Goal: Information Seeking & Learning: Learn about a topic

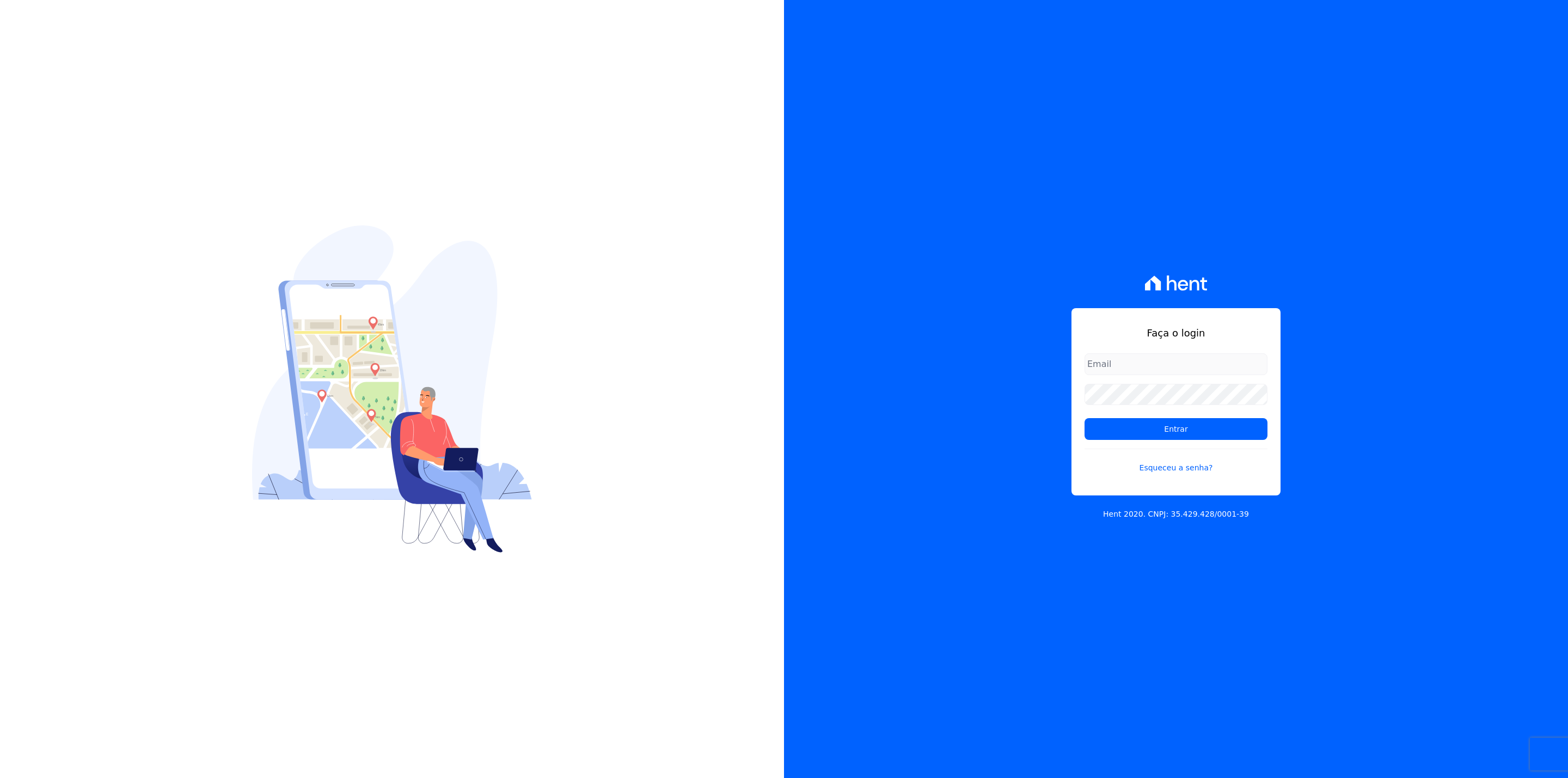
click at [1142, 376] on form "Entrar Esqueceu a senha?" at bounding box center [1176, 420] width 183 height 134
click at [1131, 368] on input "email" at bounding box center [1176, 364] width 183 height 22
type input "[EMAIL_ADDRESS][DOMAIN_NAME]"
click at [1085, 418] on input "Entrar" at bounding box center [1176, 429] width 183 height 22
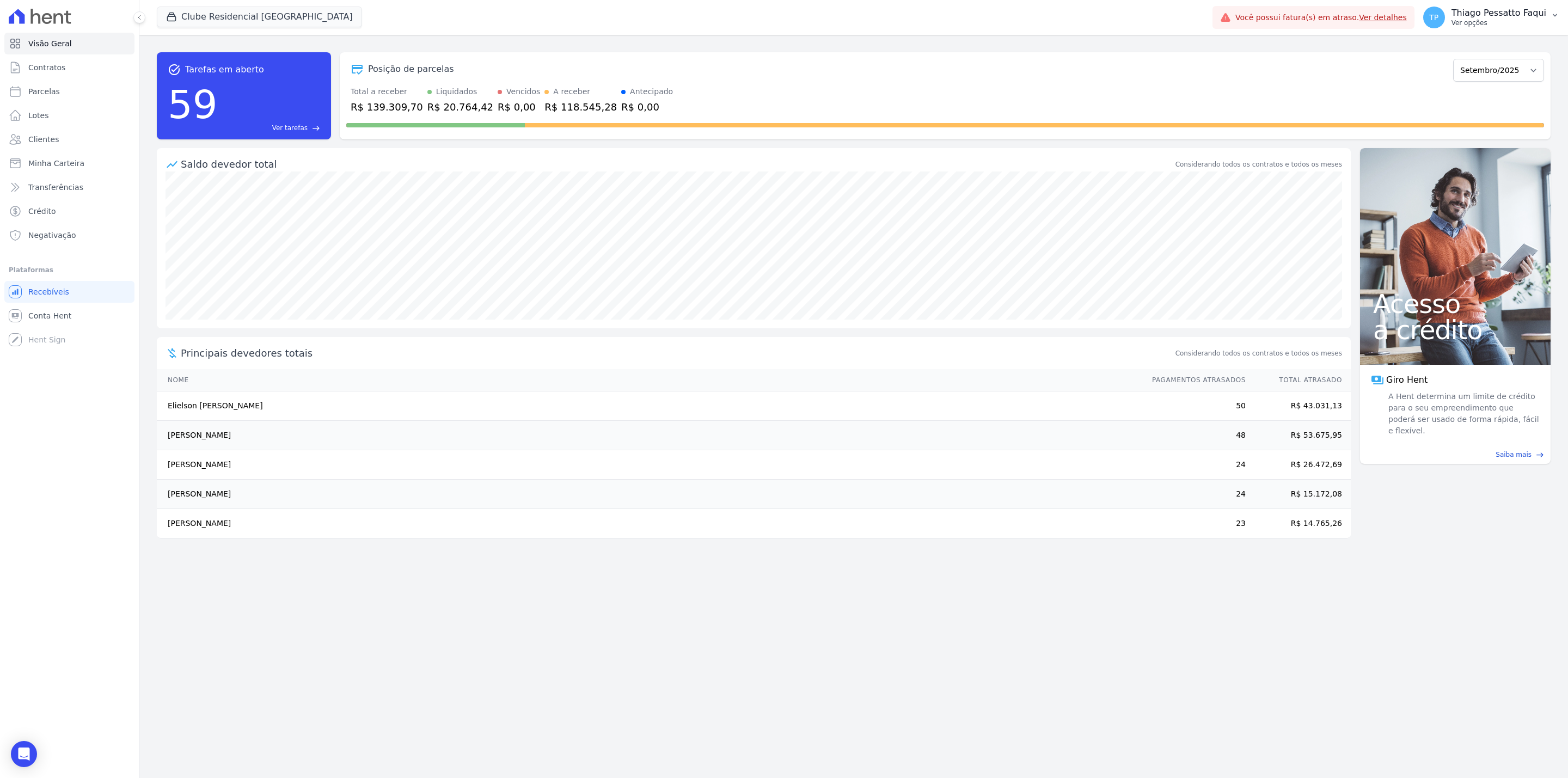
click at [1462, 11] on p "Thiago Pessatto Faqui" at bounding box center [1499, 13] width 95 height 11
click at [1464, 49] on link "Perfil do empreendimento" at bounding box center [1498, 47] width 139 height 19
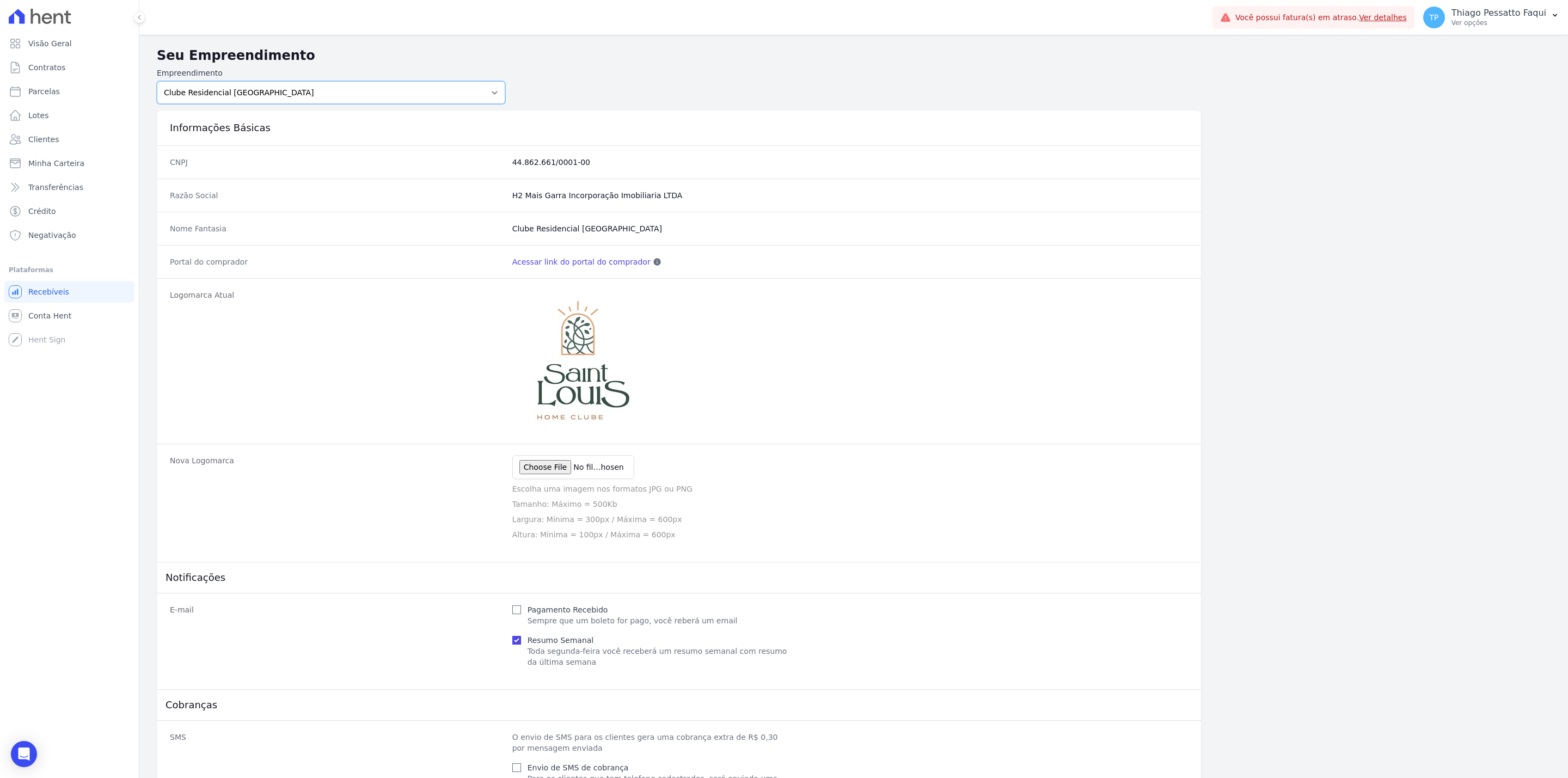
click at [295, 83] on select "Arty Park - Gravatai Arty Park - JPI Clube Residencial Saint Louis Park Poente …" at bounding box center [331, 93] width 349 height 23
click at [1488, 21] on p "Ver opções" at bounding box center [1499, 23] width 95 height 9
click at [1343, 58] on h2 "Seu Empreendimento" at bounding box center [854, 55] width 1394 height 19
click at [1490, 11] on p "Thiago Pessatto Faqui" at bounding box center [1499, 13] width 95 height 11
click at [1457, 46] on link "Perfil do empreendimento" at bounding box center [1498, 47] width 139 height 19
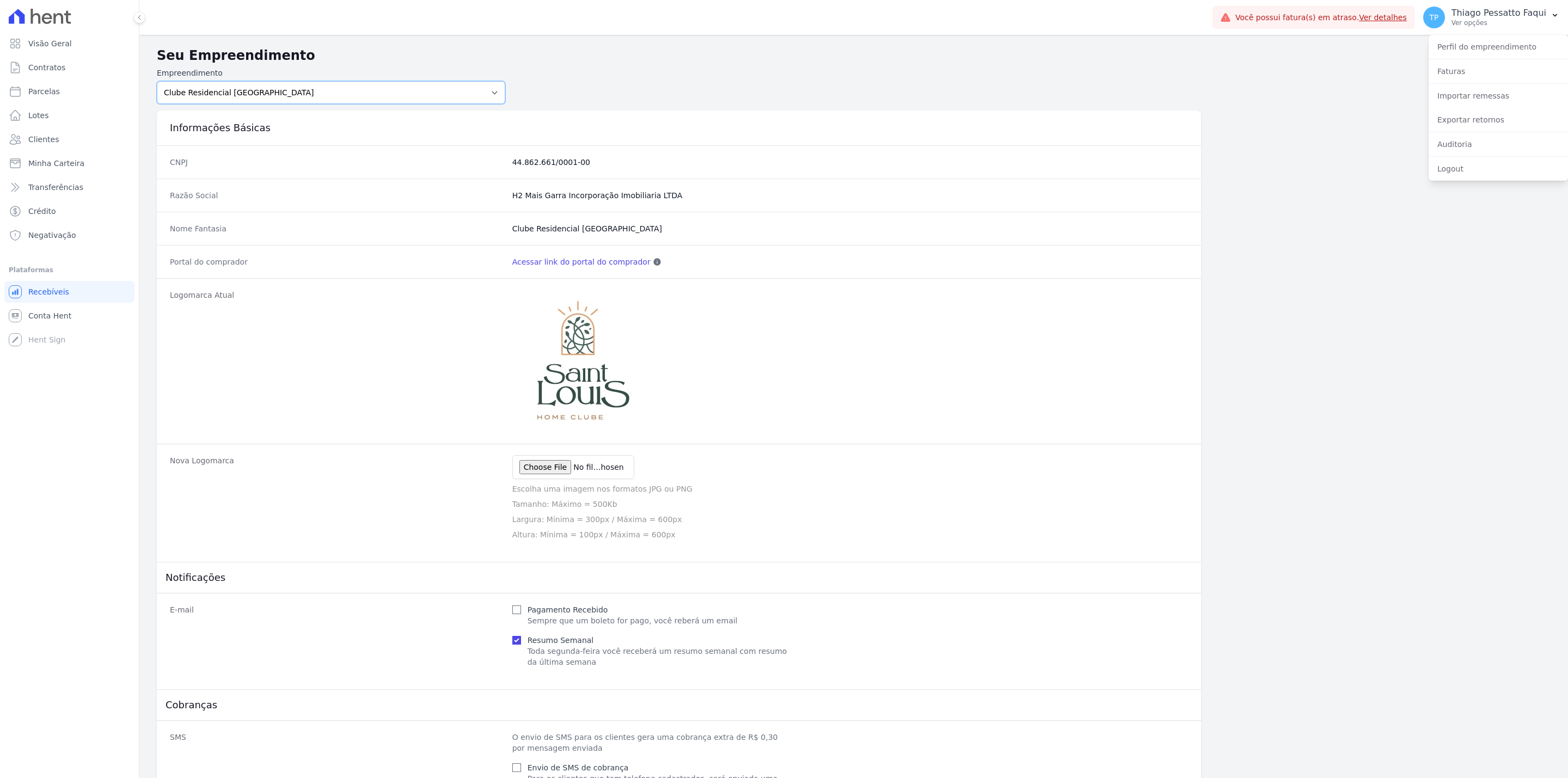
click at [474, 91] on select "Arty Park - Gravatai Arty Park - JPI Clube Residencial Saint Louis Park Poente …" at bounding box center [331, 93] width 349 height 23
click at [377, 87] on select "Arty Park - Gravatai Arty Park - JPI Clube Residencial Saint Louis Park Poente …" at bounding box center [331, 93] width 349 height 23
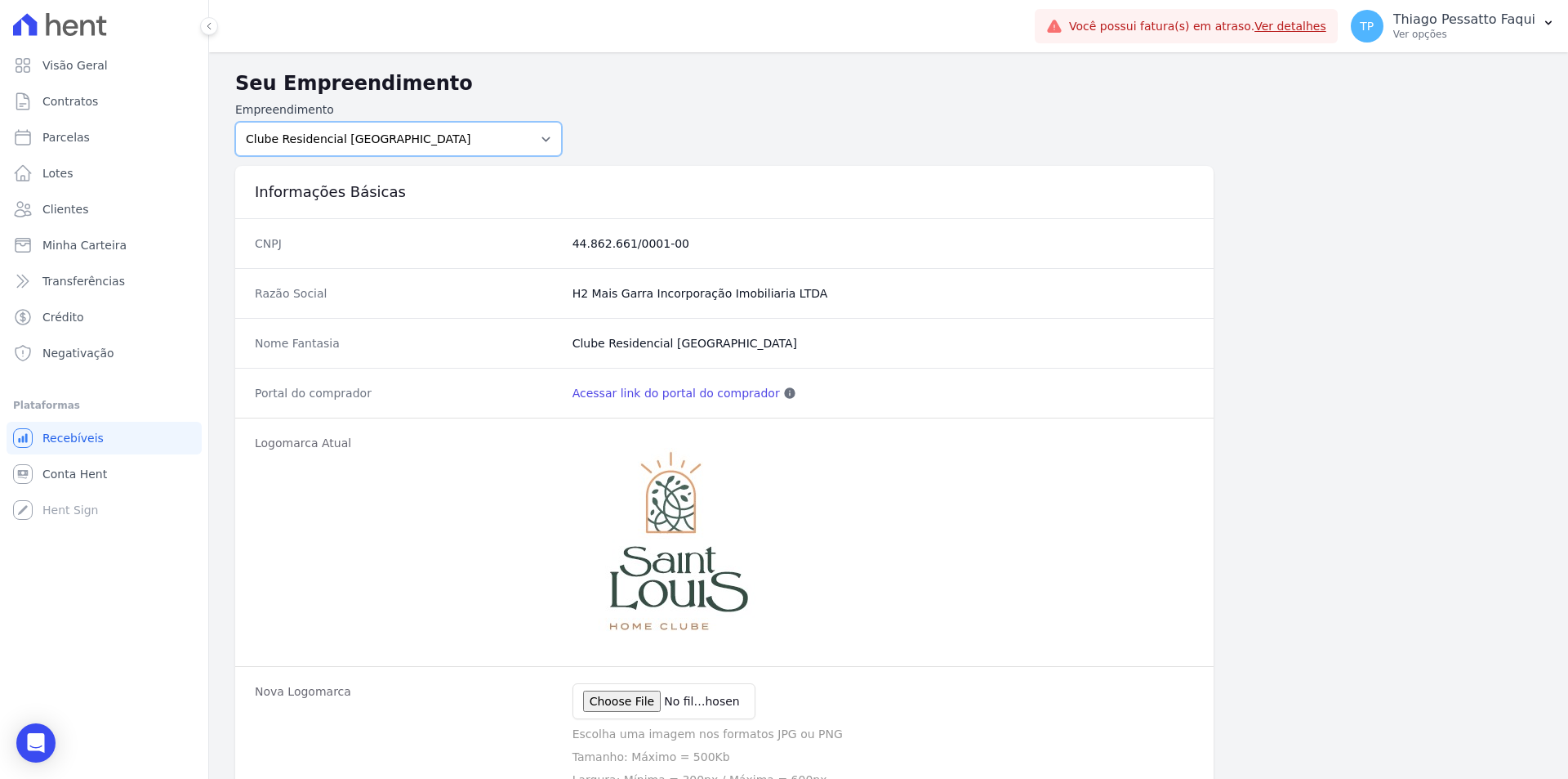
click at [307, 150] on select "Arty Park - Gravatai Arty Park - JPI Clube Residencial Saint Louis Park Poente …" at bounding box center [398, 139] width 327 height 34
click at [77, 13] on icon at bounding box center [60, 24] width 94 height 23
click at [69, 28] on icon at bounding box center [71, 28] width 16 height 16
click at [87, 116] on link "Contratos" at bounding box center [104, 101] width 195 height 33
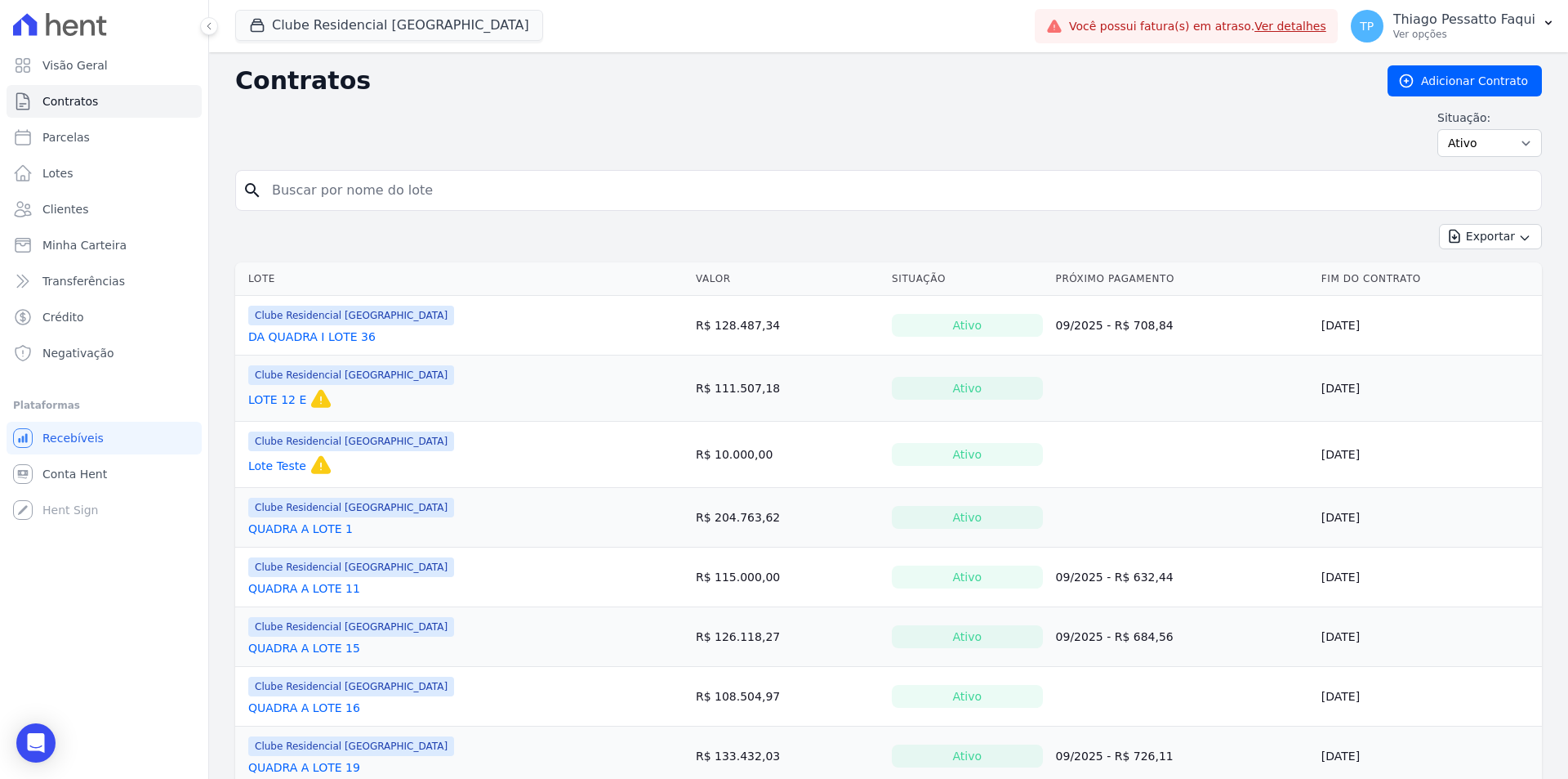
click at [494, 180] on input "search" at bounding box center [897, 190] width 1272 height 33
type input "s"
click at [360, 33] on button "Clube Residencial [GEOGRAPHIC_DATA]" at bounding box center [389, 25] width 308 height 31
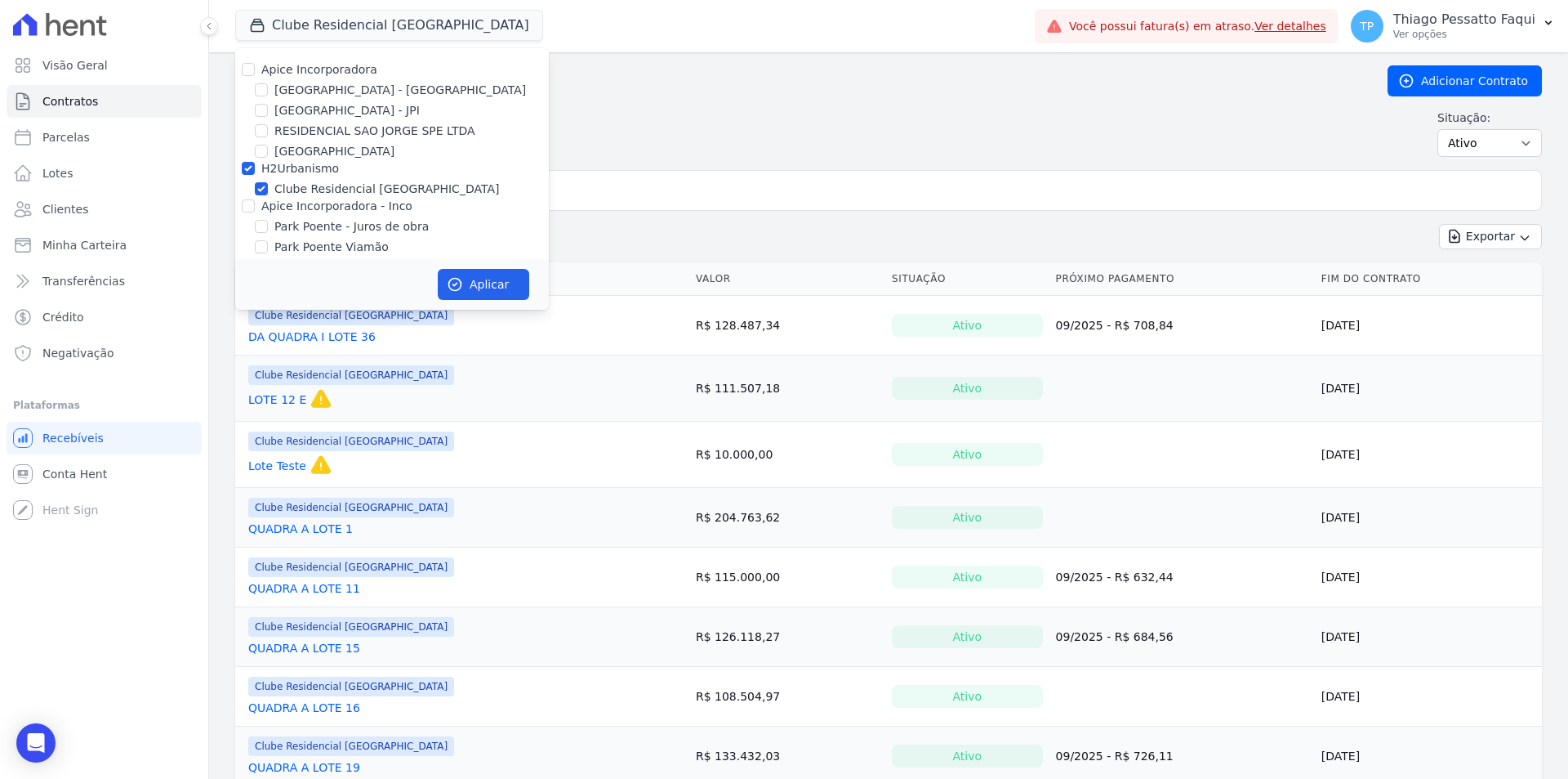
click at [298, 172] on label "H2Urbanismo" at bounding box center [300, 168] width 78 height 13
click at [255, 172] on input "H2Urbanismo" at bounding box center [248, 168] width 13 height 13
checkbox input "false"
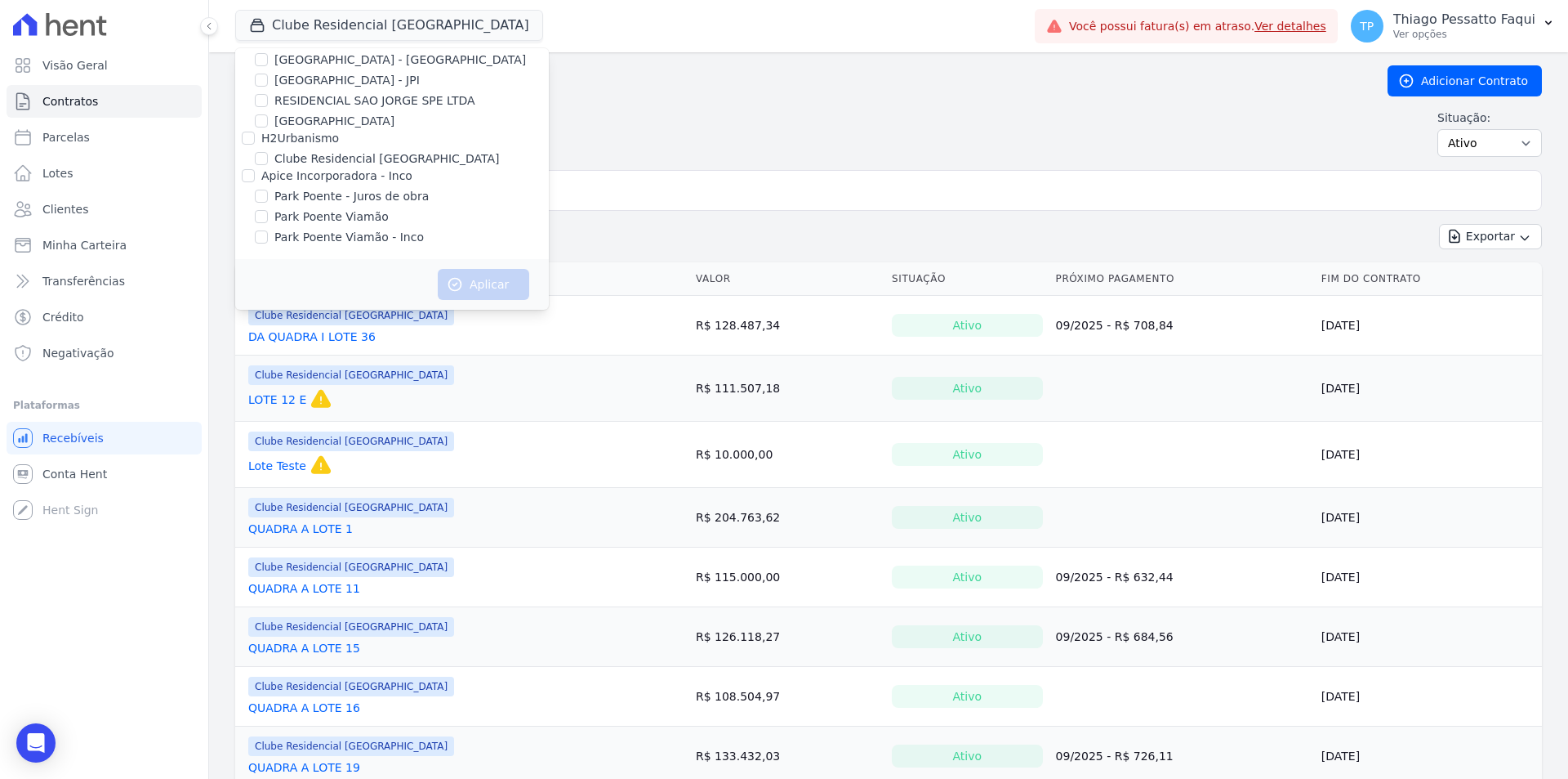
click at [751, 107] on div "Contratos Adicionar Contrato Situação: Ativo Todos Pausado Distratado Rascunho …" at bounding box center [887, 117] width 1306 height 105
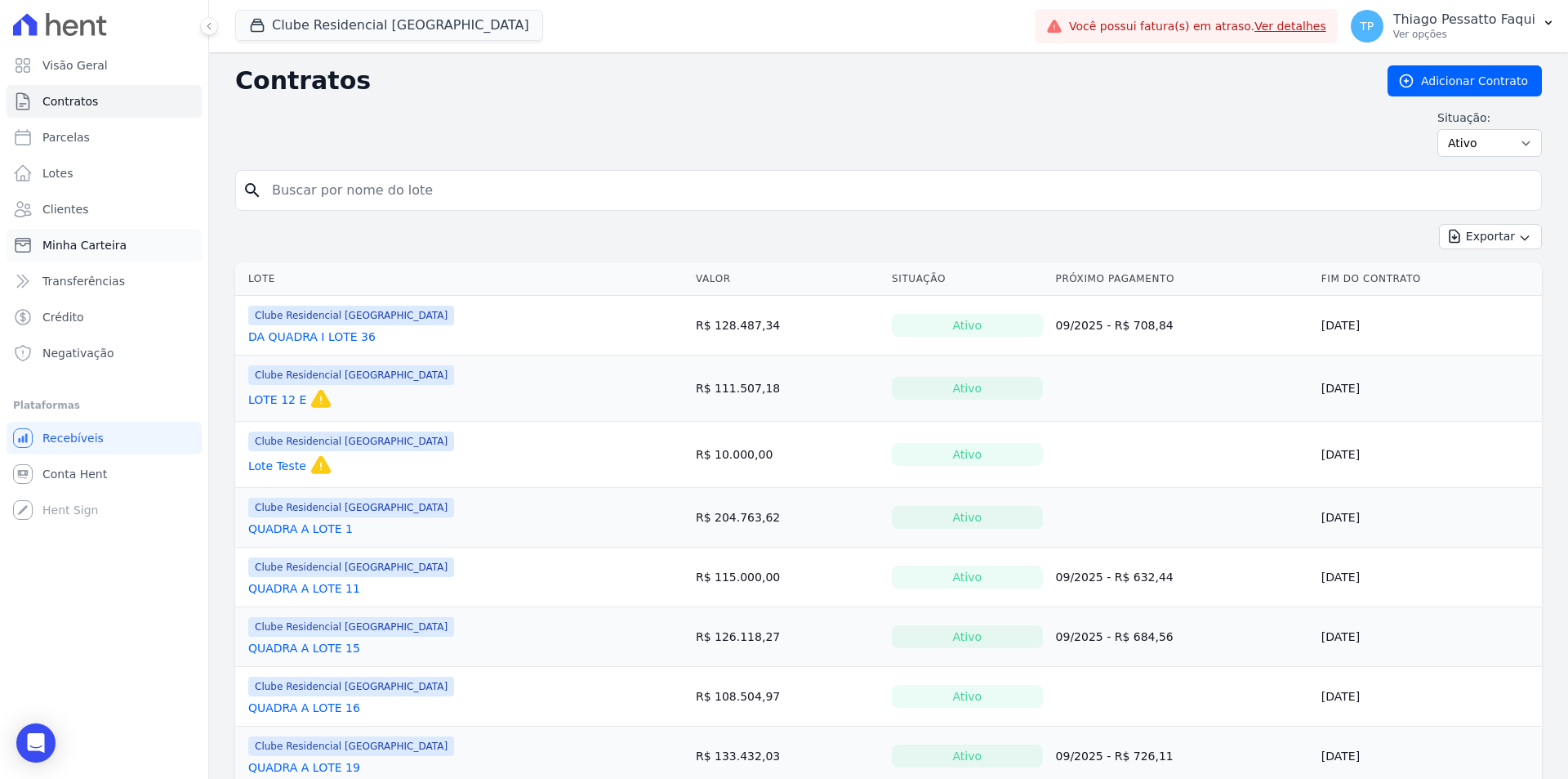
click at [136, 252] on link "Minha Carteira" at bounding box center [104, 245] width 195 height 33
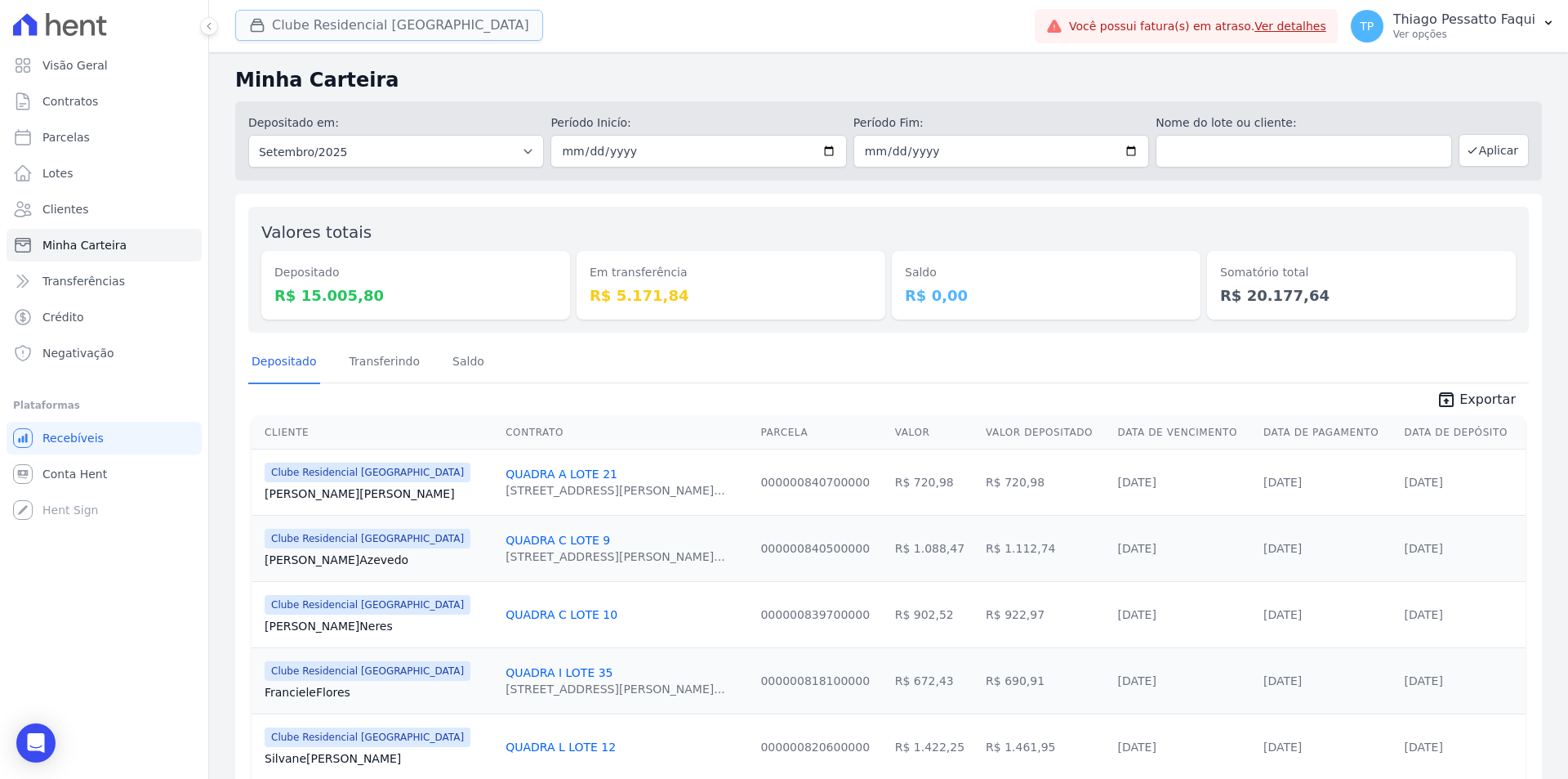
click at [436, 31] on button "Clube Residencial [GEOGRAPHIC_DATA]" at bounding box center [389, 25] width 308 height 31
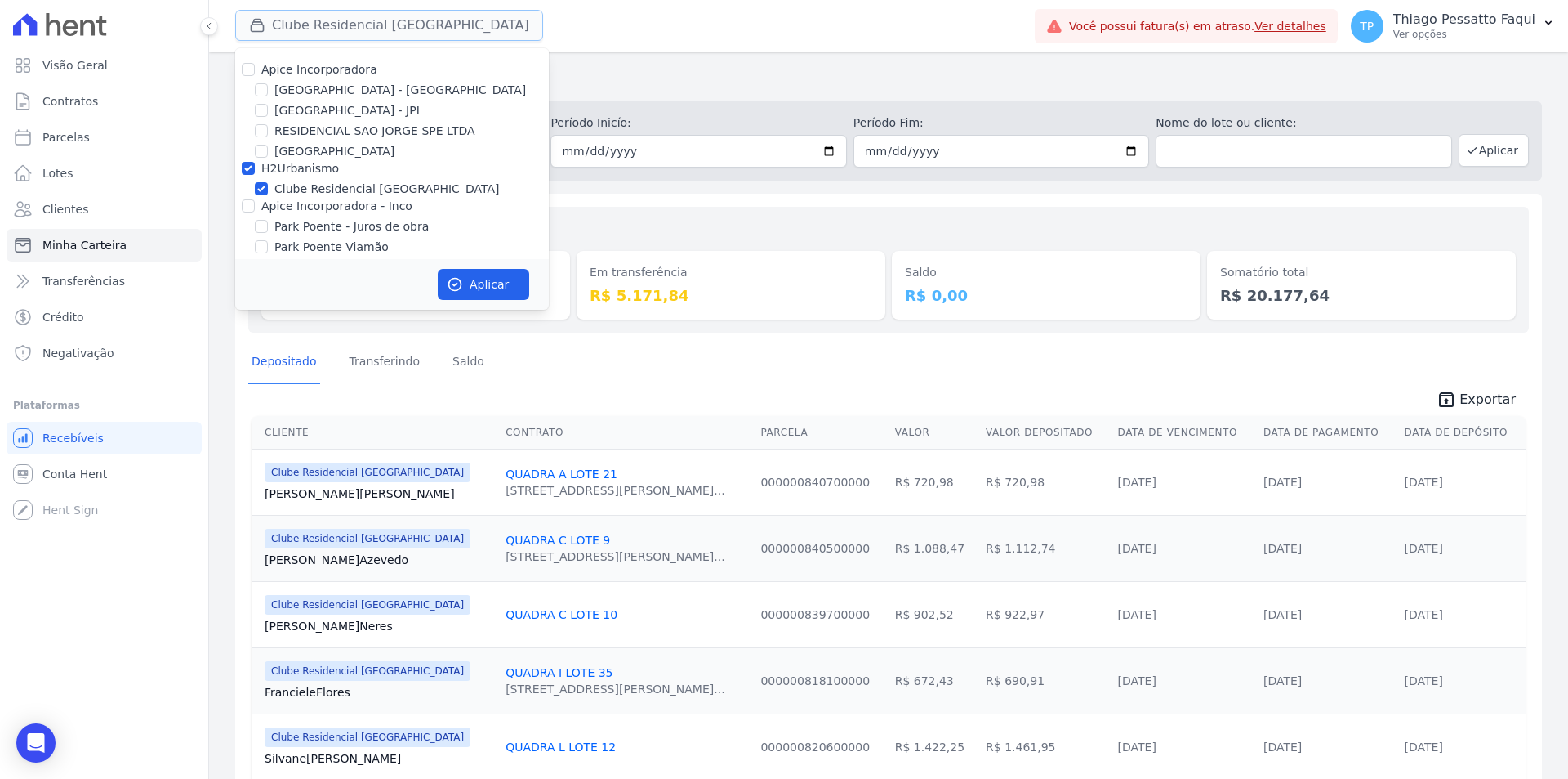
click at [430, 28] on button "Clube Residencial [GEOGRAPHIC_DATA]" at bounding box center [389, 25] width 308 height 31
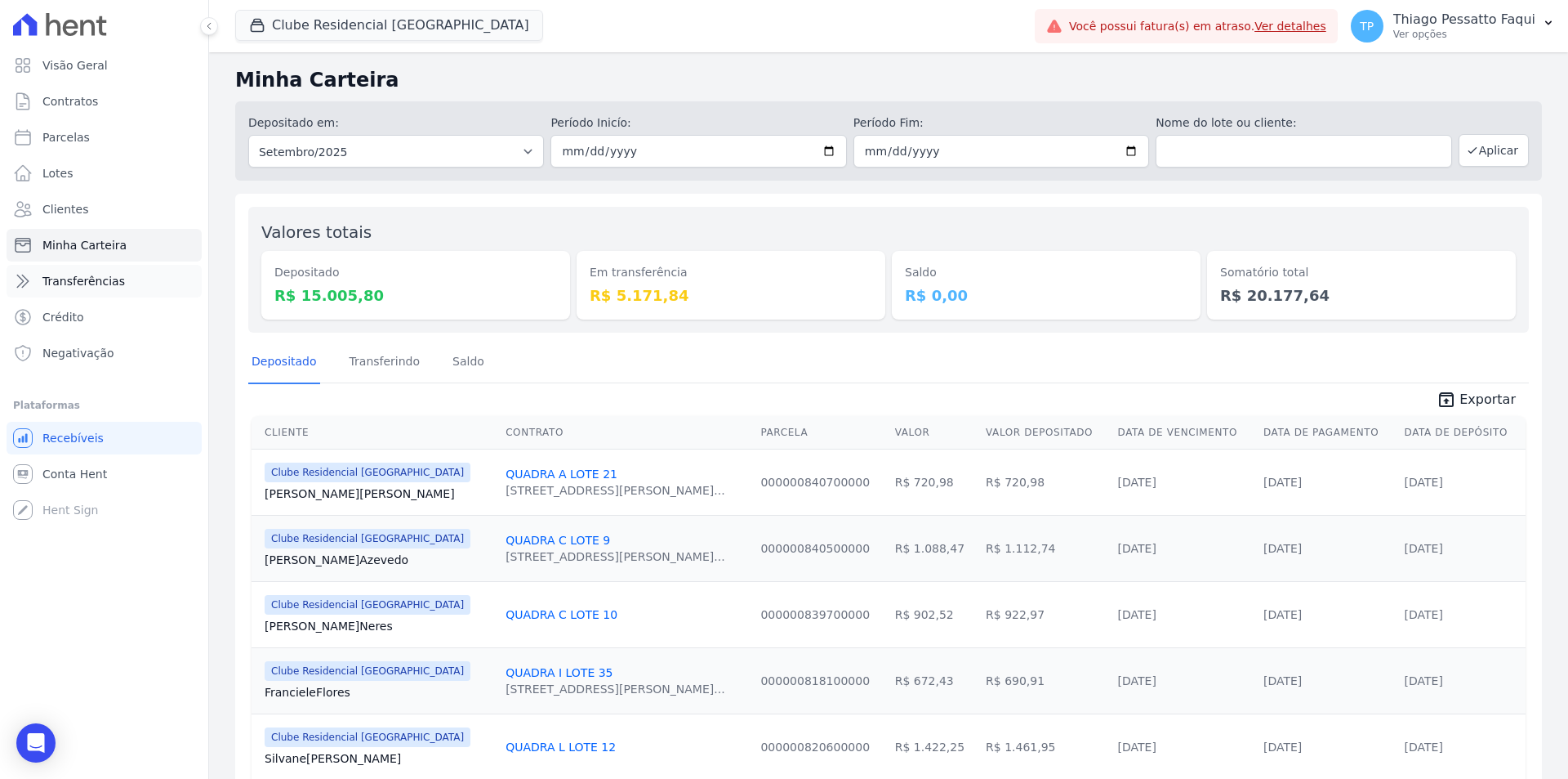
click at [129, 290] on link "Transferências" at bounding box center [104, 281] width 195 height 33
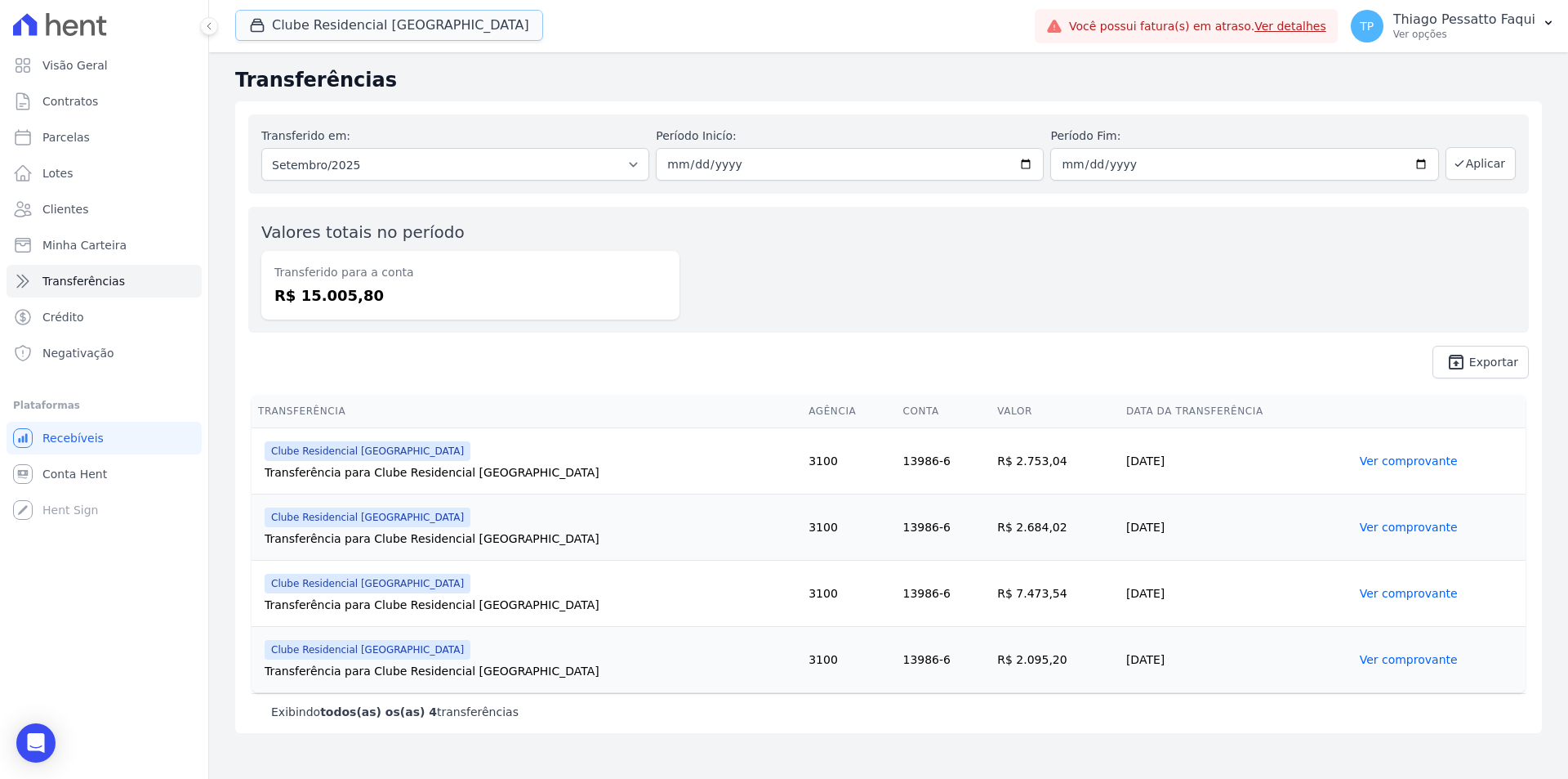
click at [344, 27] on button "Clube Residencial [GEOGRAPHIC_DATA]" at bounding box center [389, 25] width 308 height 31
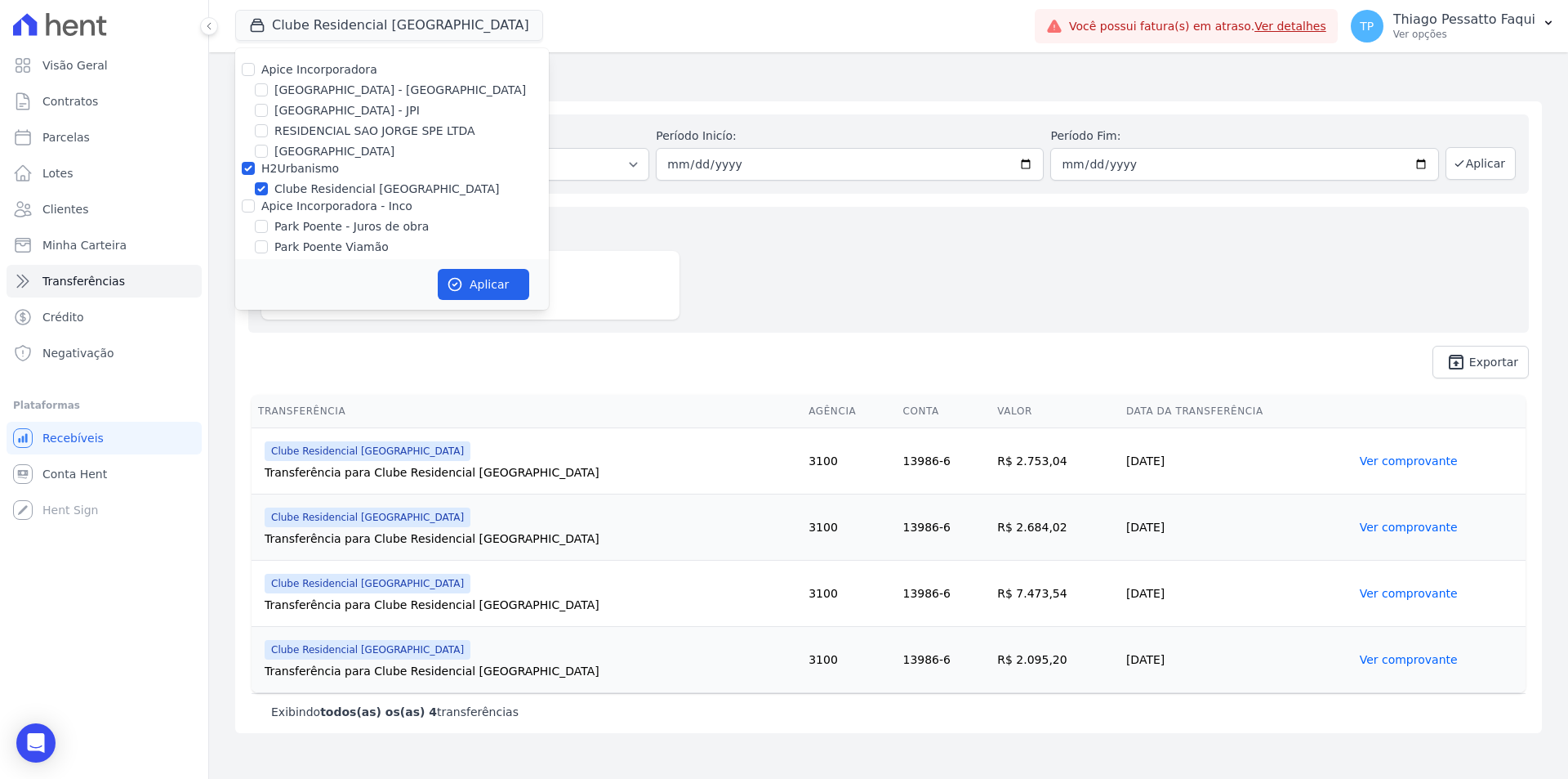
click at [1188, 89] on h2 "Transferências" at bounding box center [887, 79] width 1306 height 29
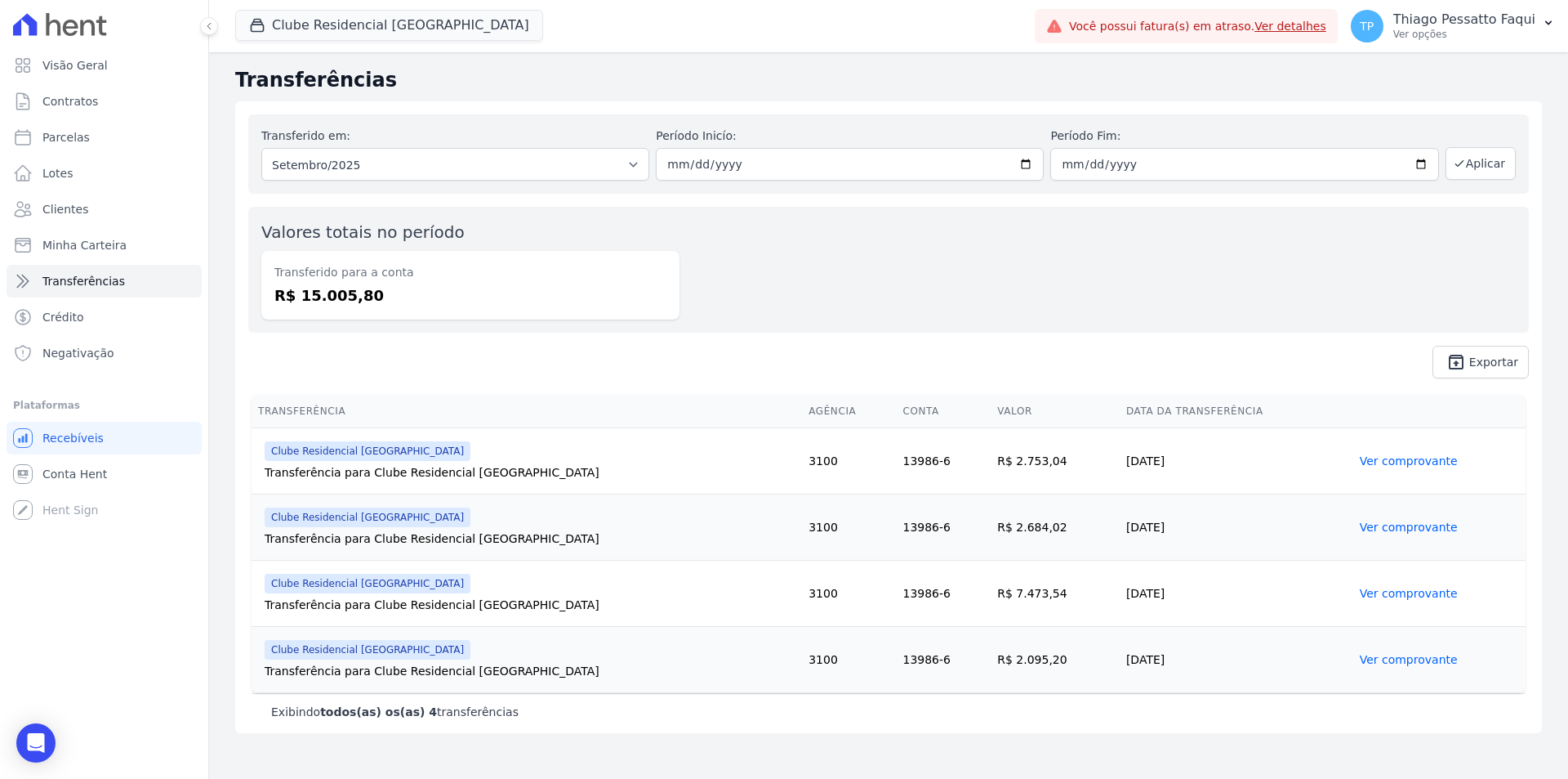
click at [1279, 33] on link "Ver detalhes" at bounding box center [1290, 26] width 72 height 13
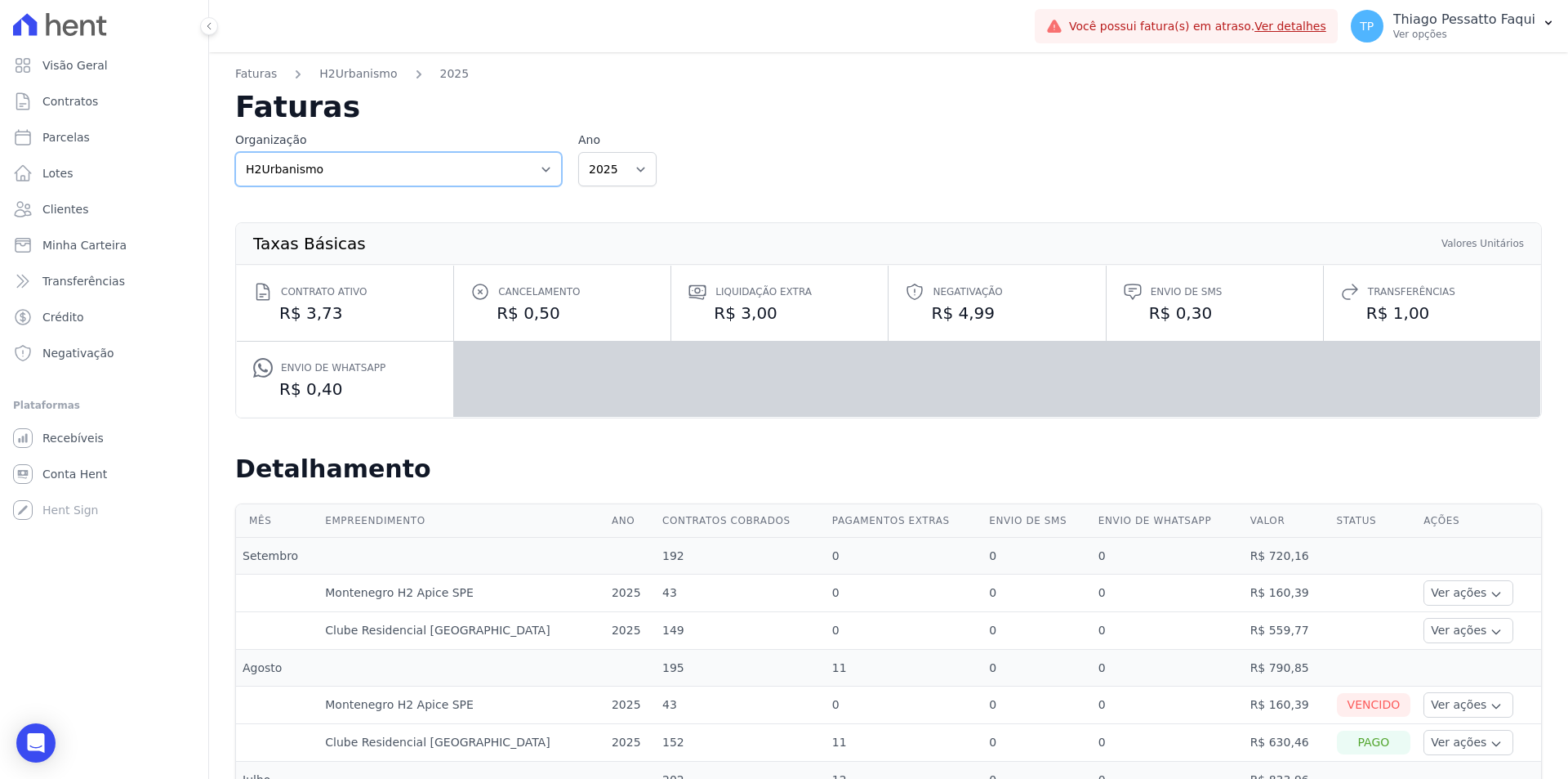
click at [516, 170] on select "Apice Incorporadora Apice Incorporadora - Inco H2Urbanismo" at bounding box center [398, 169] width 327 height 34
click at [512, 170] on select "Apice Incorporadora Apice Incorporadora - Inco H2Urbanismo" at bounding box center [398, 169] width 327 height 34
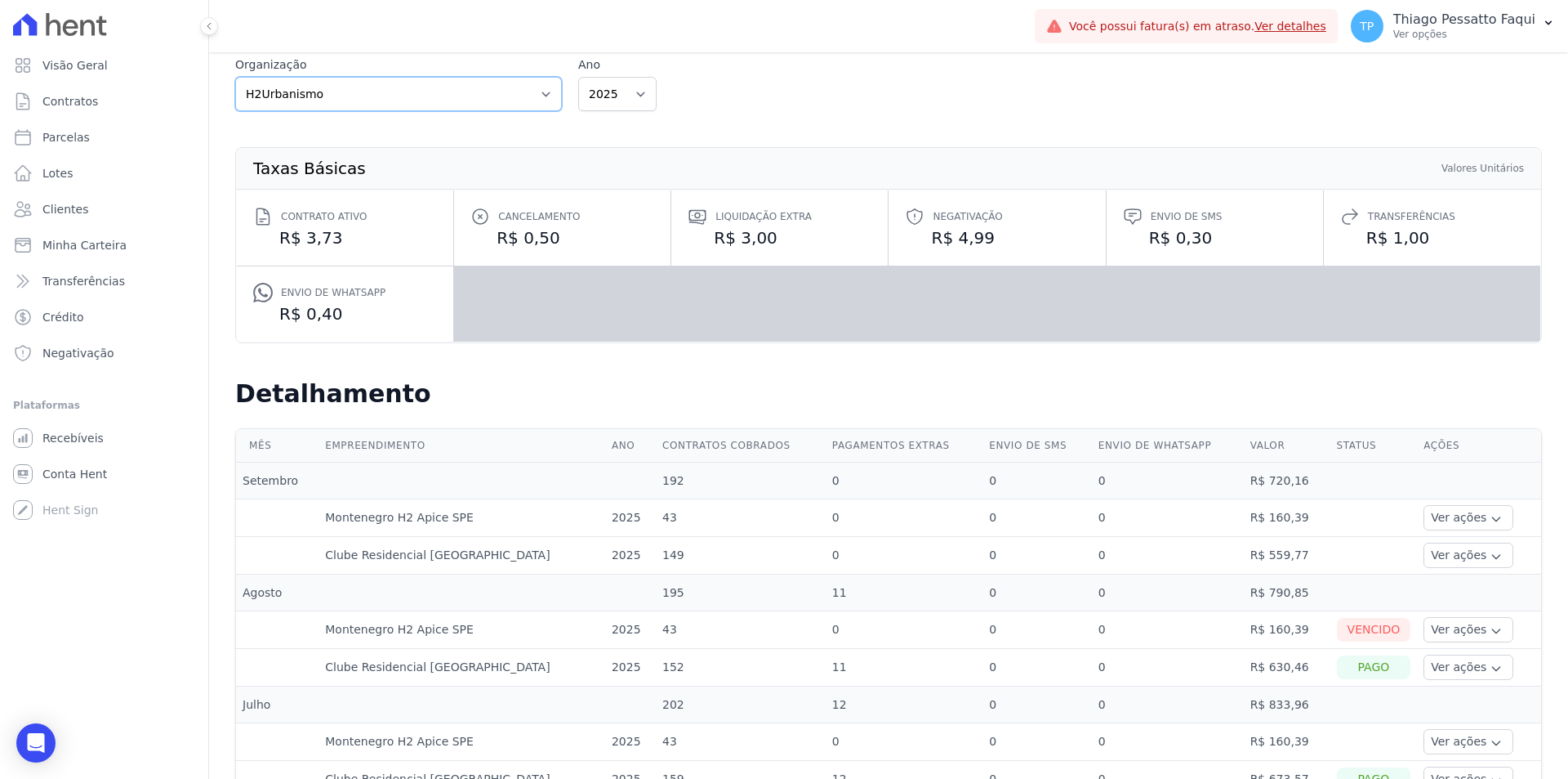
scroll to position [409, 0]
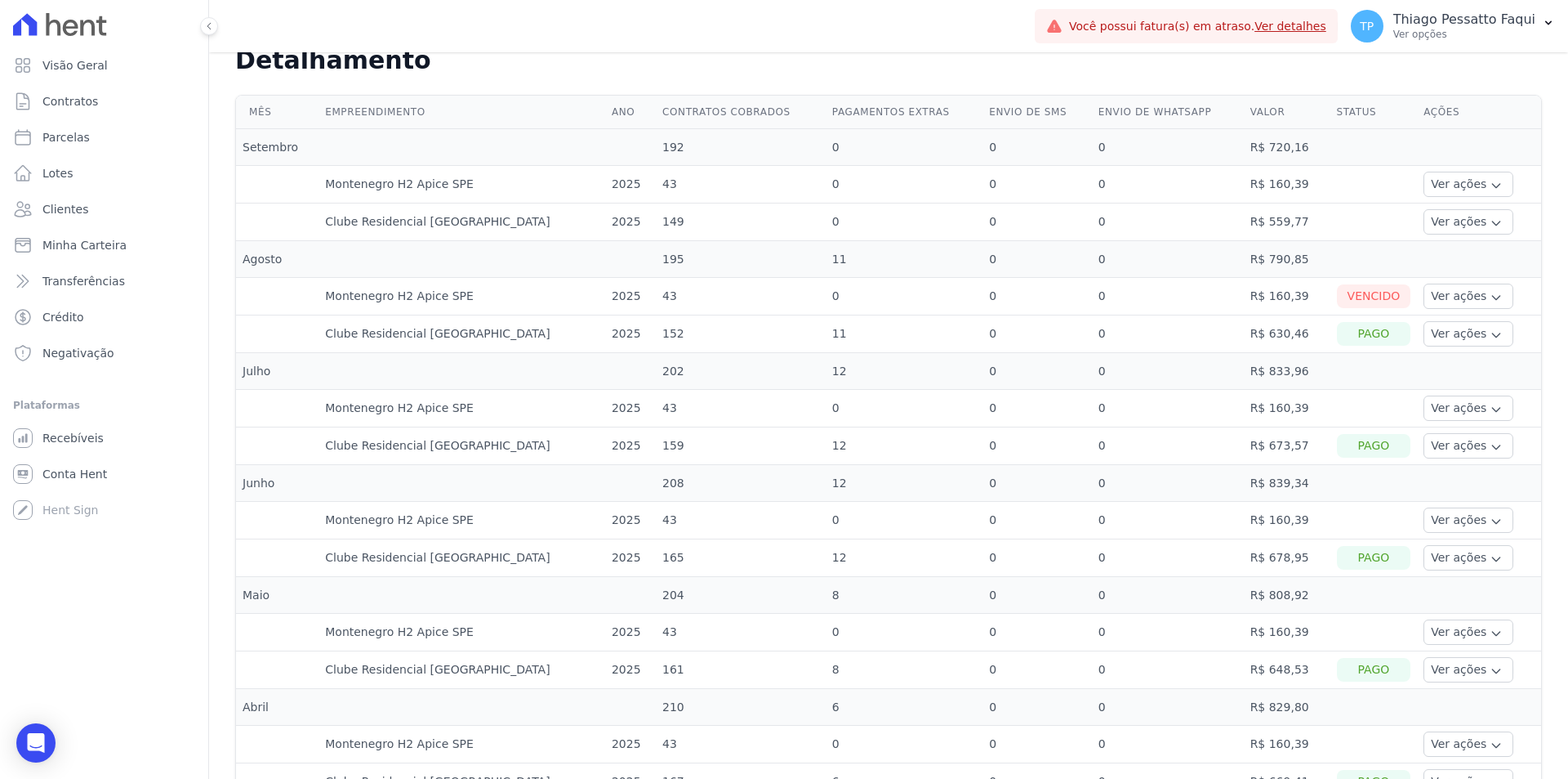
click at [1250, 444] on td "R$ 673,57" at bounding box center [1286, 446] width 87 height 38
click at [1264, 411] on td "R$ 160,39" at bounding box center [1286, 409] width 87 height 38
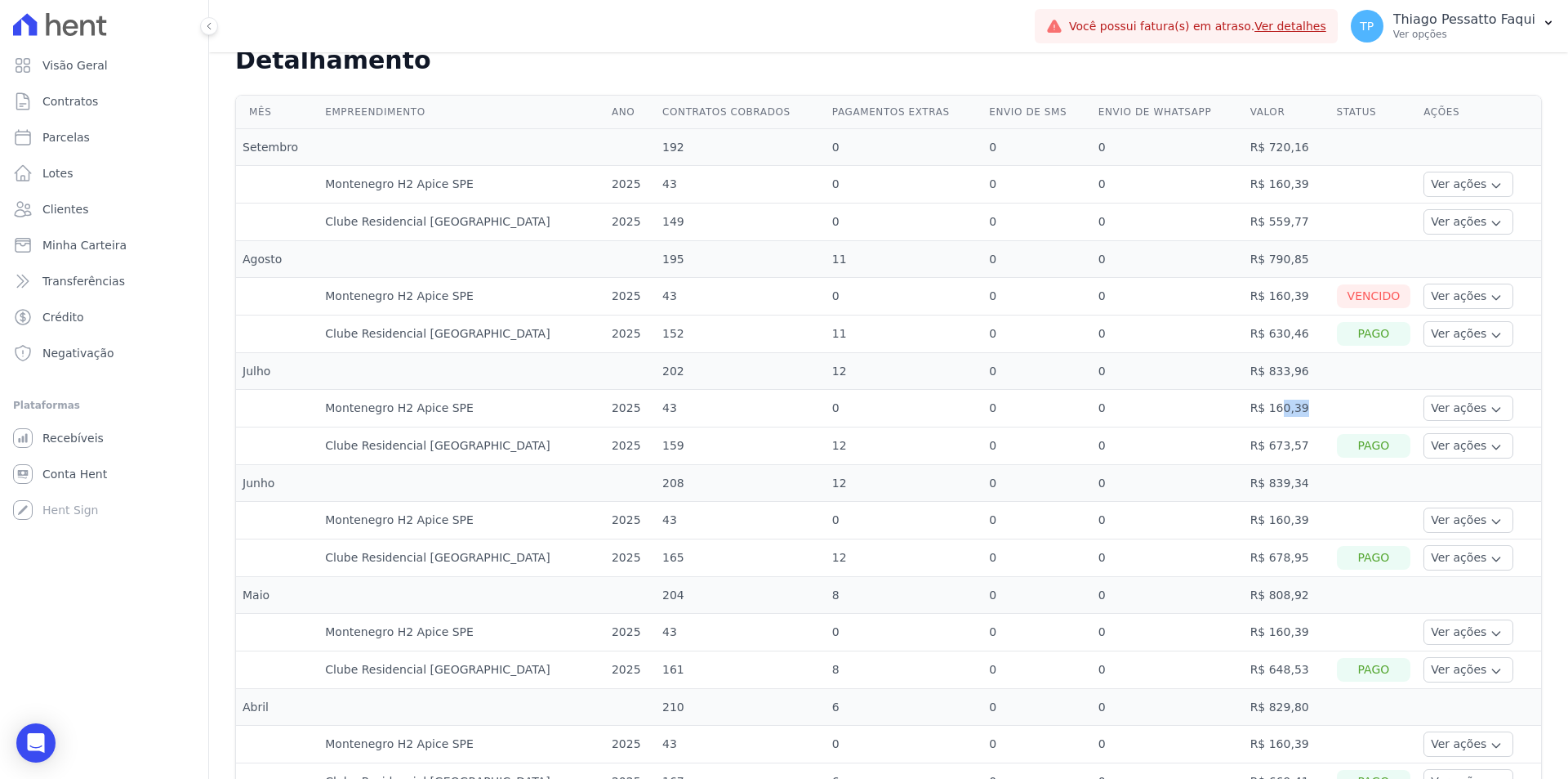
click at [1264, 411] on td "R$ 160,39" at bounding box center [1286, 409] width 87 height 38
click at [1255, 303] on td "R$ 160,39" at bounding box center [1286, 297] width 87 height 38
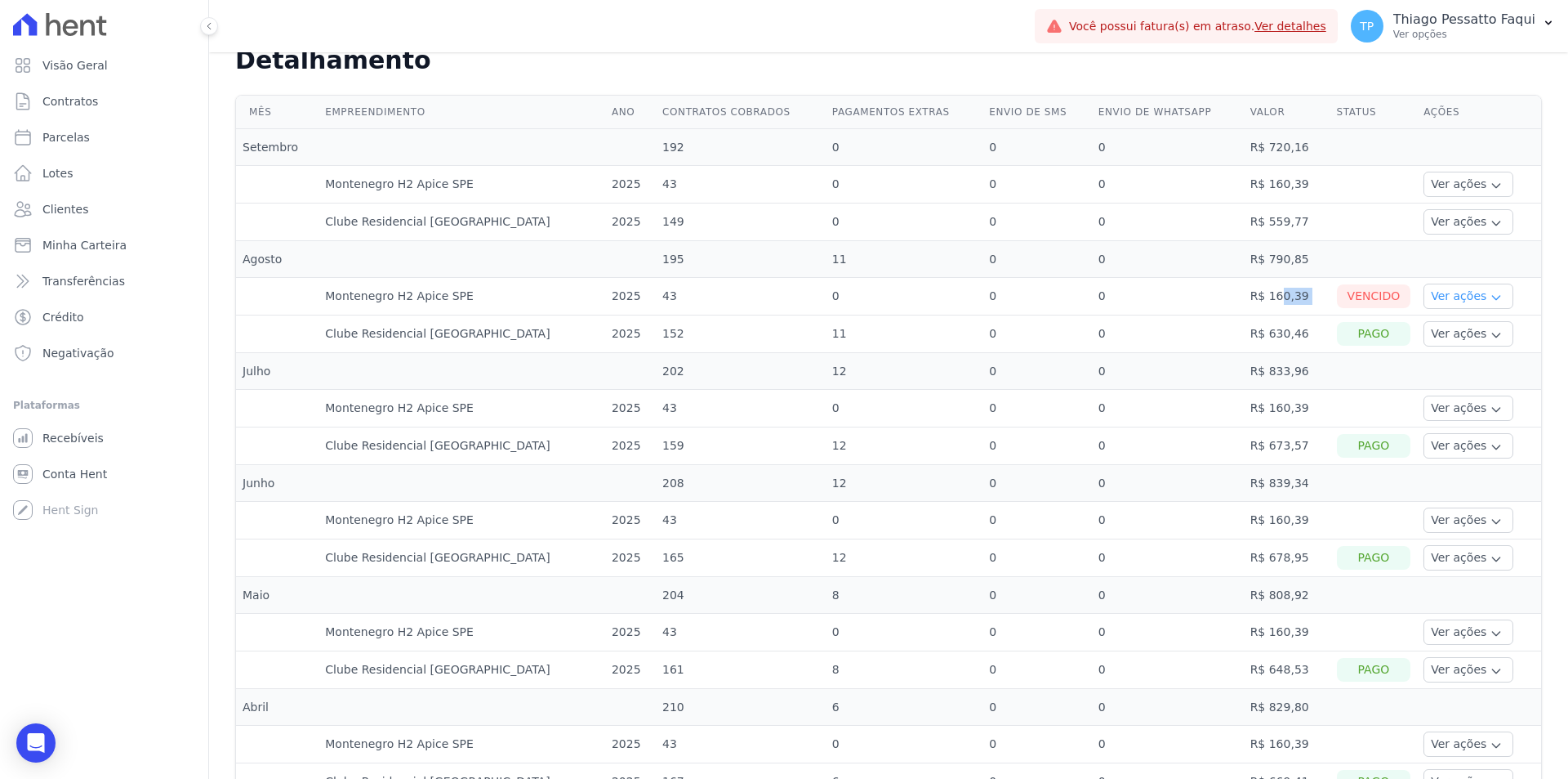
click at [1427, 295] on button "Ver ações" at bounding box center [1468, 296] width 90 height 25
click at [729, 409] on td "43" at bounding box center [741, 409] width 170 height 38
click at [772, 304] on td "43" at bounding box center [741, 297] width 170 height 38
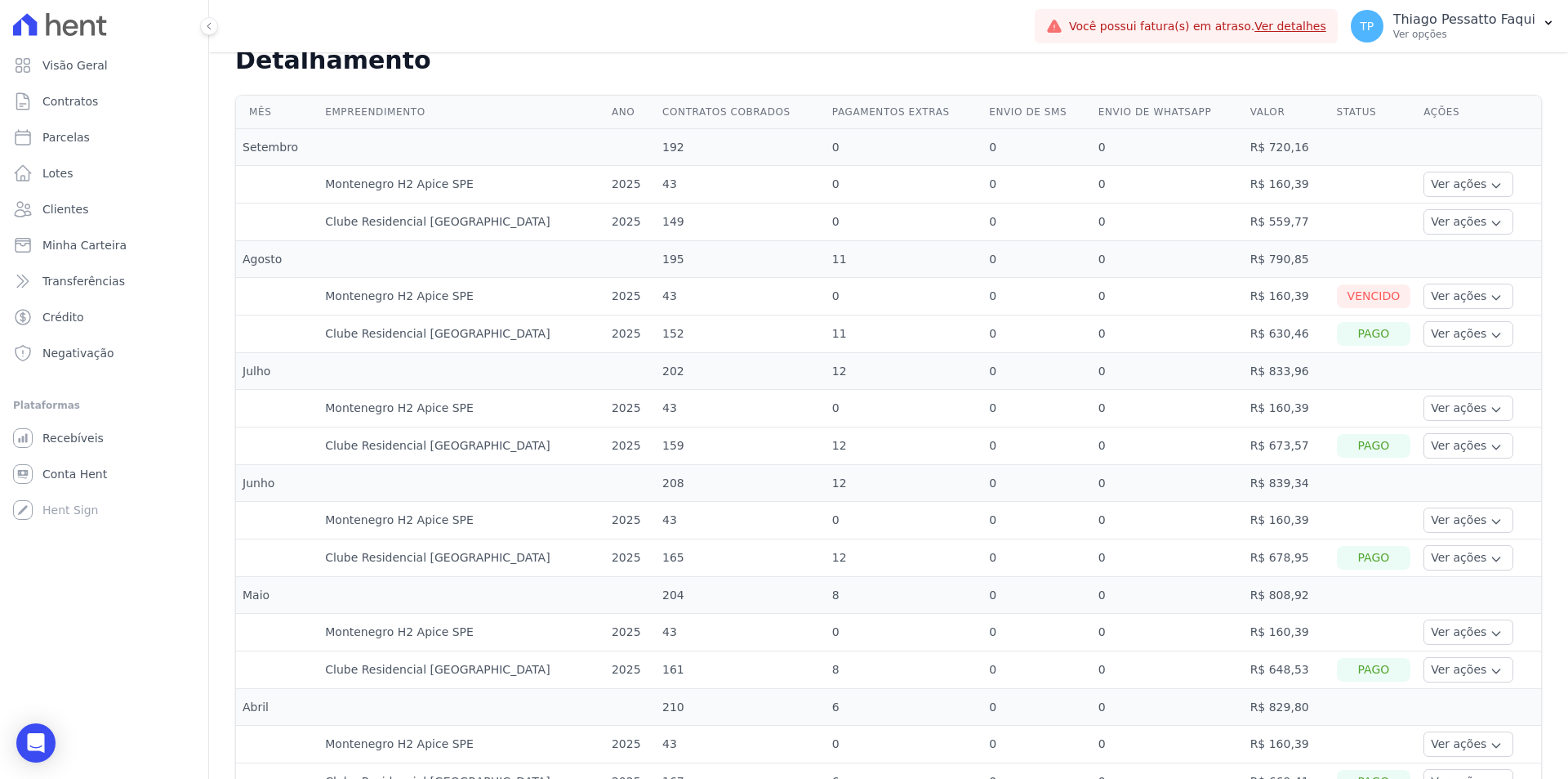
drag, startPoint x: 651, startPoint y: 289, endPoint x: 642, endPoint y: 287, distance: 9.2
click at [656, 287] on td "43" at bounding box center [741, 297] width 170 height 38
click at [656, 288] on td "43" at bounding box center [741, 297] width 170 height 38
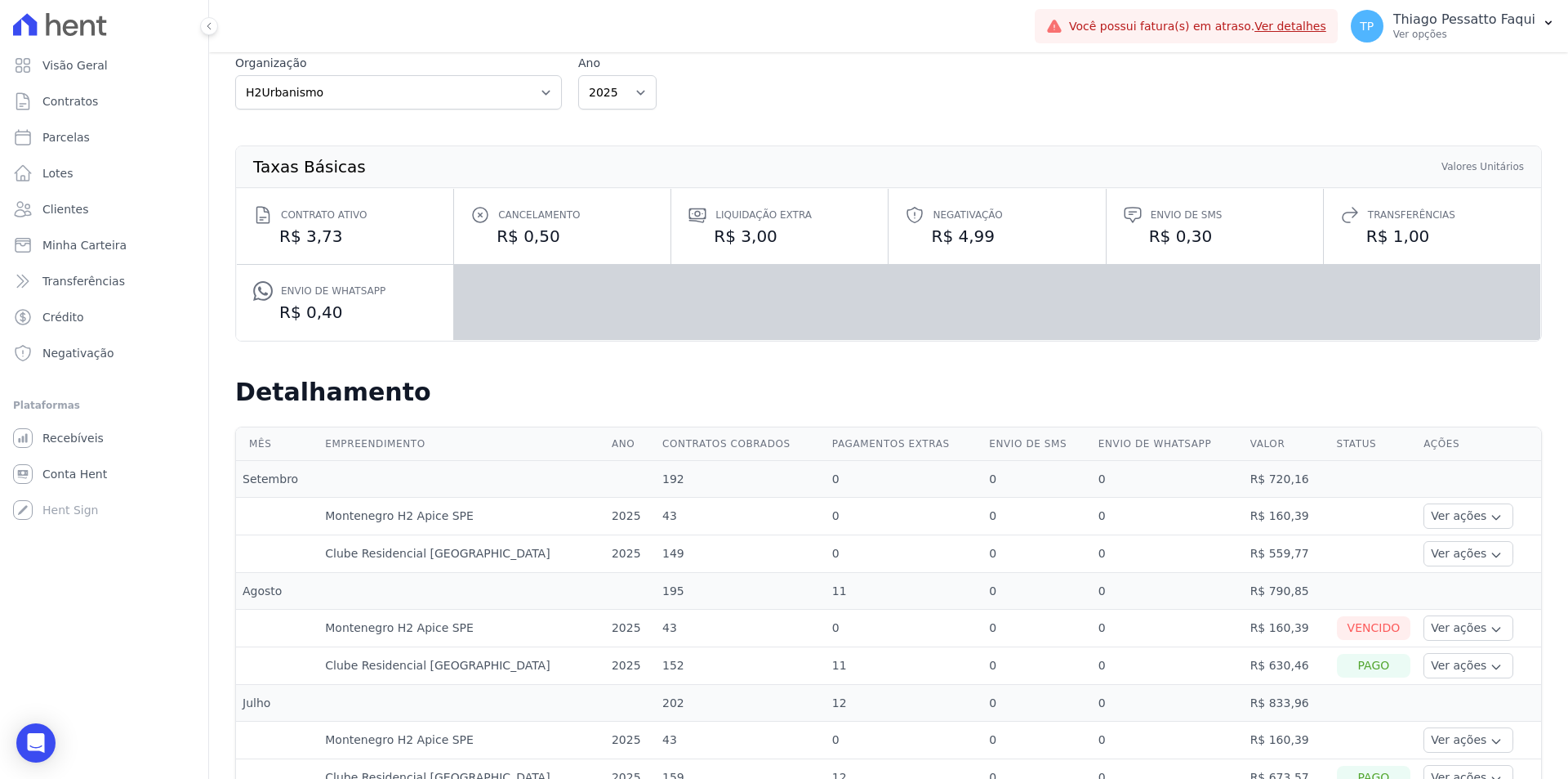
scroll to position [241, 0]
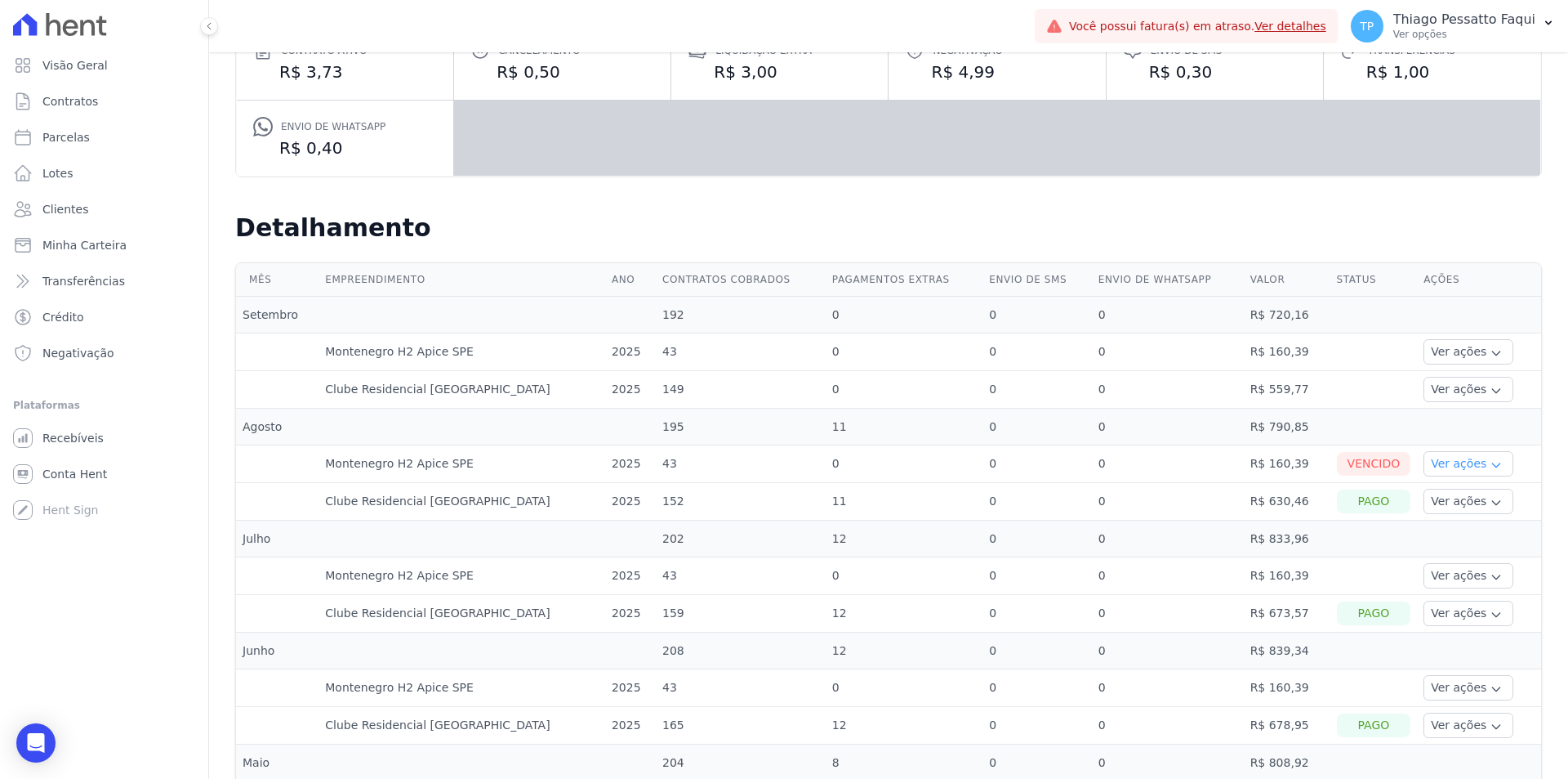
click at [1448, 459] on button "Ver ações" at bounding box center [1468, 463] width 90 height 25
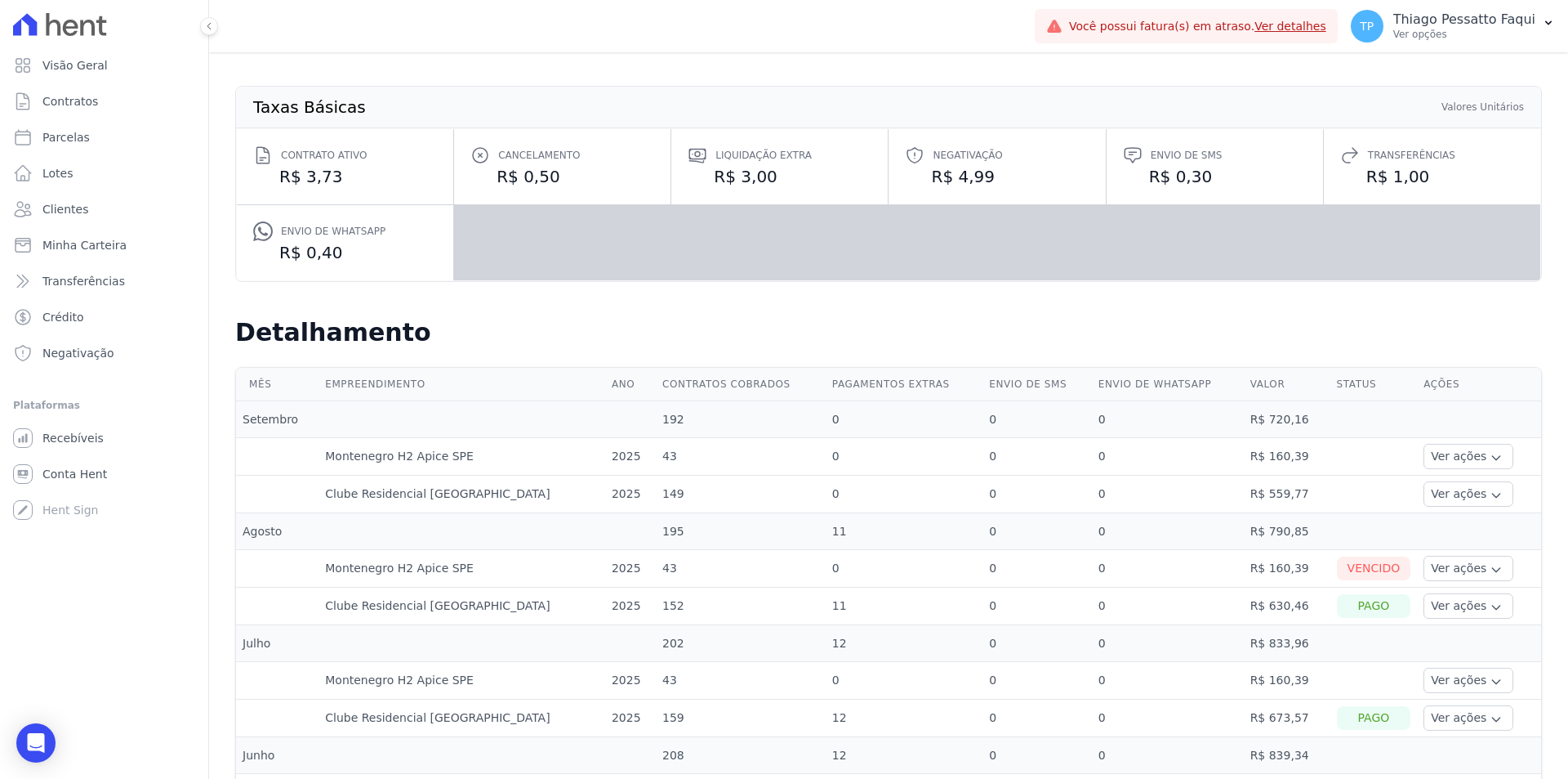
scroll to position [0, 0]
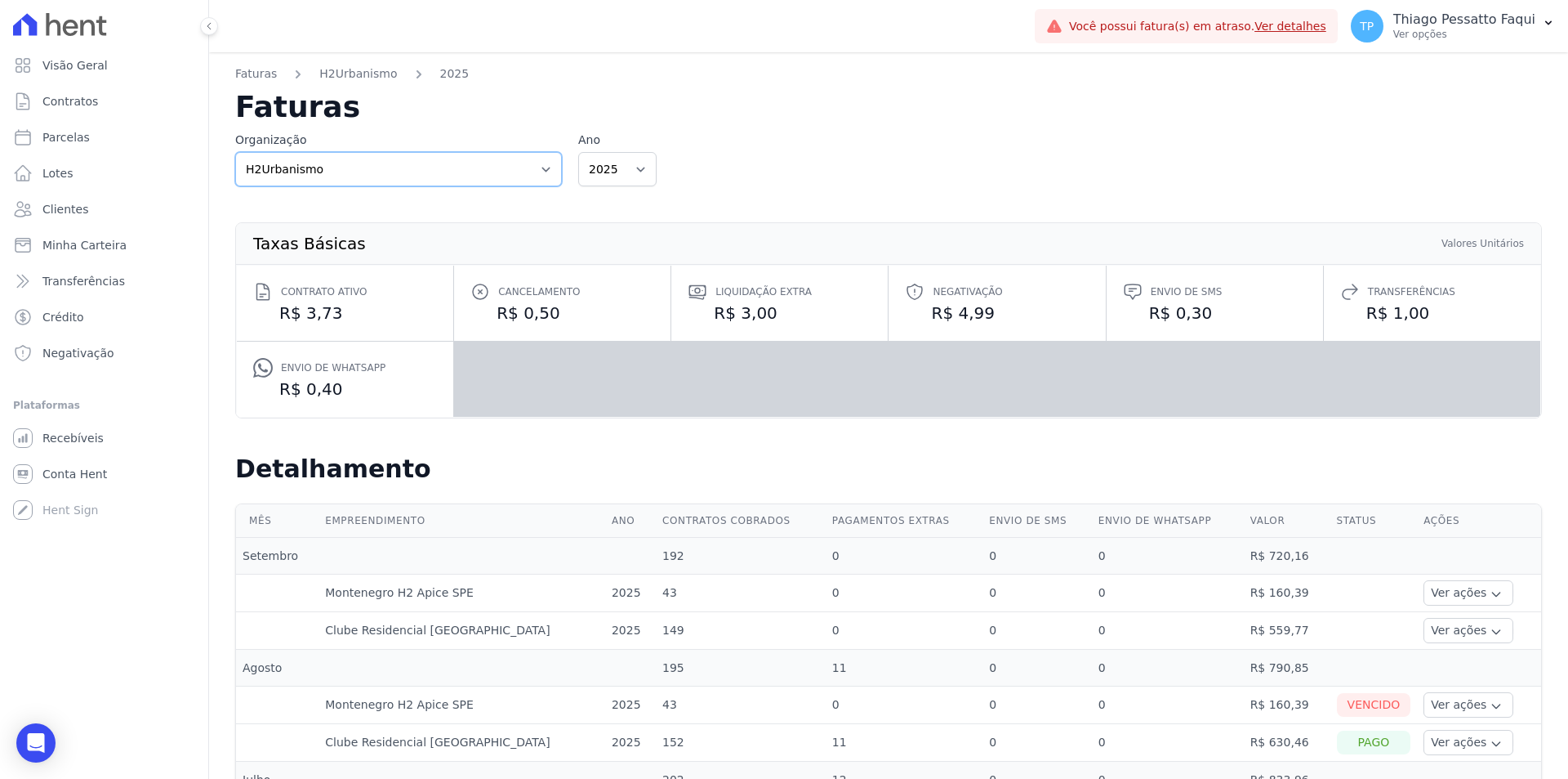
click at [324, 172] on select "Apice Incorporadora Apice Incorporadora - Inco H2Urbanismo" at bounding box center [398, 169] width 327 height 34
click at [324, 173] on select "Apice Incorporadora Apice Incorporadora - Inco H2Urbanismo" at bounding box center [398, 169] width 327 height 34
click at [103, 254] on link "Minha Carteira" at bounding box center [104, 245] width 195 height 33
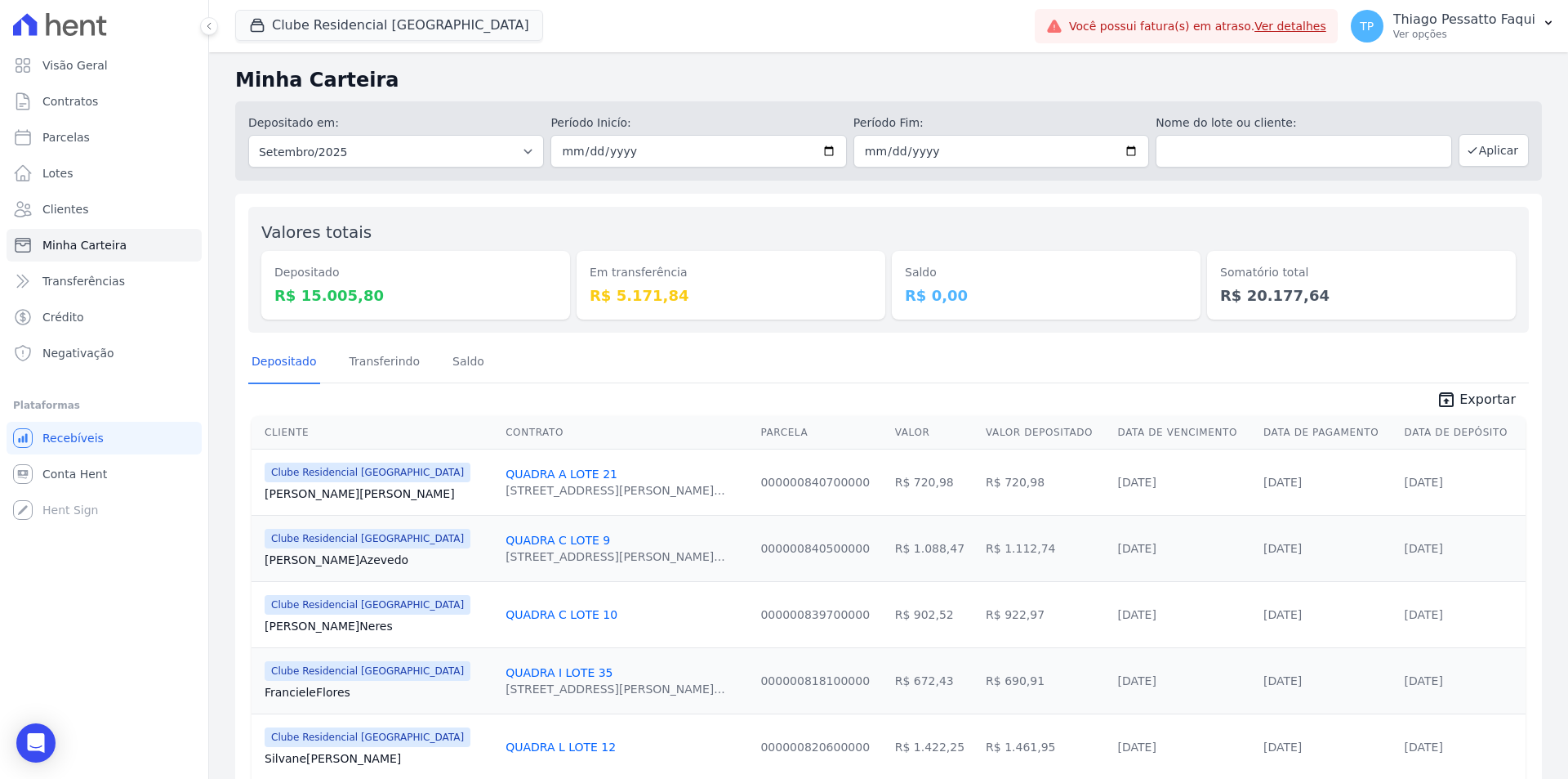
click at [387, 36] on button "Clube Residencial [GEOGRAPHIC_DATA]" at bounding box center [389, 25] width 308 height 31
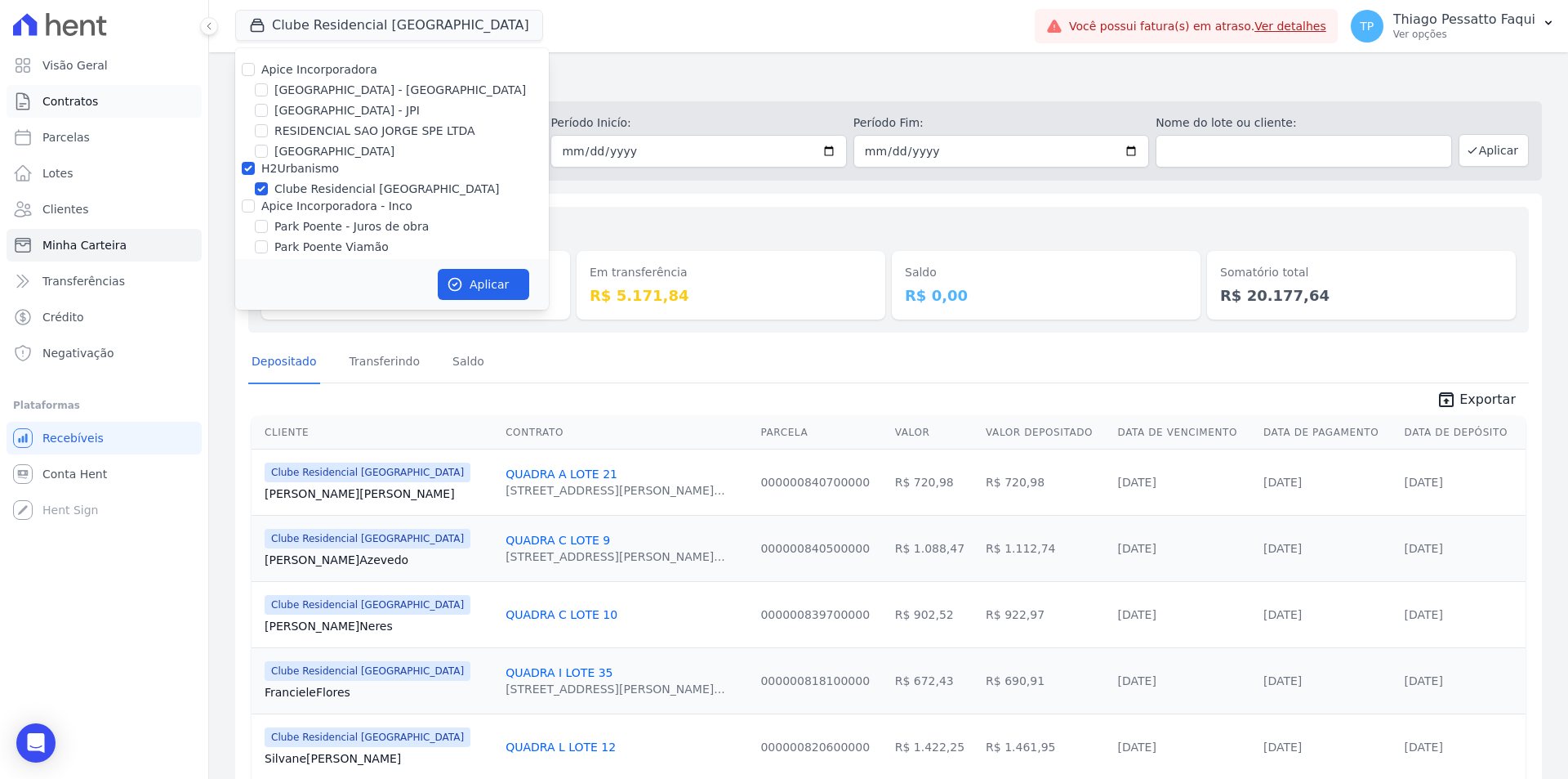
click at [64, 105] on span "Contratos" at bounding box center [70, 101] width 56 height 16
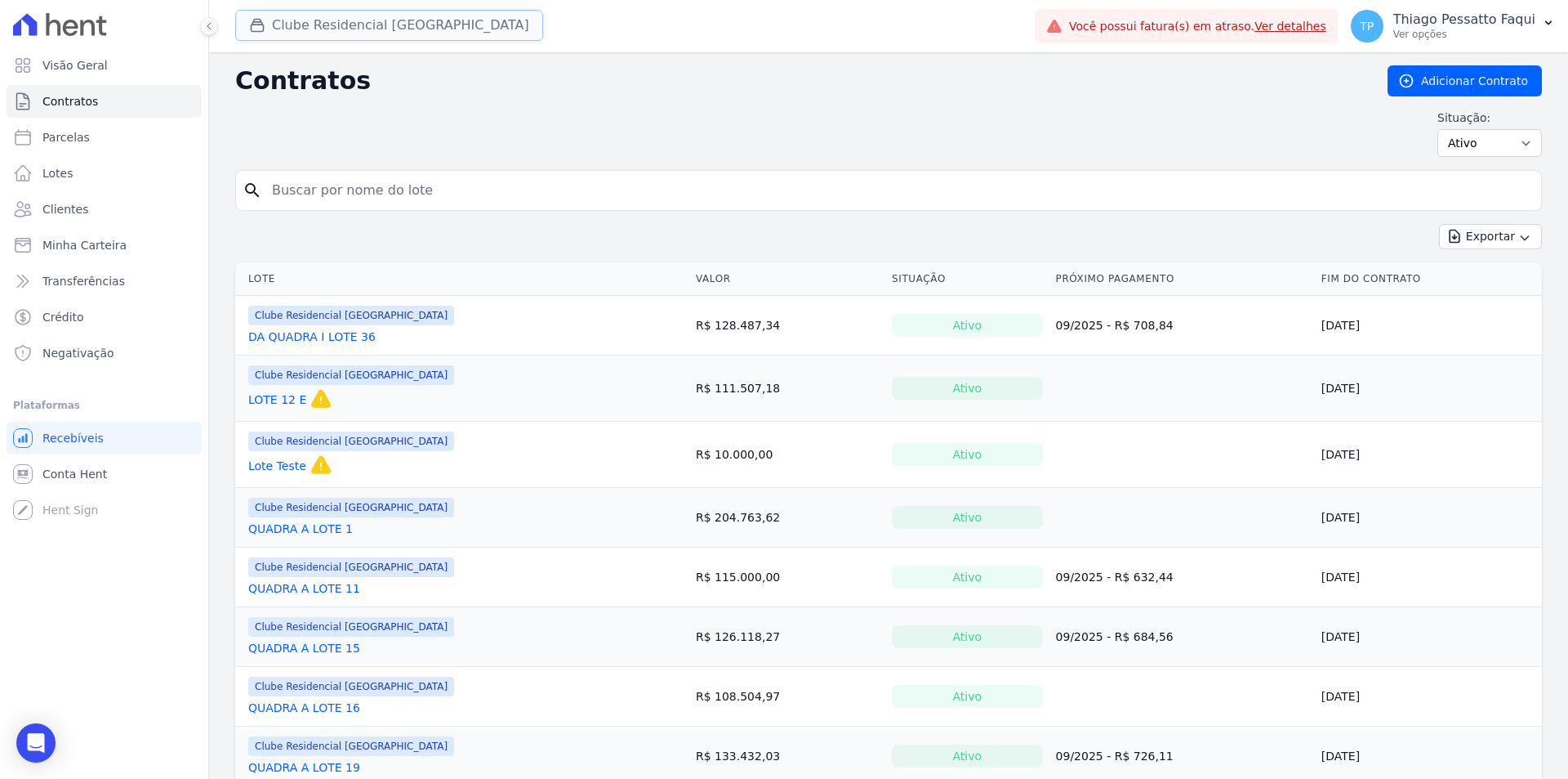
click at [345, 37] on button "Clube Residencial [GEOGRAPHIC_DATA]" at bounding box center [389, 25] width 308 height 31
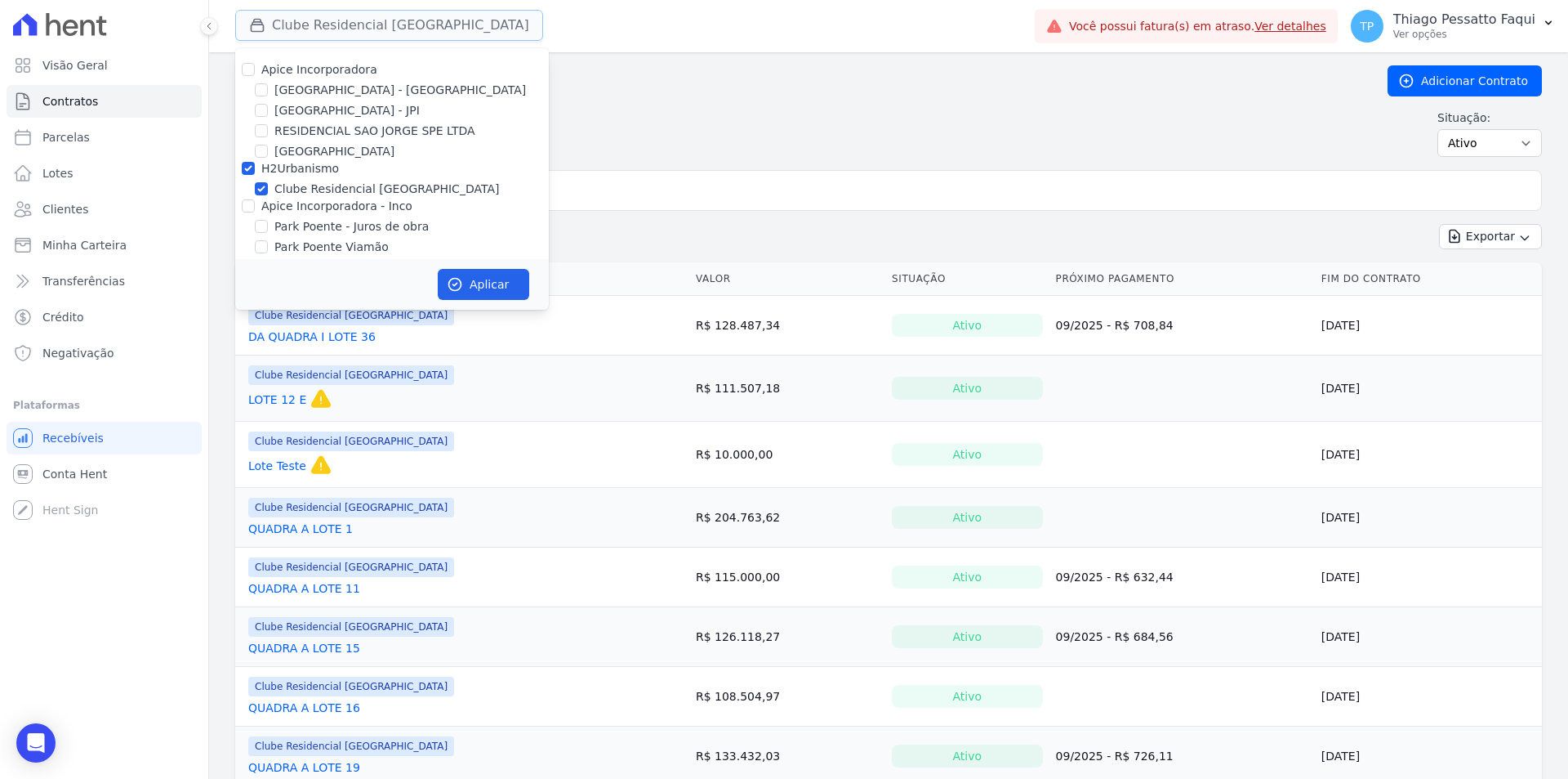
click at [341, 26] on button "Clube Residencial [GEOGRAPHIC_DATA]" at bounding box center [389, 25] width 308 height 31
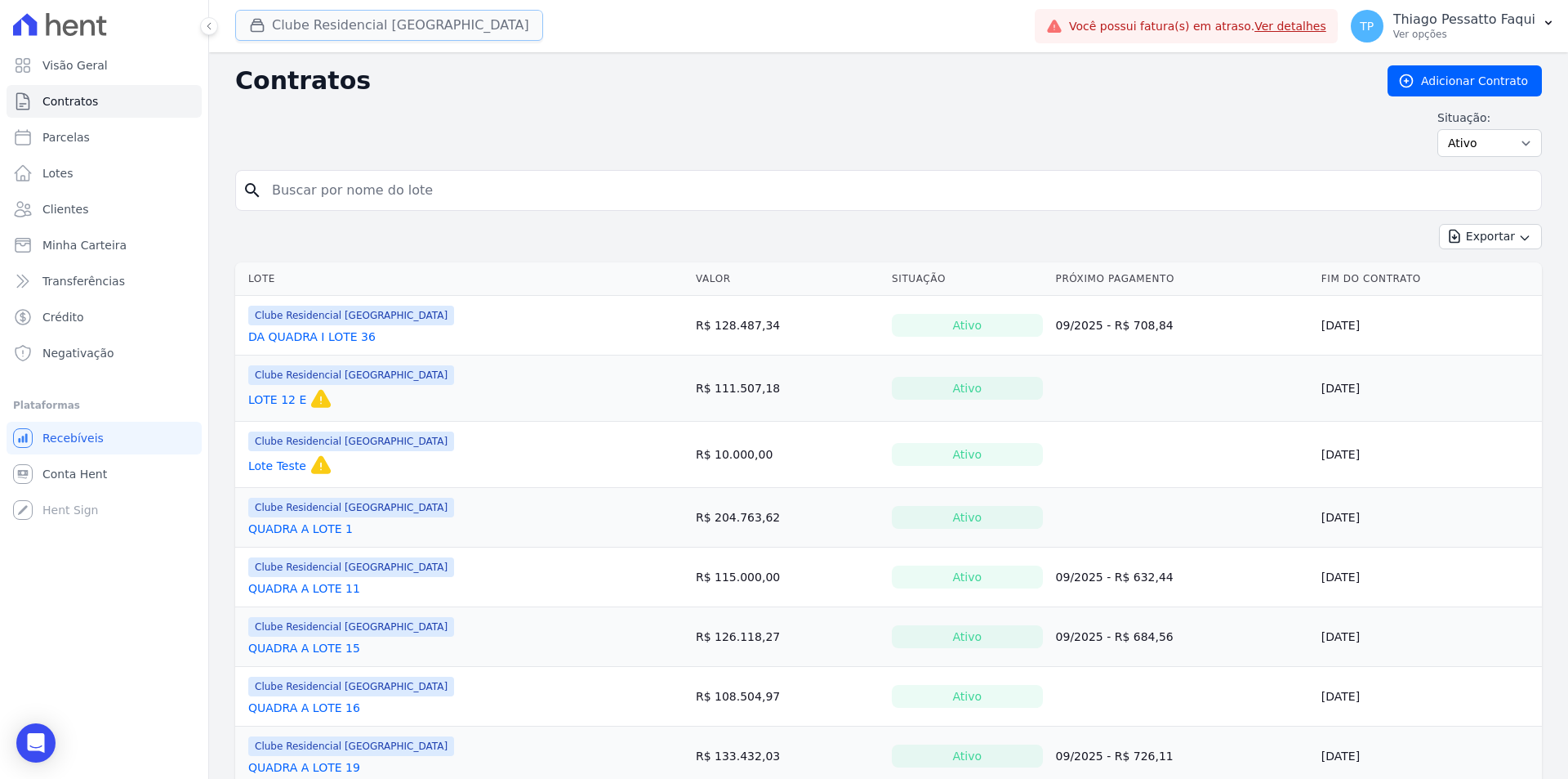
click at [341, 26] on button "Clube Residencial [GEOGRAPHIC_DATA]" at bounding box center [389, 25] width 308 height 31
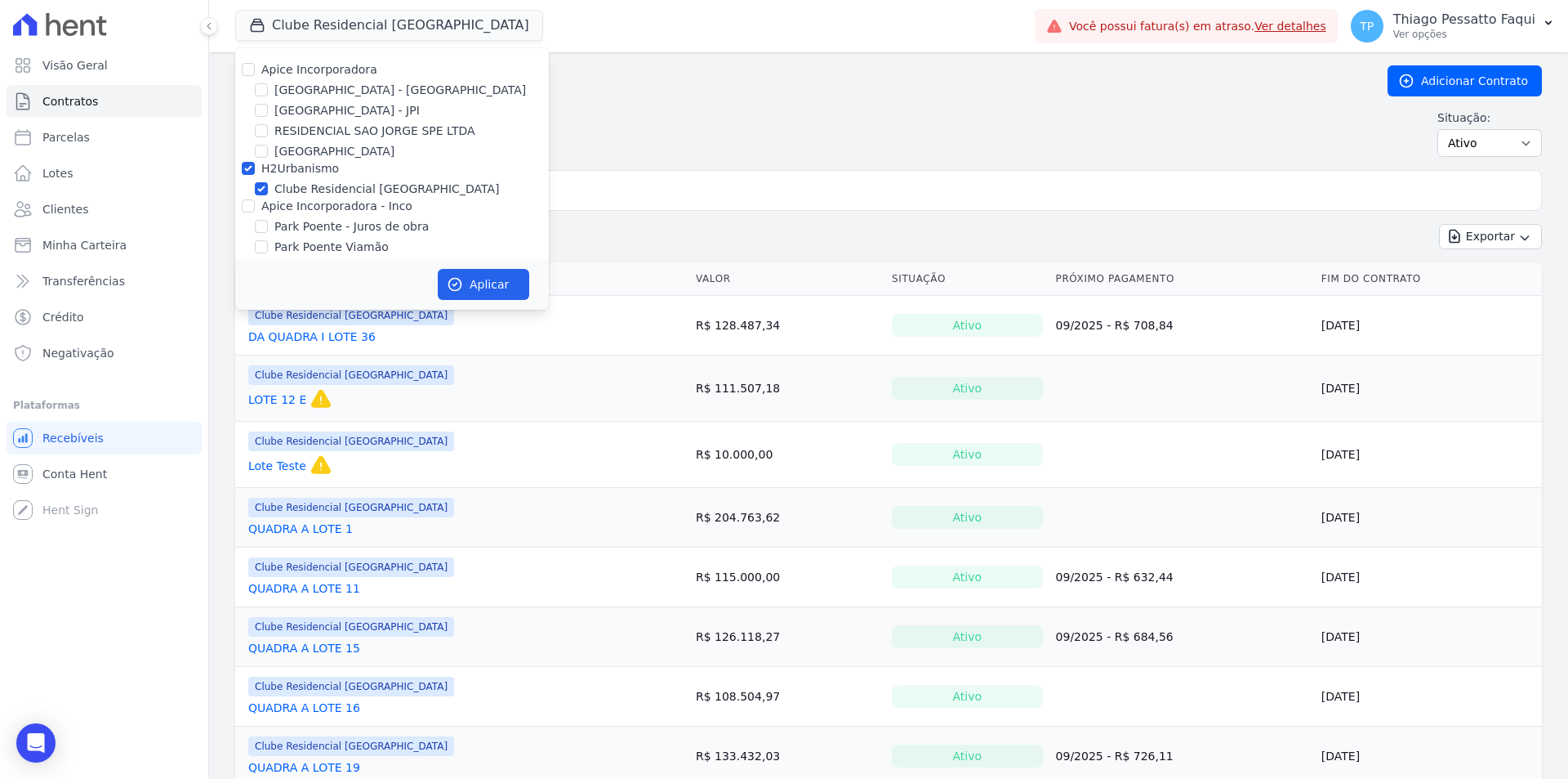
click at [315, 172] on label "H2Urbanismo" at bounding box center [300, 168] width 78 height 13
click at [255, 172] on input "H2Urbanismo" at bounding box center [248, 168] width 13 height 13
checkbox input "false"
click at [1382, 160] on div "Contratos Adicionar Contrato Situação: Ativo Todos Pausado Distratado Rascunho …" at bounding box center [887, 117] width 1306 height 105
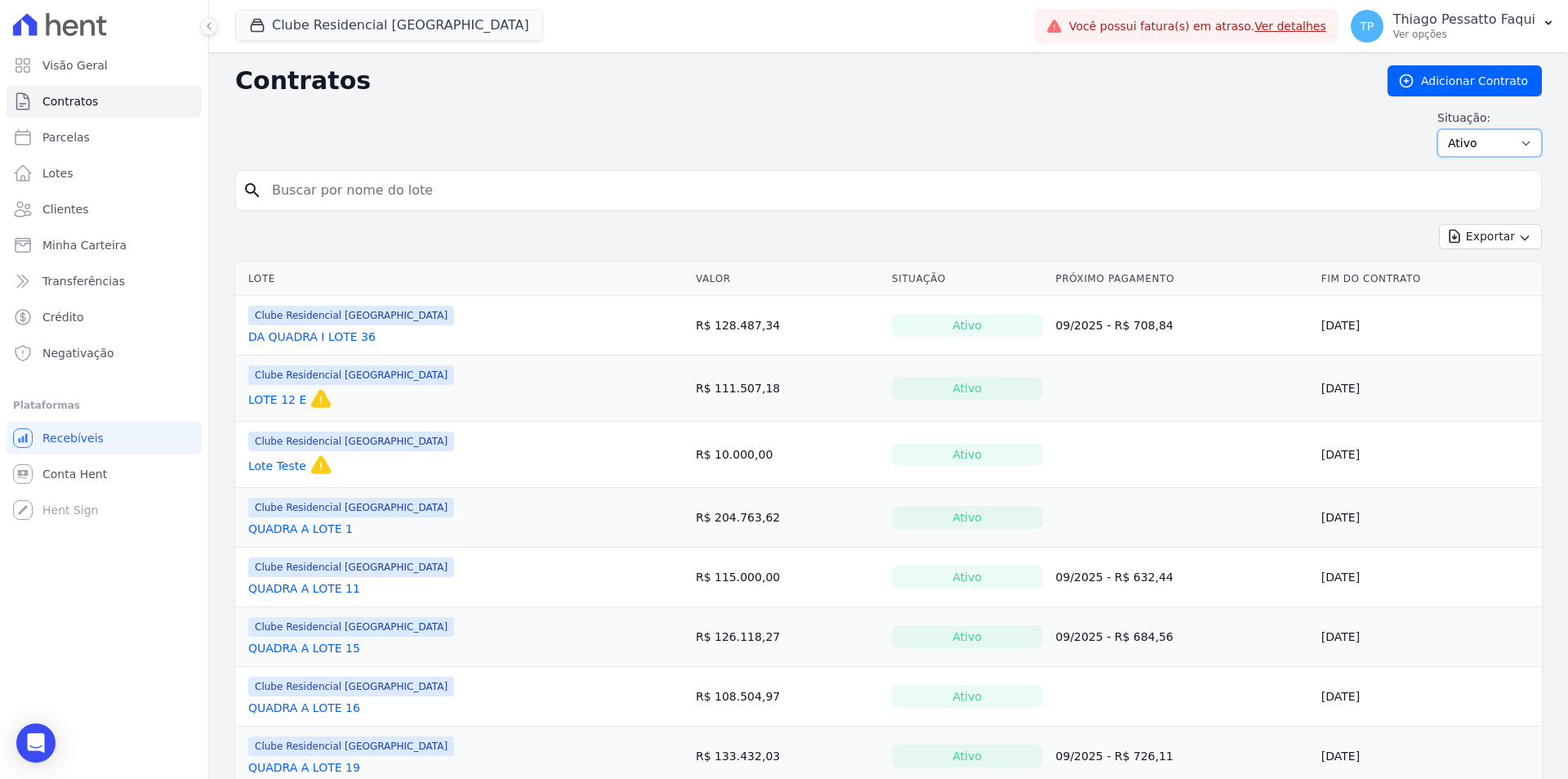
click at [1468, 138] on select "Ativo Todos Pausado Distratado Rascunho Expirado Encerrado" at bounding box center [1489, 143] width 105 height 28
click at [1462, 141] on select "Ativo Todos Pausado Distratado Rascunho Expirado Encerrado" at bounding box center [1489, 143] width 105 height 28
click at [427, 144] on div "Situação: Ativo Todos Pausado Distratado Rascunho Expirado Encerrado" at bounding box center [887, 132] width 1306 height 47
click at [364, 36] on button "Clube Residencial [GEOGRAPHIC_DATA]" at bounding box center [389, 25] width 308 height 31
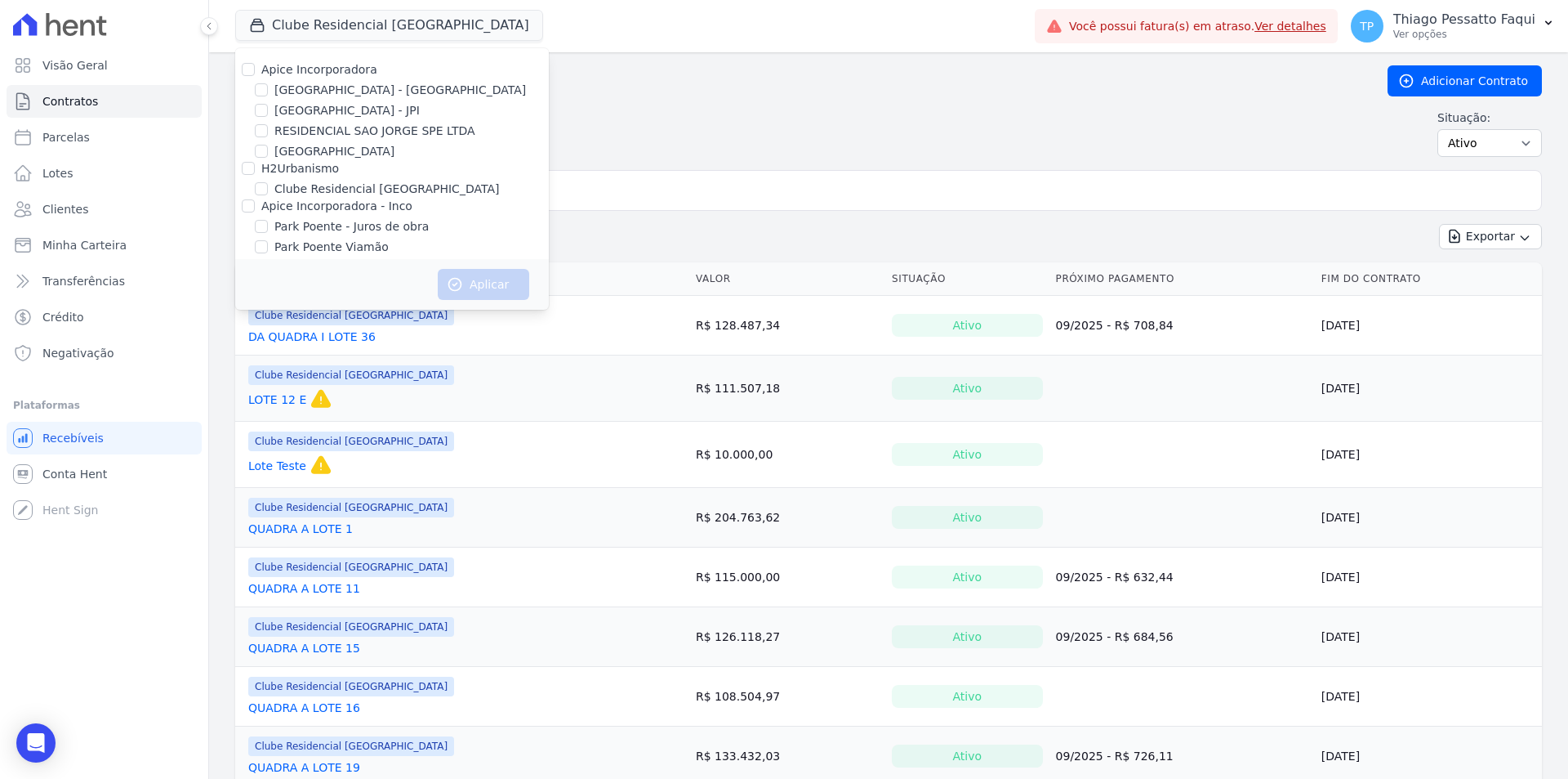
click at [908, 127] on div "Situação: Ativo Todos Pausado Distratado Rascunho Expirado Encerrado" at bounding box center [887, 132] width 1306 height 47
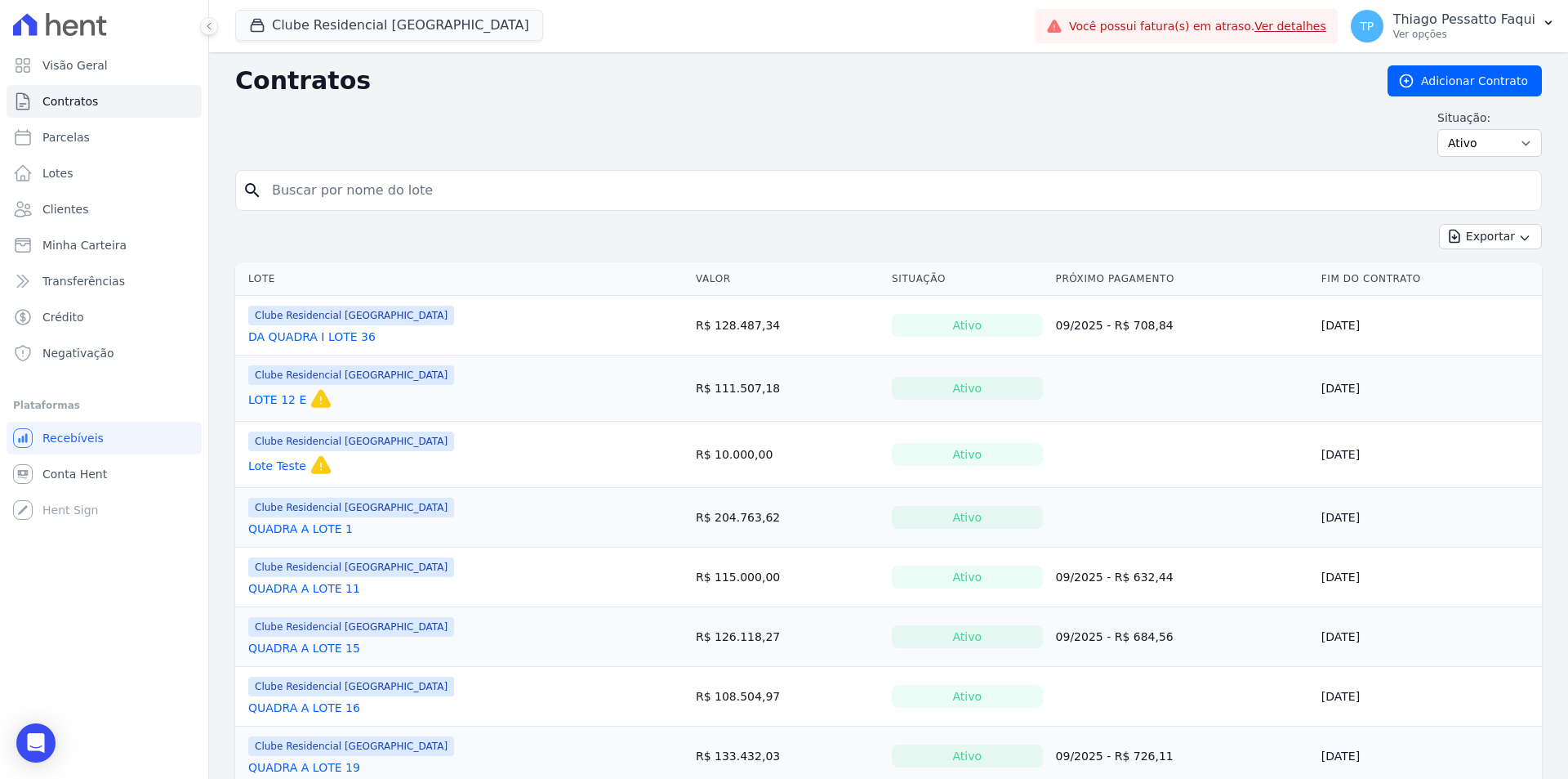
drag, startPoint x: 523, startPoint y: 174, endPoint x: 408, endPoint y: 111, distance: 131.1
click at [519, 171] on div "search" at bounding box center [887, 190] width 1306 height 41
click at [303, 129] on div "Situação: Ativo Todos Pausado Distratado Rascunho Expirado Encerrado" at bounding box center [887, 132] width 1306 height 47
click at [104, 351] on span "Negativação" at bounding box center [78, 353] width 72 height 16
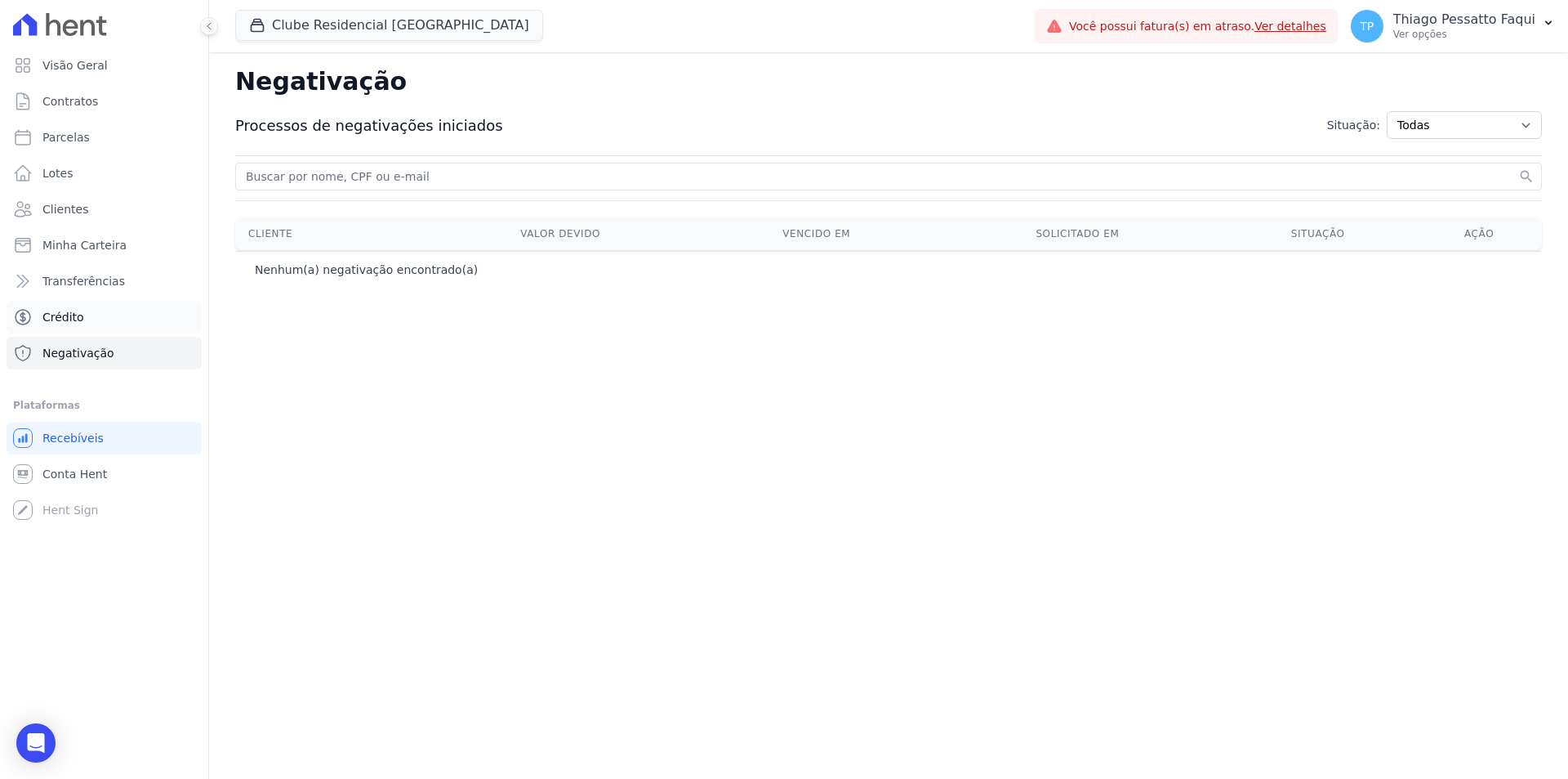
click at [92, 320] on link "Crédito" at bounding box center [104, 317] width 195 height 33
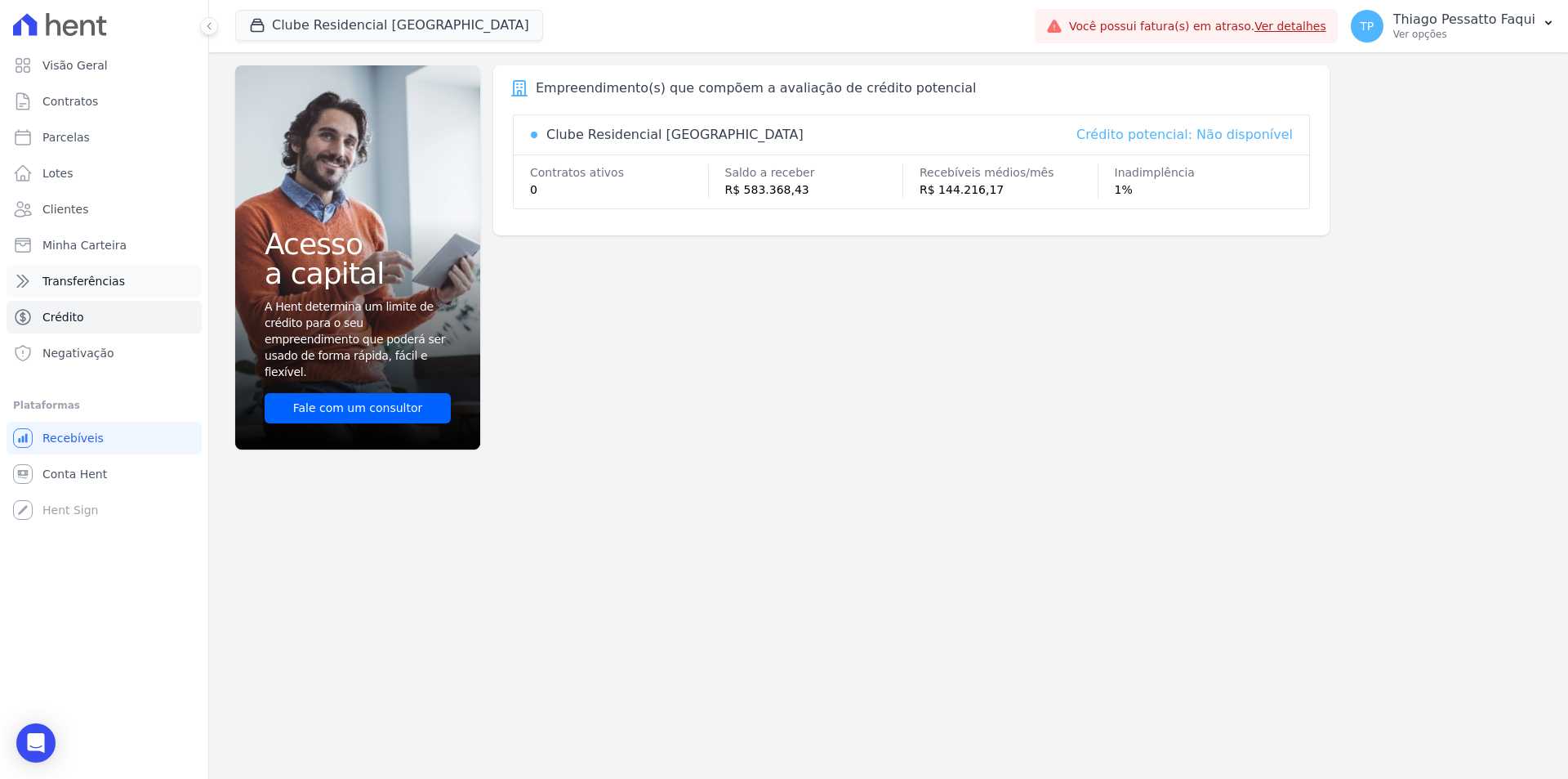
click at [65, 269] on link "Transferências" at bounding box center [104, 281] width 195 height 33
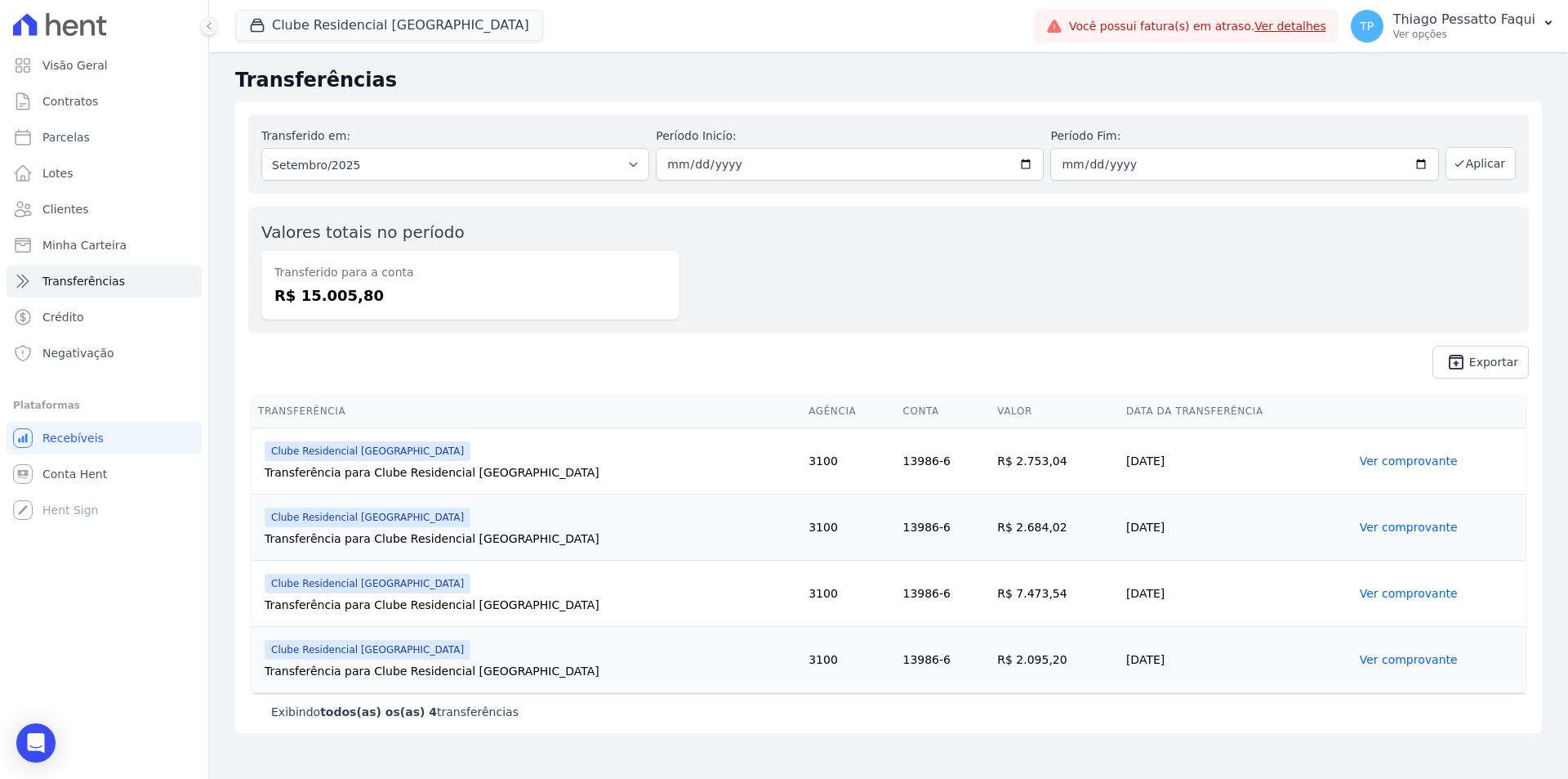
click at [1073, 378] on div "Transferido em: Todos os meses Novembro/2022 Dezembro/2022 Janeiro/2023 Feverei…" at bounding box center [887, 246] width 1306 height 290
click at [60, 202] on span "Clientes" at bounding box center [65, 209] width 46 height 16
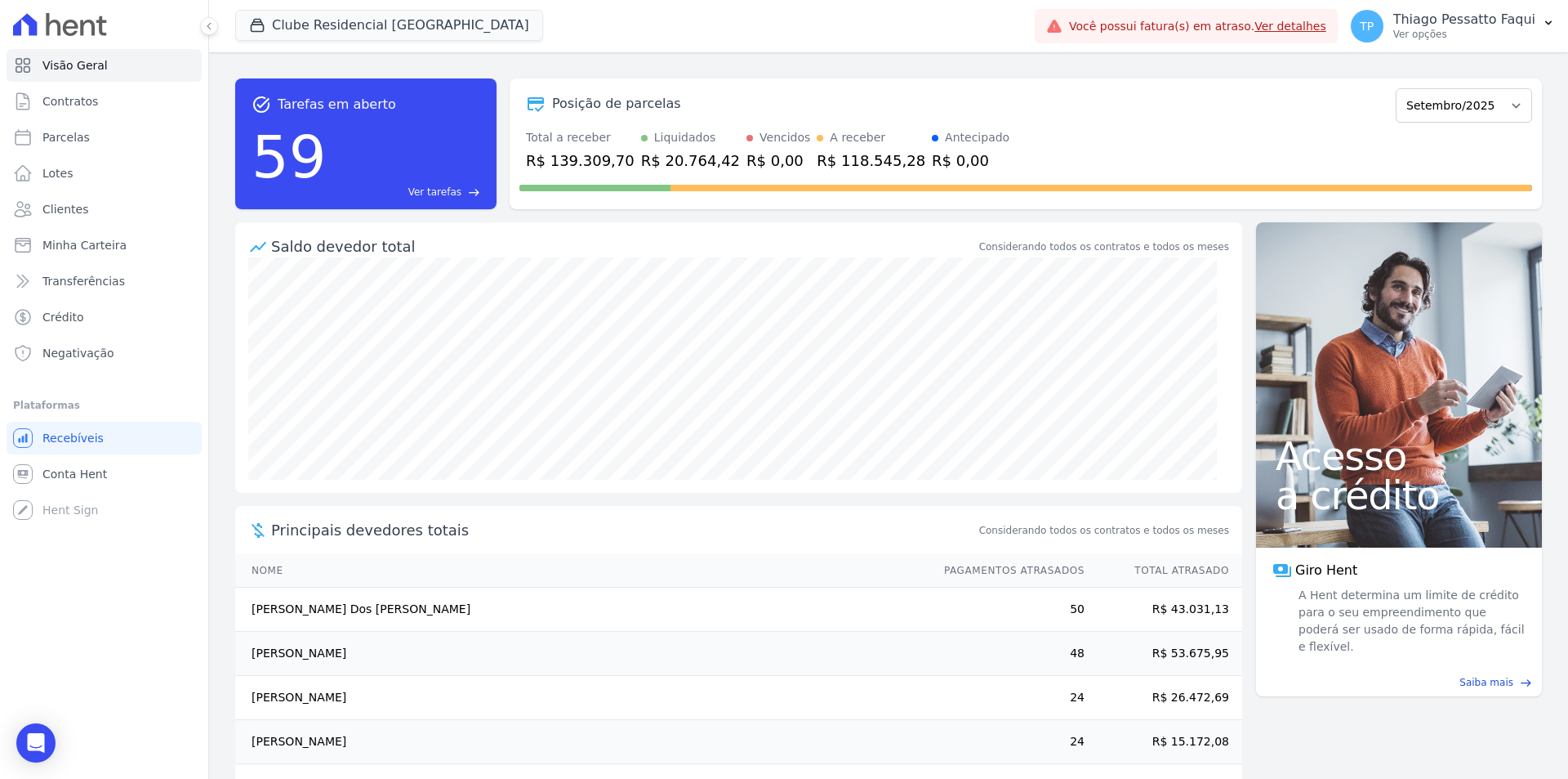
click at [1301, 28] on link "Ver detalhes" at bounding box center [1290, 26] width 72 height 13
click at [1317, 27] on link "Ver detalhes" at bounding box center [1290, 26] width 72 height 13
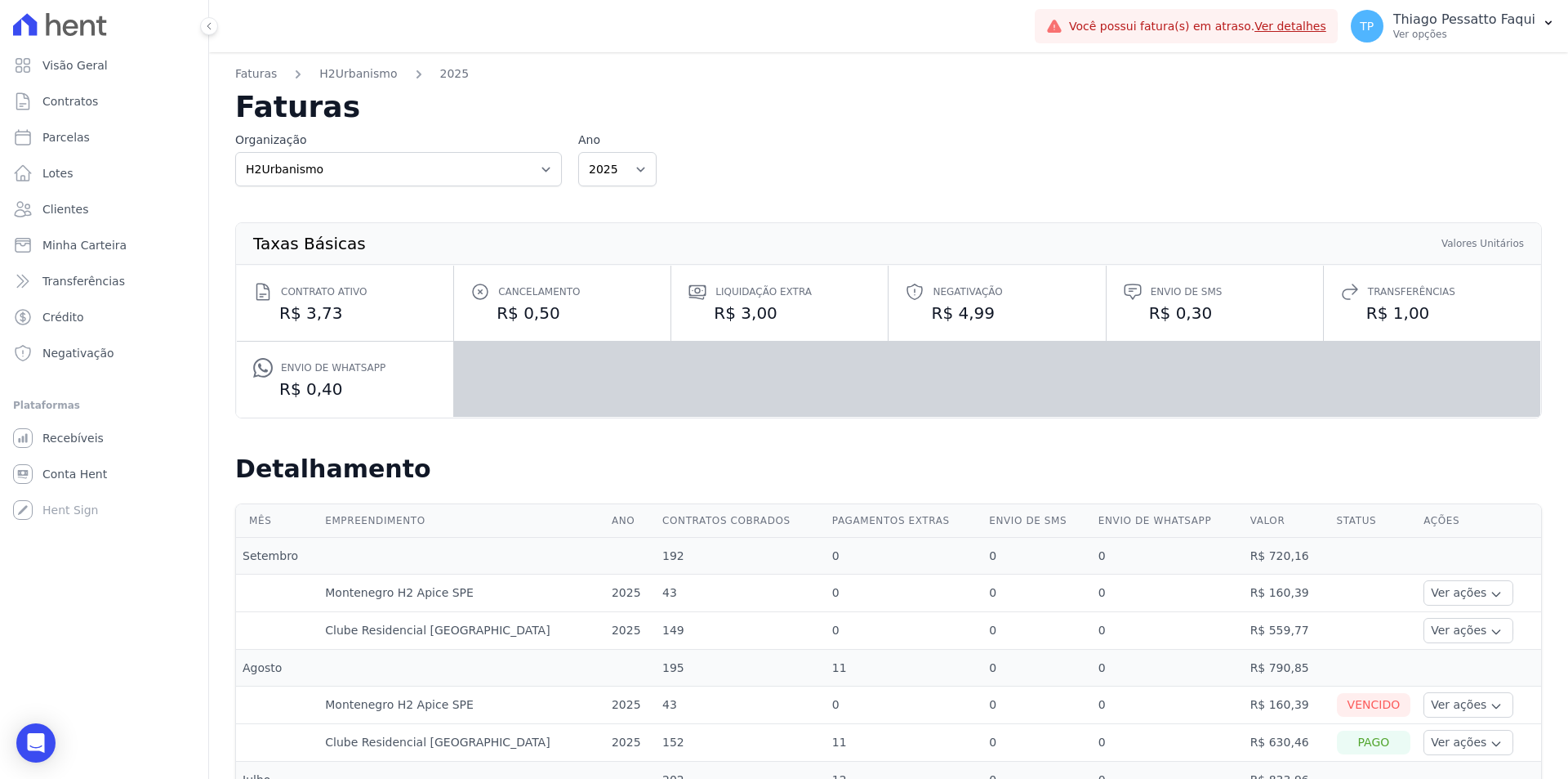
click at [342, 306] on dd "R$ 3,73" at bounding box center [345, 313] width 184 height 23
click at [339, 311] on dd "R$ 3,73" at bounding box center [345, 313] width 184 height 23
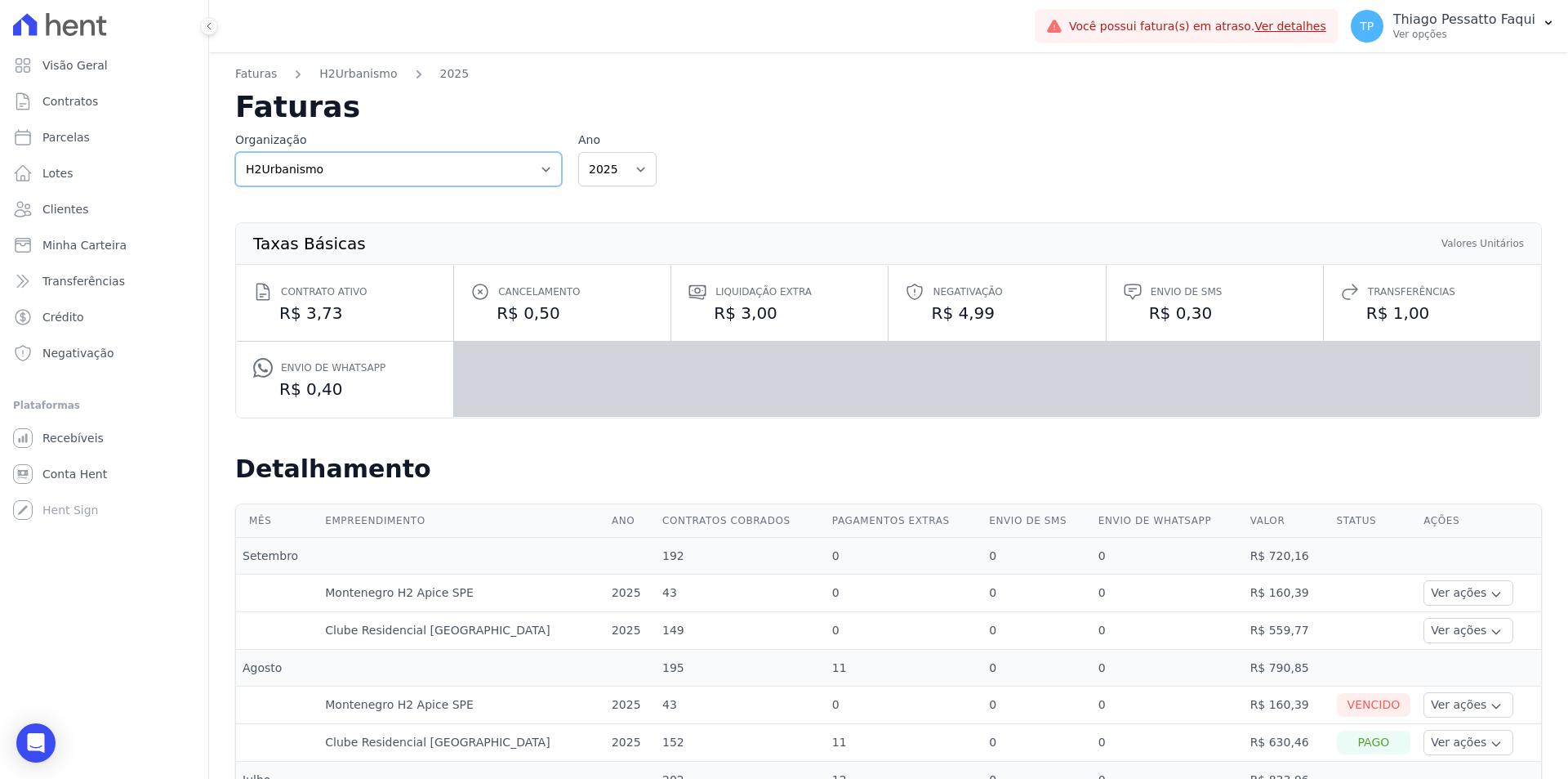
click at [393, 185] on select "Apice Incorporadora Apice Incorporadora - Inco H2Urbanismo" at bounding box center [398, 169] width 327 height 34
select select "d8ee6d41-a4a0-41a6-9390-656f73471309"
click at [235, 152] on select "Apice Incorporadora Apice Incorporadora - Inco H2Urbanismo" at bounding box center [398, 169] width 327 height 34
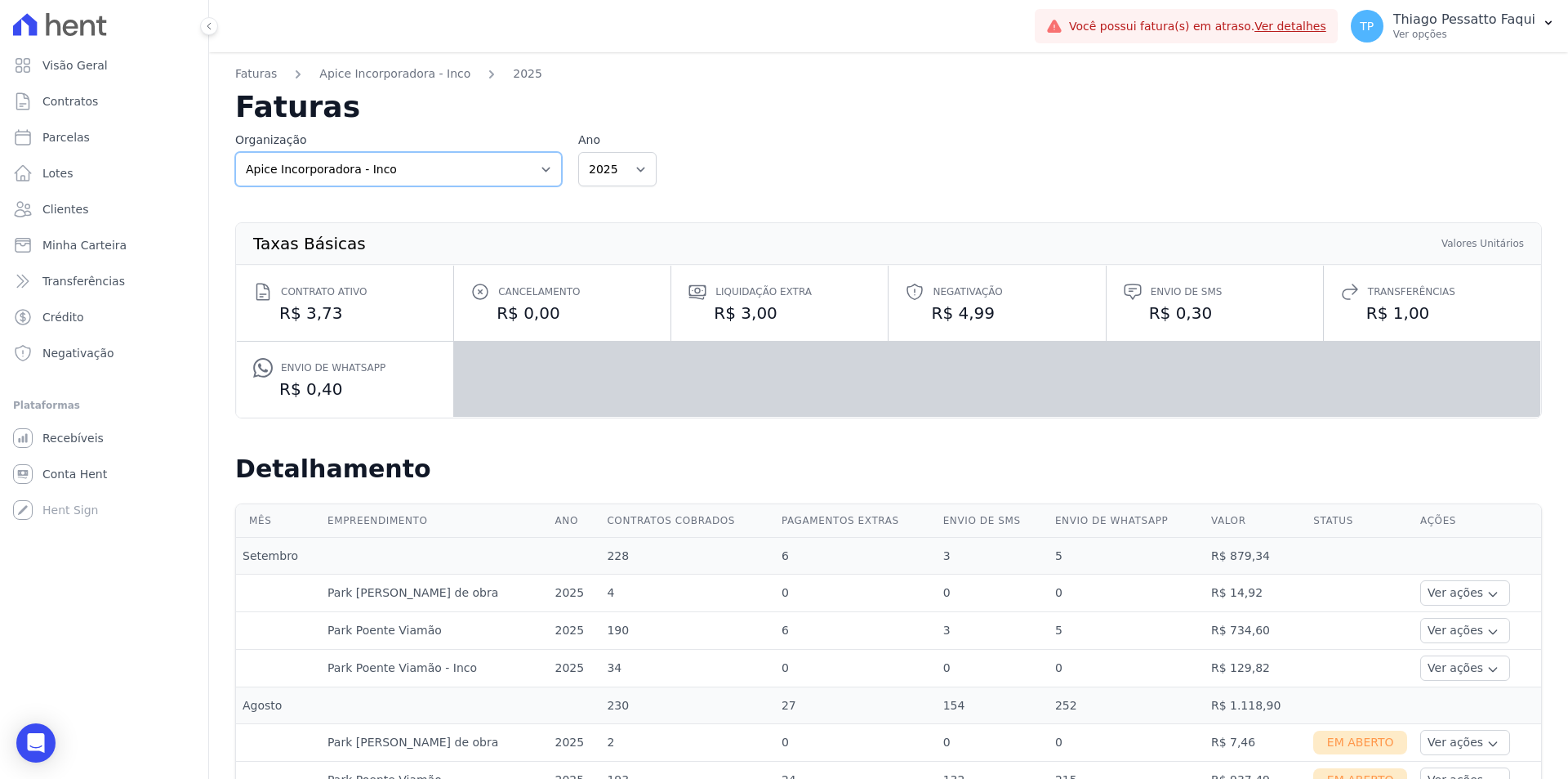
click at [440, 158] on select "Apice Incorporadora Apice Incorporadora - Inco H2Urbanismo" at bounding box center [398, 169] width 327 height 34
select select "4df0ad99-6daf-4b5a-aa2d-0f67aa1304cd"
click at [235, 152] on select "Apice Incorporadora Apice Incorporadora - Inco H2Urbanismo" at bounding box center [398, 169] width 327 height 34
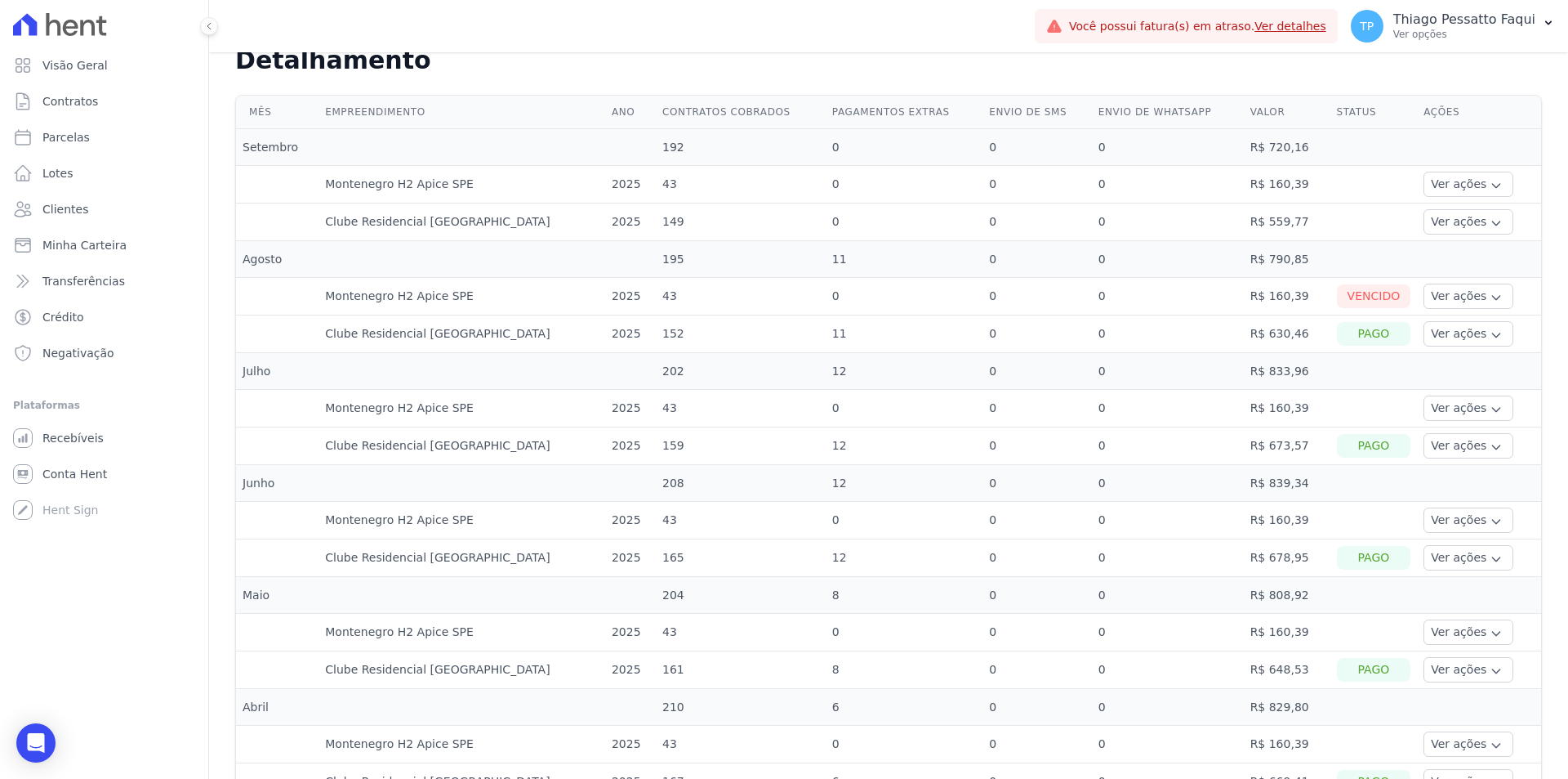
scroll to position [799, 0]
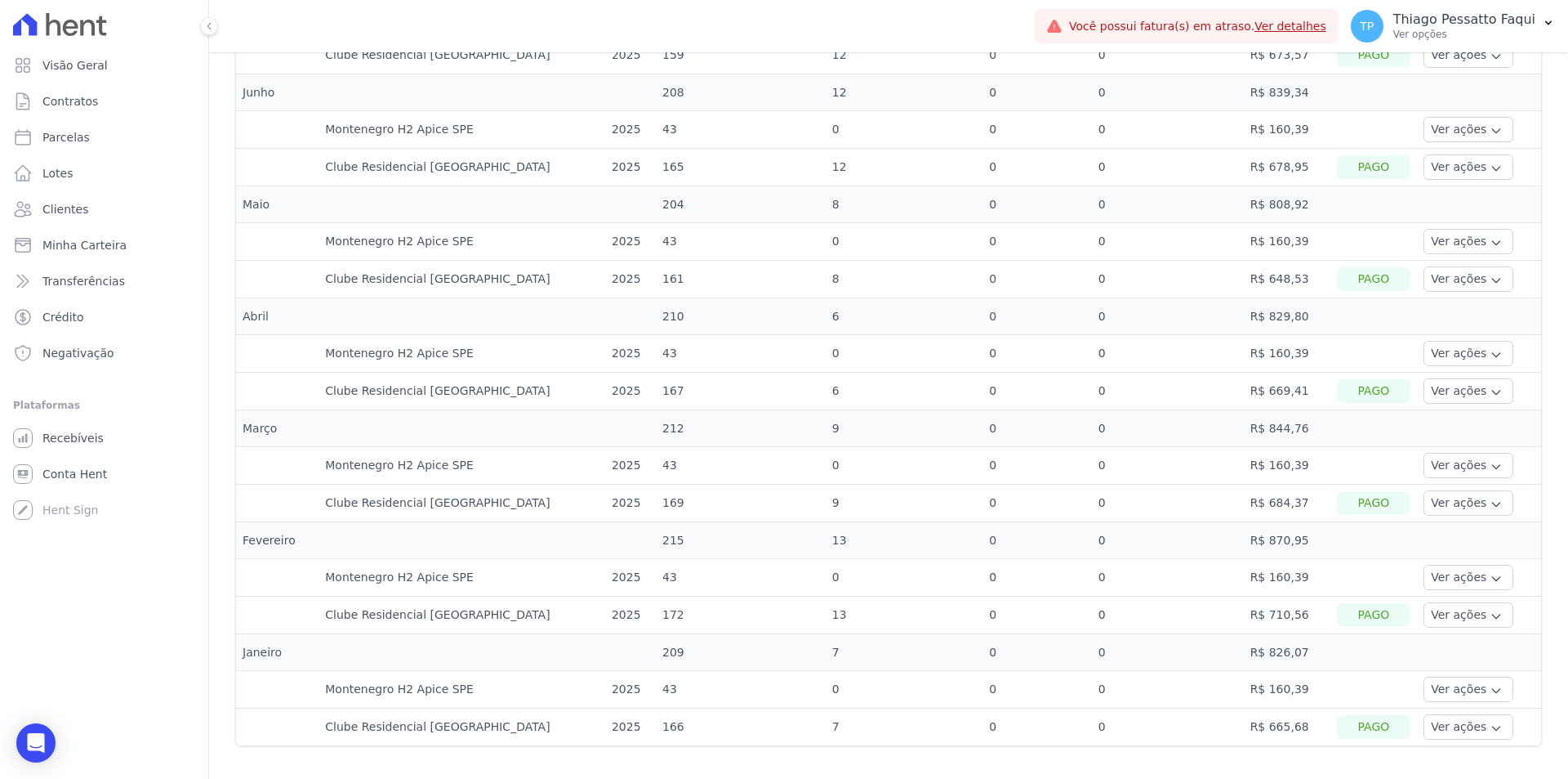
click at [409, 704] on td "Montenegro H2 Apice SPE" at bounding box center [462, 690] width 287 height 38
click at [407, 692] on td "Montenegro H2 Apice SPE" at bounding box center [462, 690] width 287 height 38
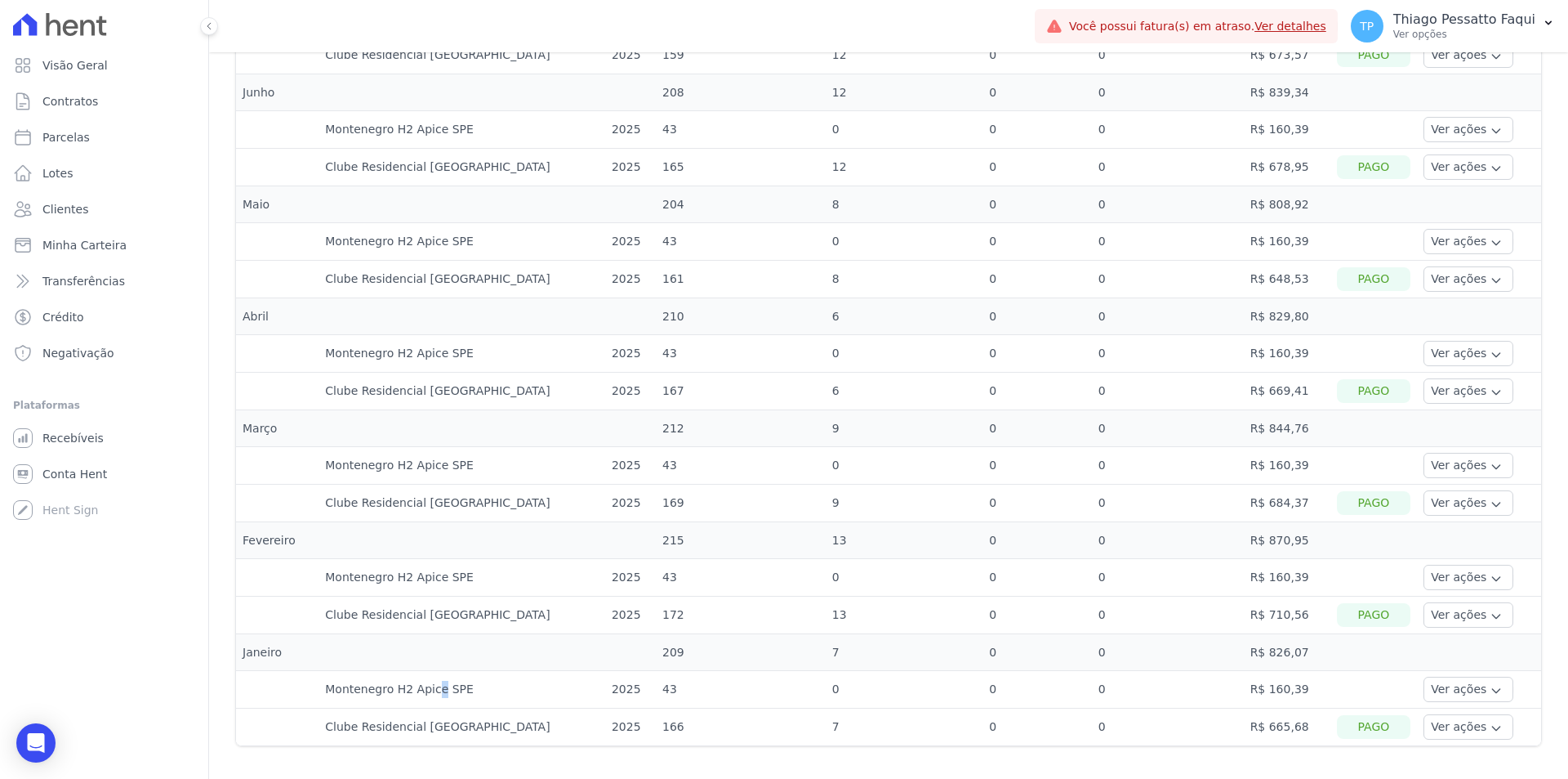
click at [407, 692] on td "Montenegro H2 Apice SPE" at bounding box center [462, 690] width 287 height 38
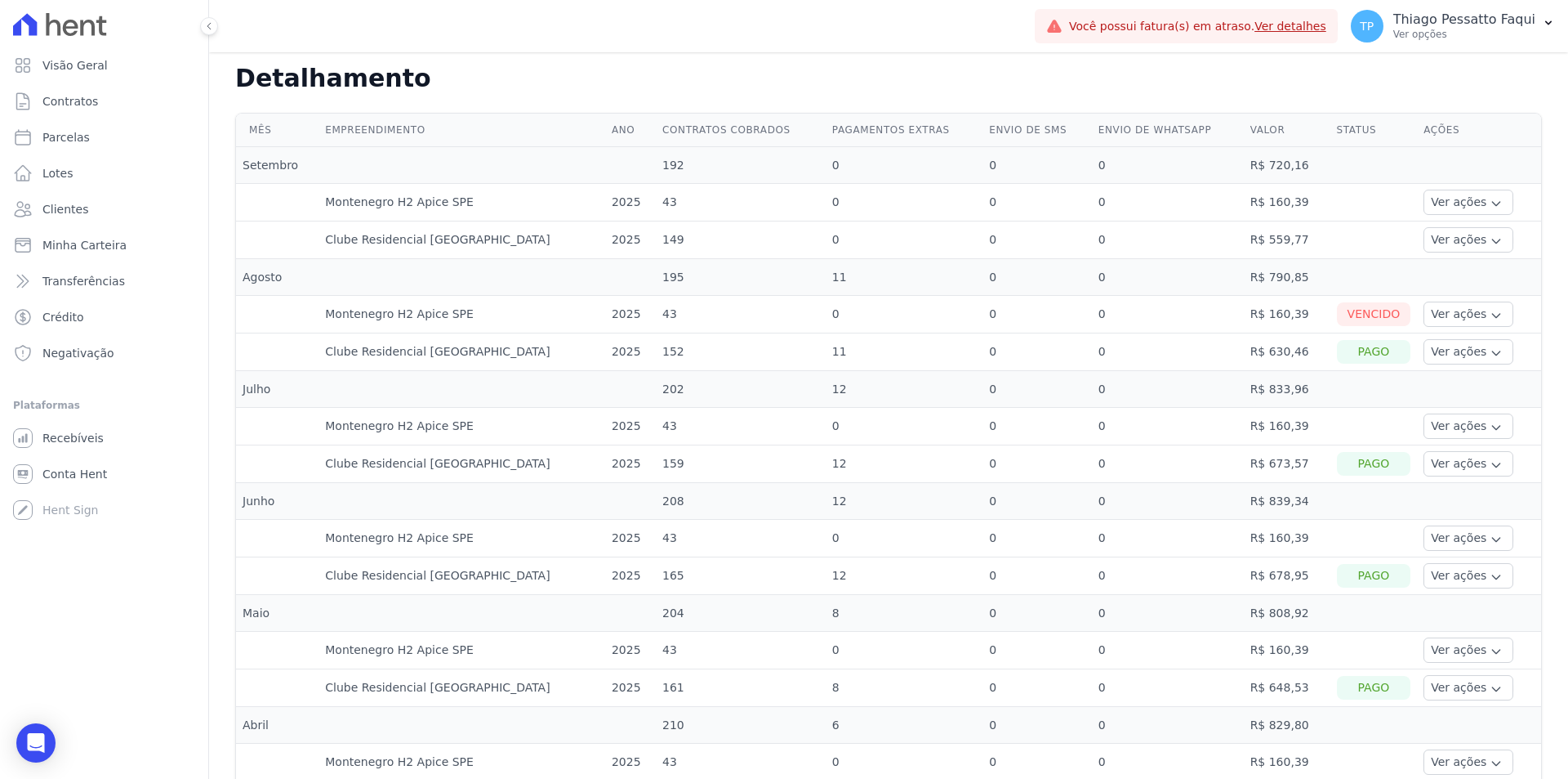
scroll to position [0, 0]
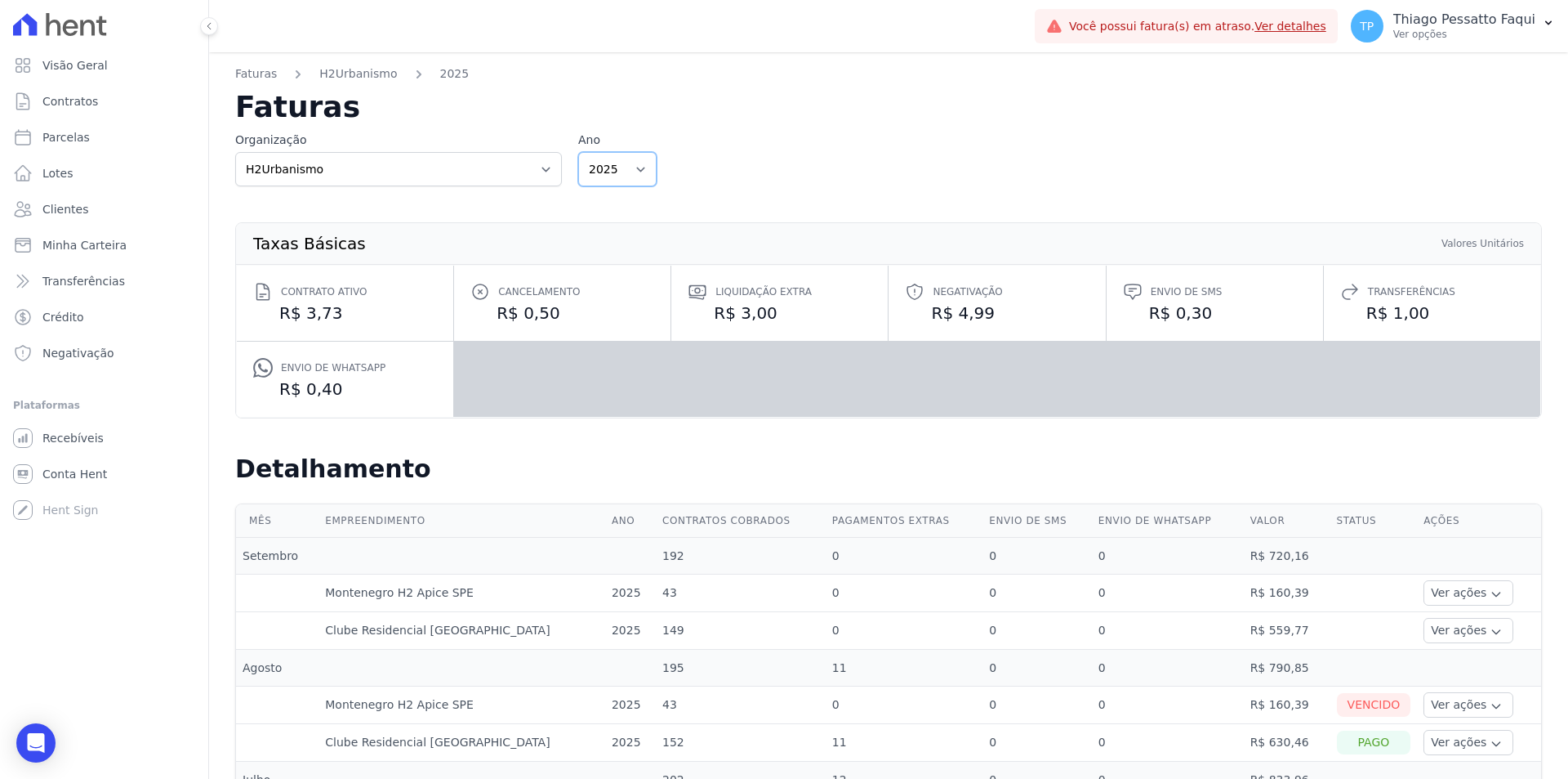
click at [607, 169] on select "2025 2024 2023 2022" at bounding box center [618, 169] width 78 height 34
select select "2024"
click at [579, 152] on select "2025 2024 2023 2022" at bounding box center [618, 169] width 78 height 34
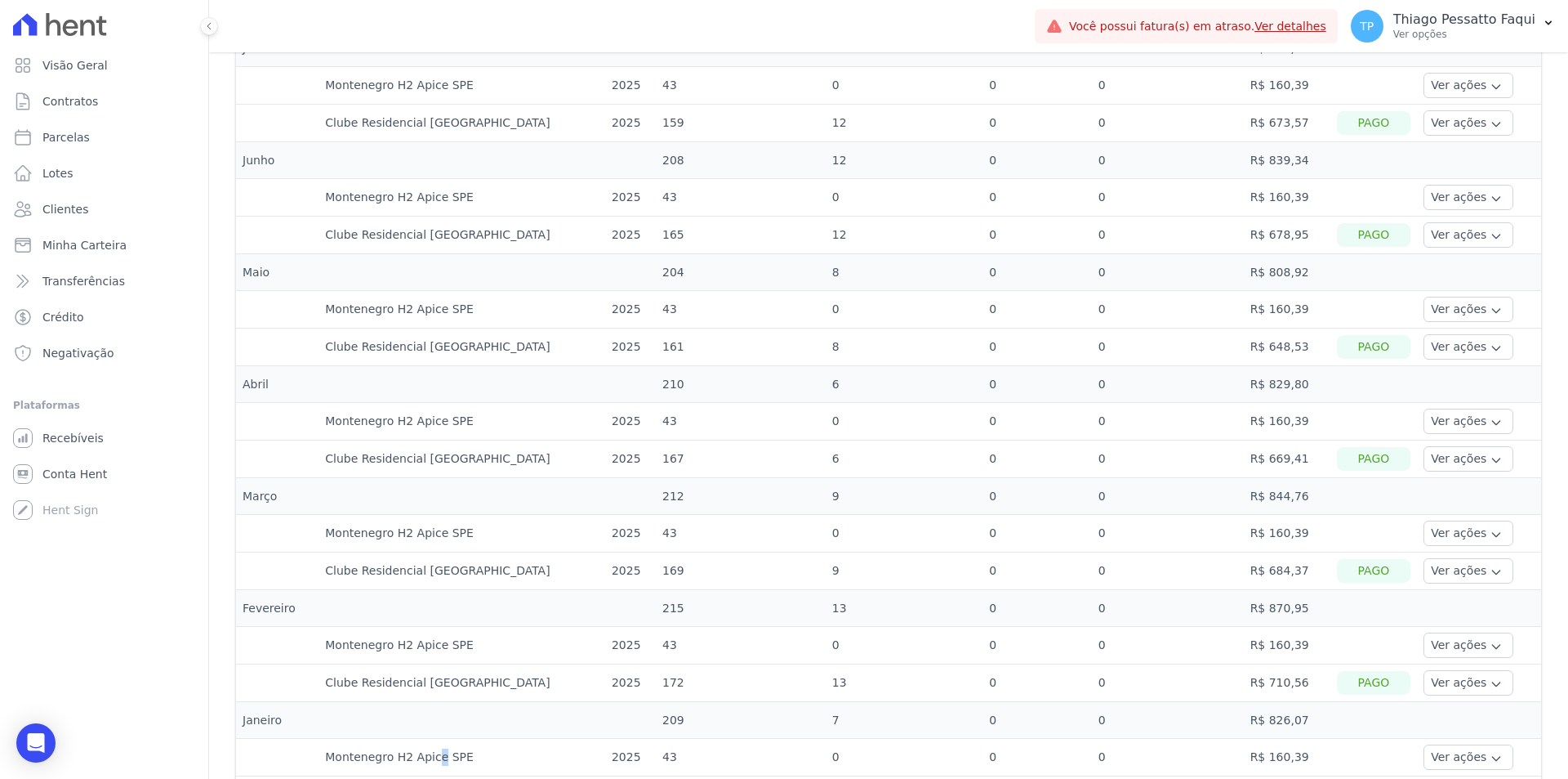
scroll to position [798, 0]
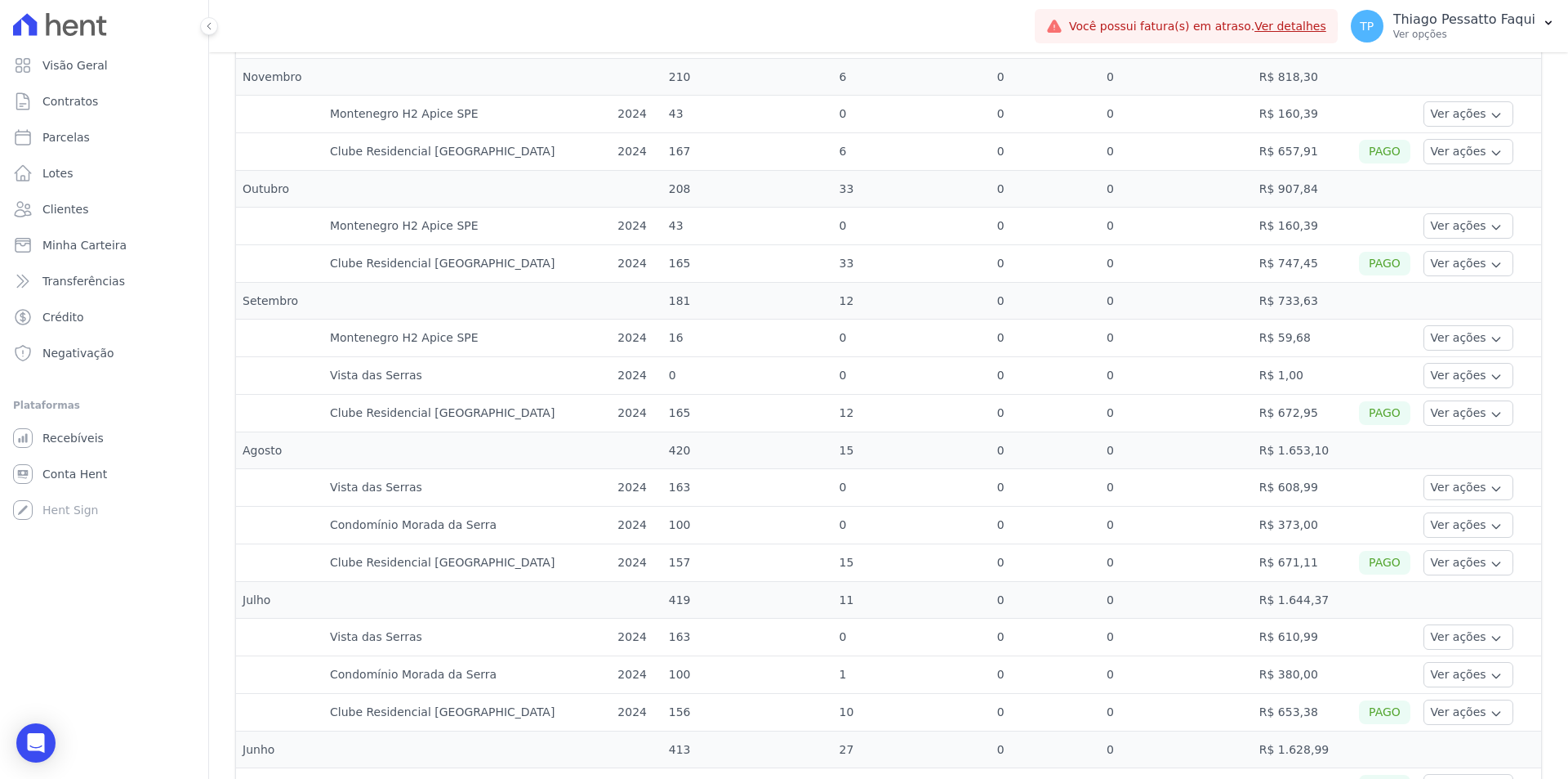
scroll to position [572, 0]
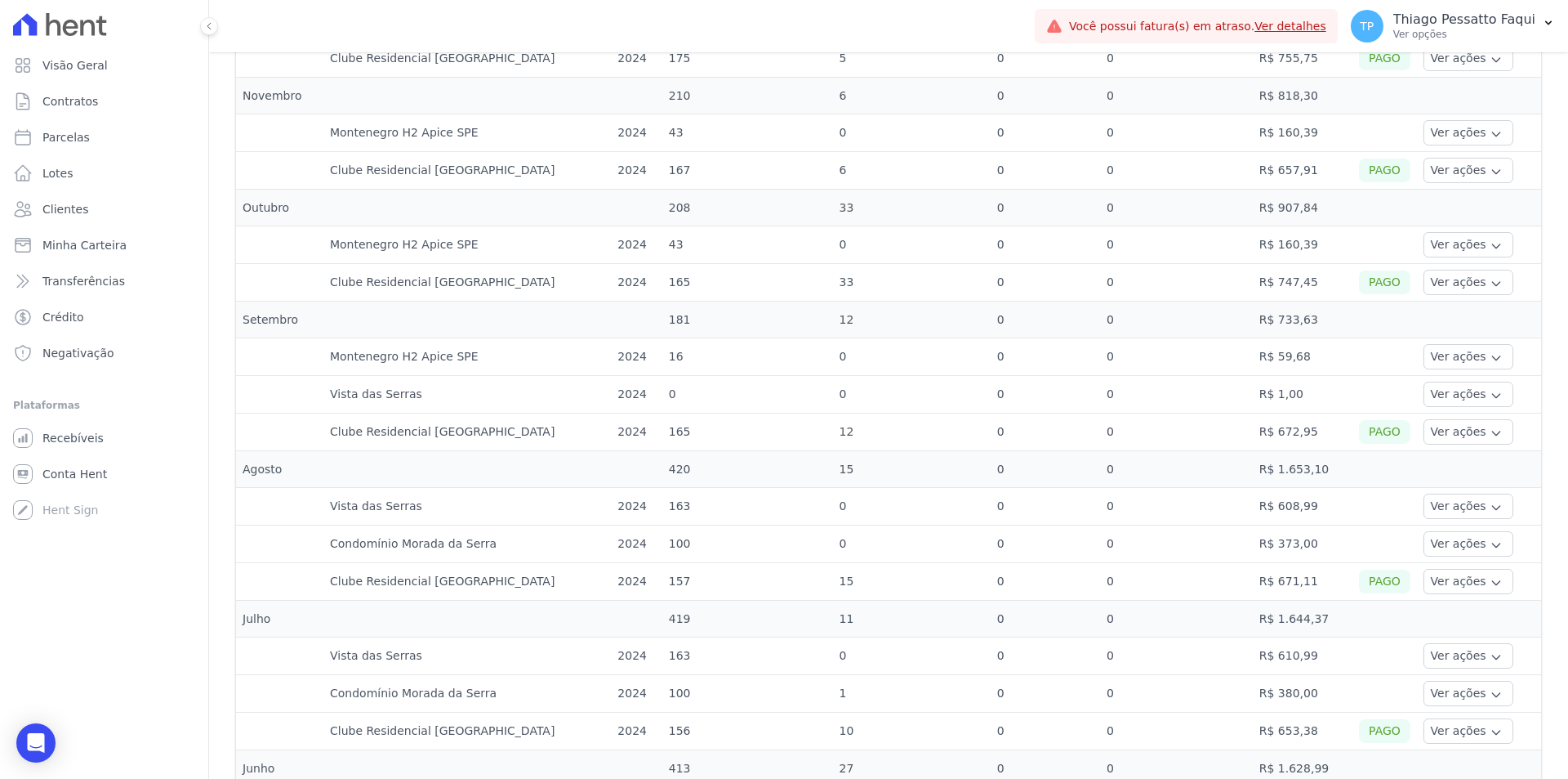
drag, startPoint x: 1268, startPoint y: 368, endPoint x: 230, endPoint y: 364, distance: 1038.0
click at [230, 364] on div "Mês Empreendimento Ano Contratos cobrados Pagamentos extras Envio de SMS Envio …" at bounding box center [888, 789] width 1359 height 1729
click at [663, 244] on td "43" at bounding box center [748, 245] width 171 height 38
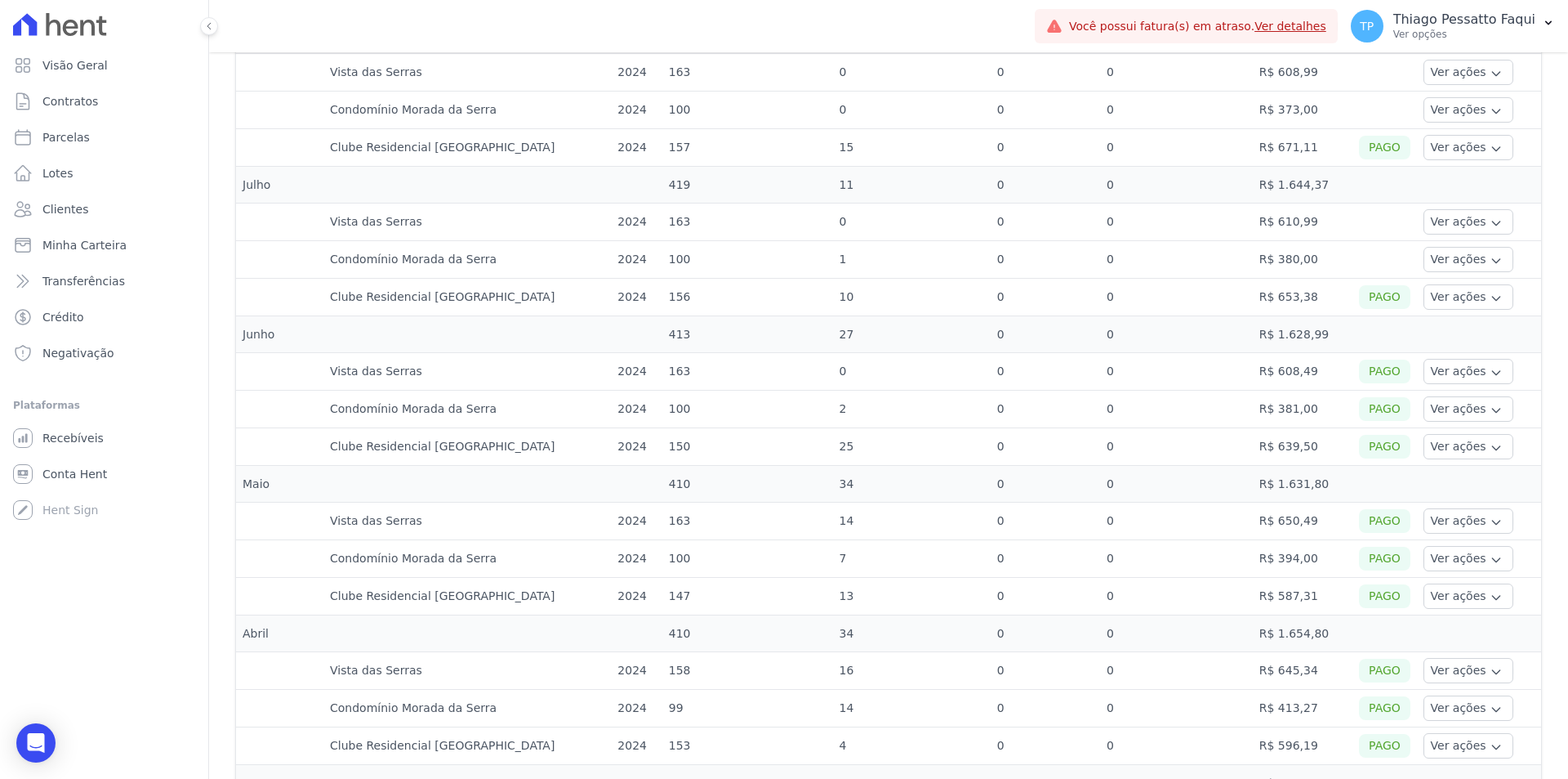
scroll to position [981, 0]
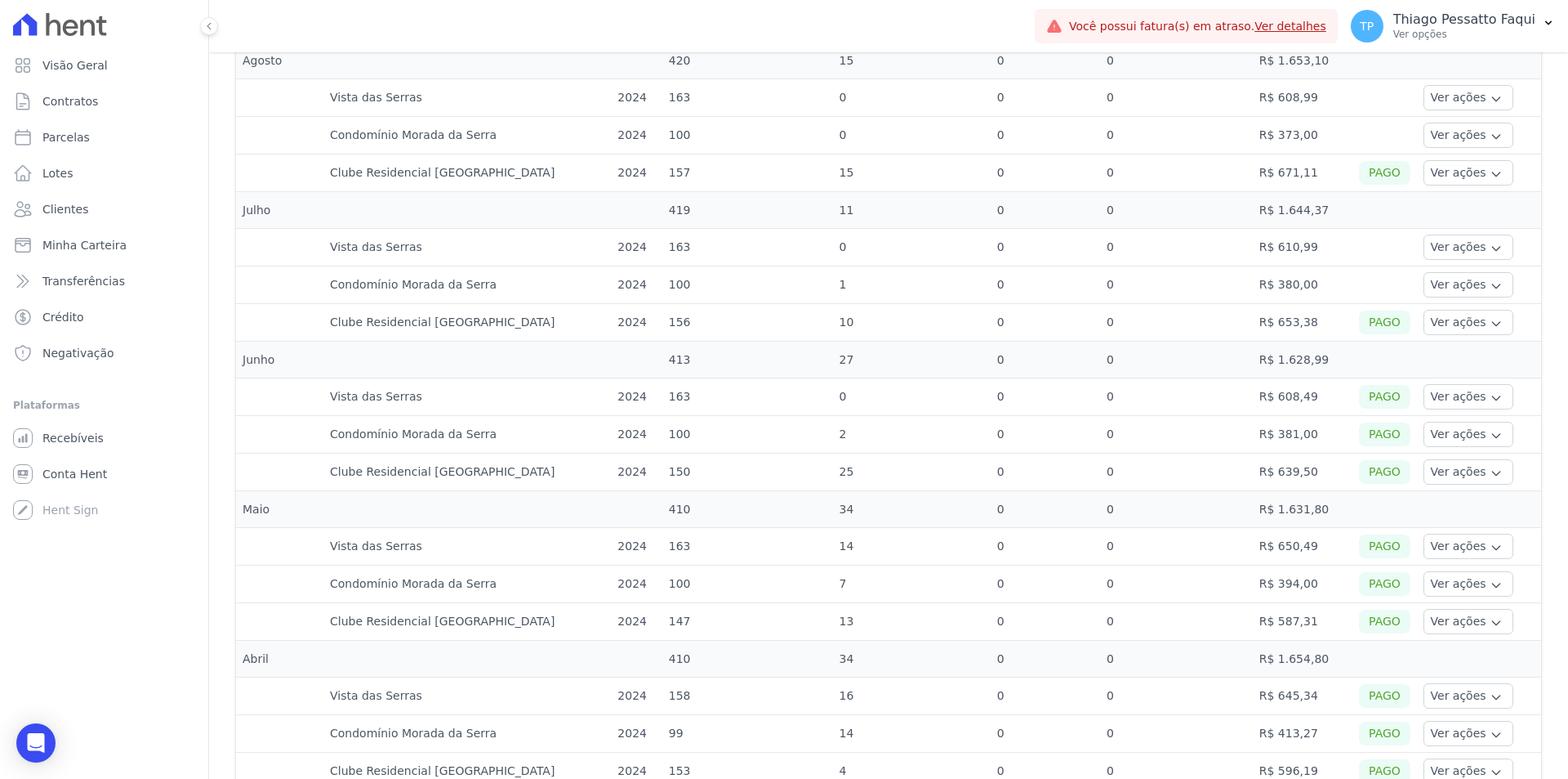
drag, startPoint x: 544, startPoint y: 276, endPoint x: 296, endPoint y: 248, distance: 249.6
click at [296, 248] on tbody "Dezembro 218 5 0 0 R$ 916,14 Montenegro H2 Apice SPE 2024 43 0 0 0 R$ 160,39 Ve…" at bounding box center [888, 398] width 1305 height 1682
click at [295, 248] on td at bounding box center [279, 248] width 87 height 38
click at [331, 252] on td "Vista das Serras" at bounding box center [468, 248] width 288 height 38
drag, startPoint x: 331, startPoint y: 252, endPoint x: 1044, endPoint y: 323, distance: 716.5
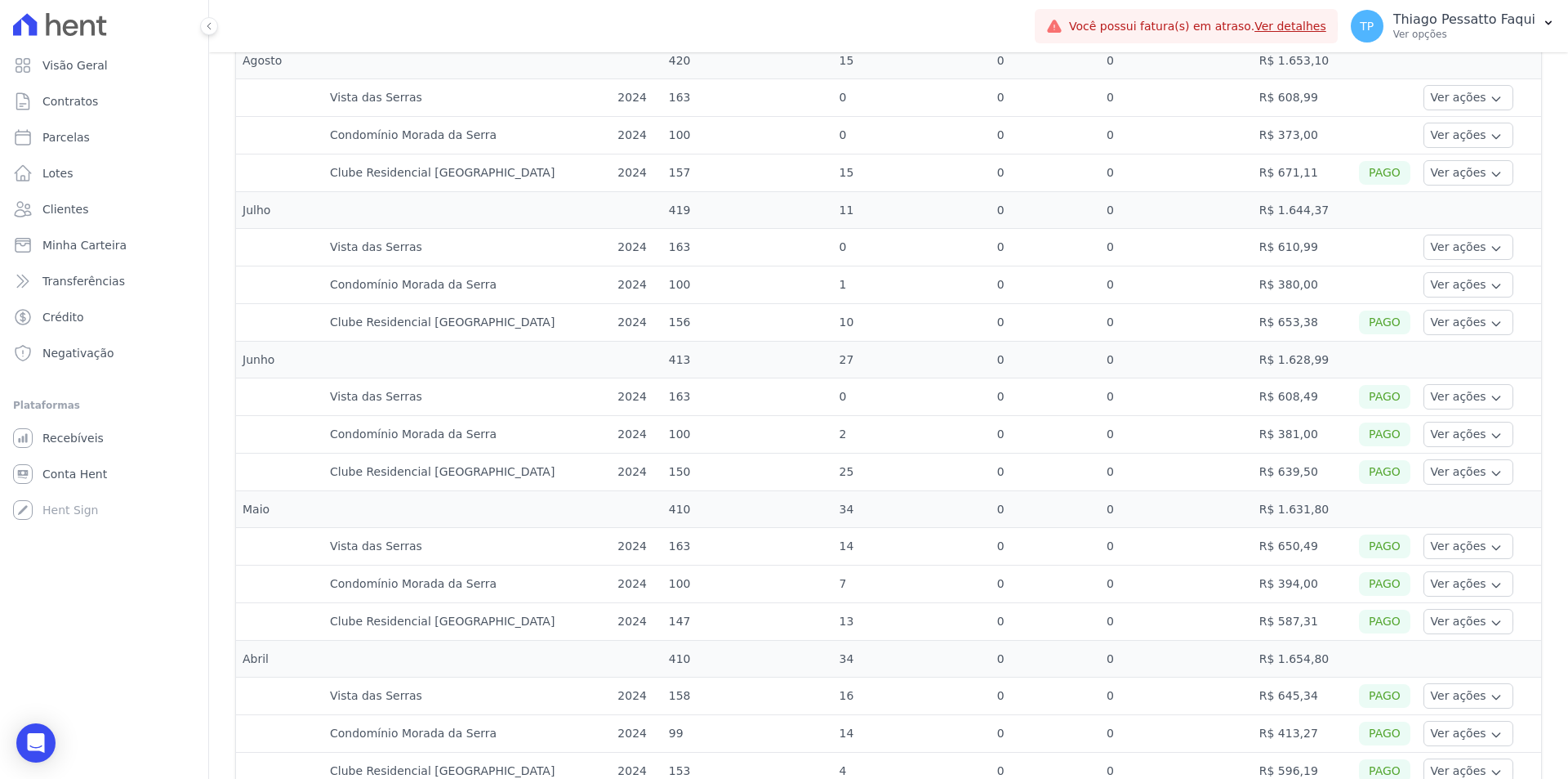
click at [971, 319] on tbody "Dezembro 218 5 0 0 R$ 916,14 Montenegro H2 Apice SPE 2024 43 0 0 0 R$ 160,39 Ve…" at bounding box center [888, 398] width 1305 height 1682
click at [1100, 304] on td "0" at bounding box center [1176, 323] width 153 height 38
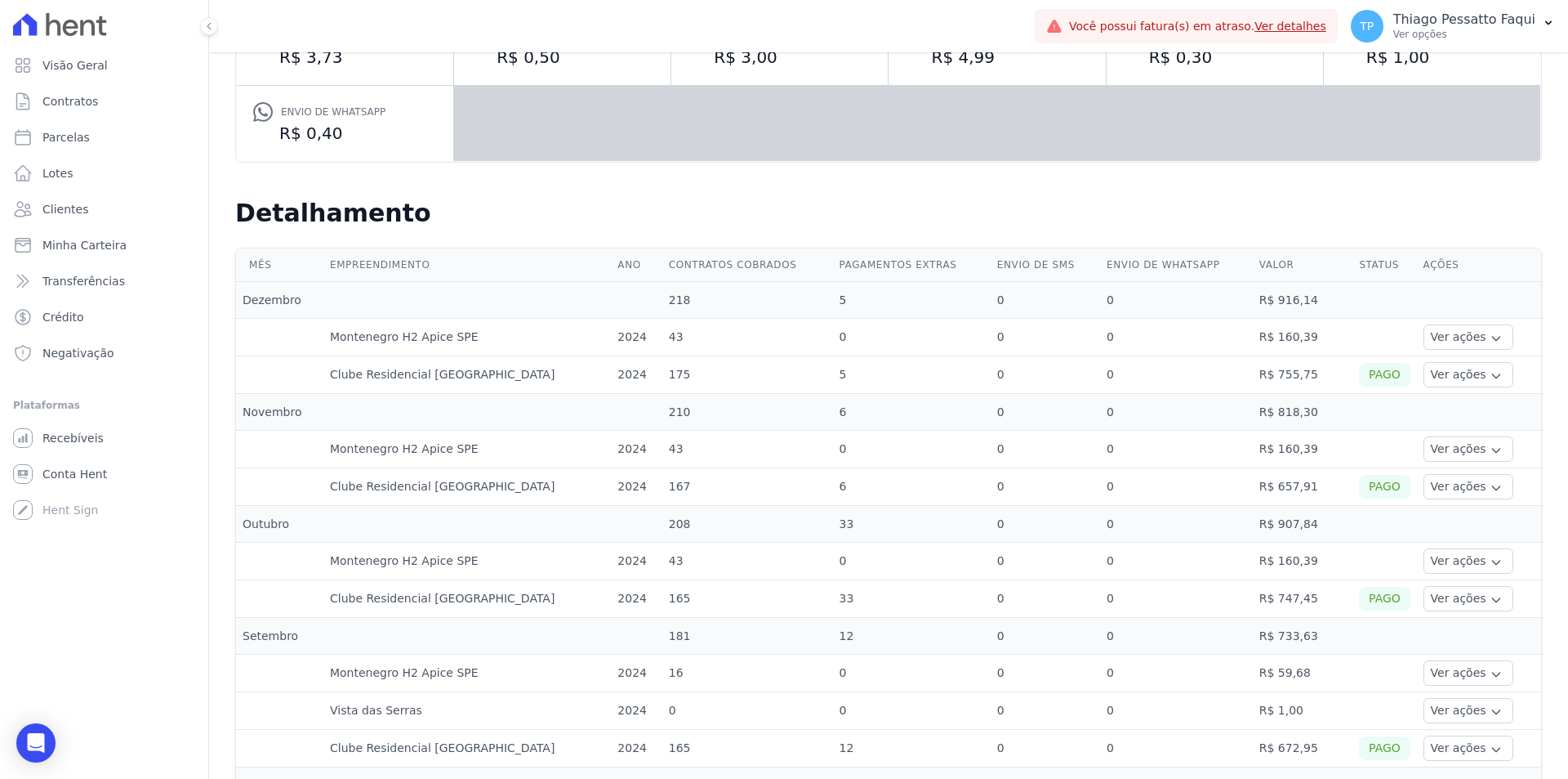
scroll to position [0, 0]
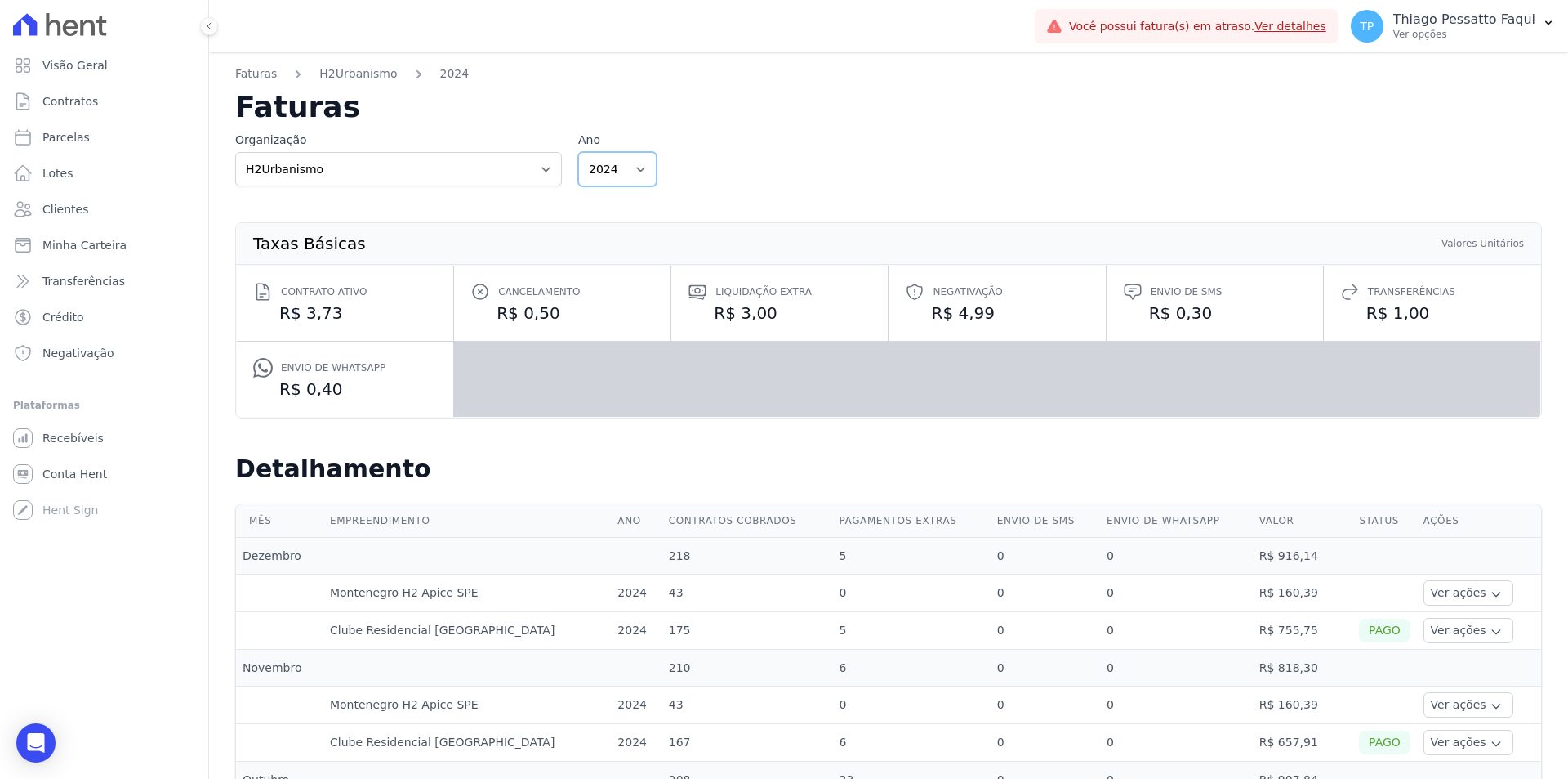
click at [589, 168] on select "2025 2024 2023 2022" at bounding box center [618, 169] width 78 height 34
select select "2025"
click at [579, 152] on select "2025 2024 2023 2022" at bounding box center [618, 169] width 78 height 34
click at [83, 104] on span "Contratos" at bounding box center [70, 101] width 56 height 16
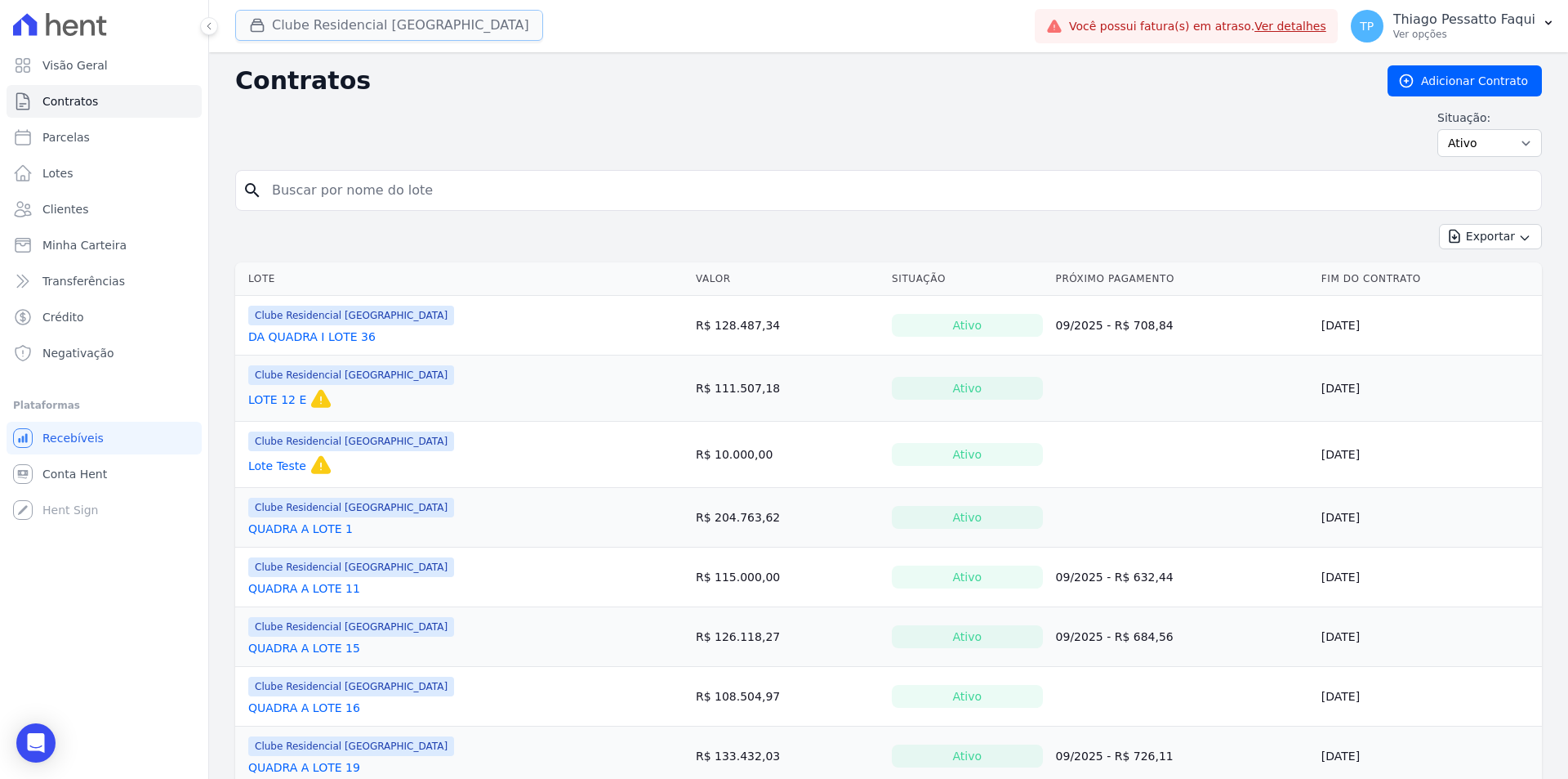
click at [435, 37] on button "Clube Residencial [GEOGRAPHIC_DATA]" at bounding box center [389, 25] width 308 height 31
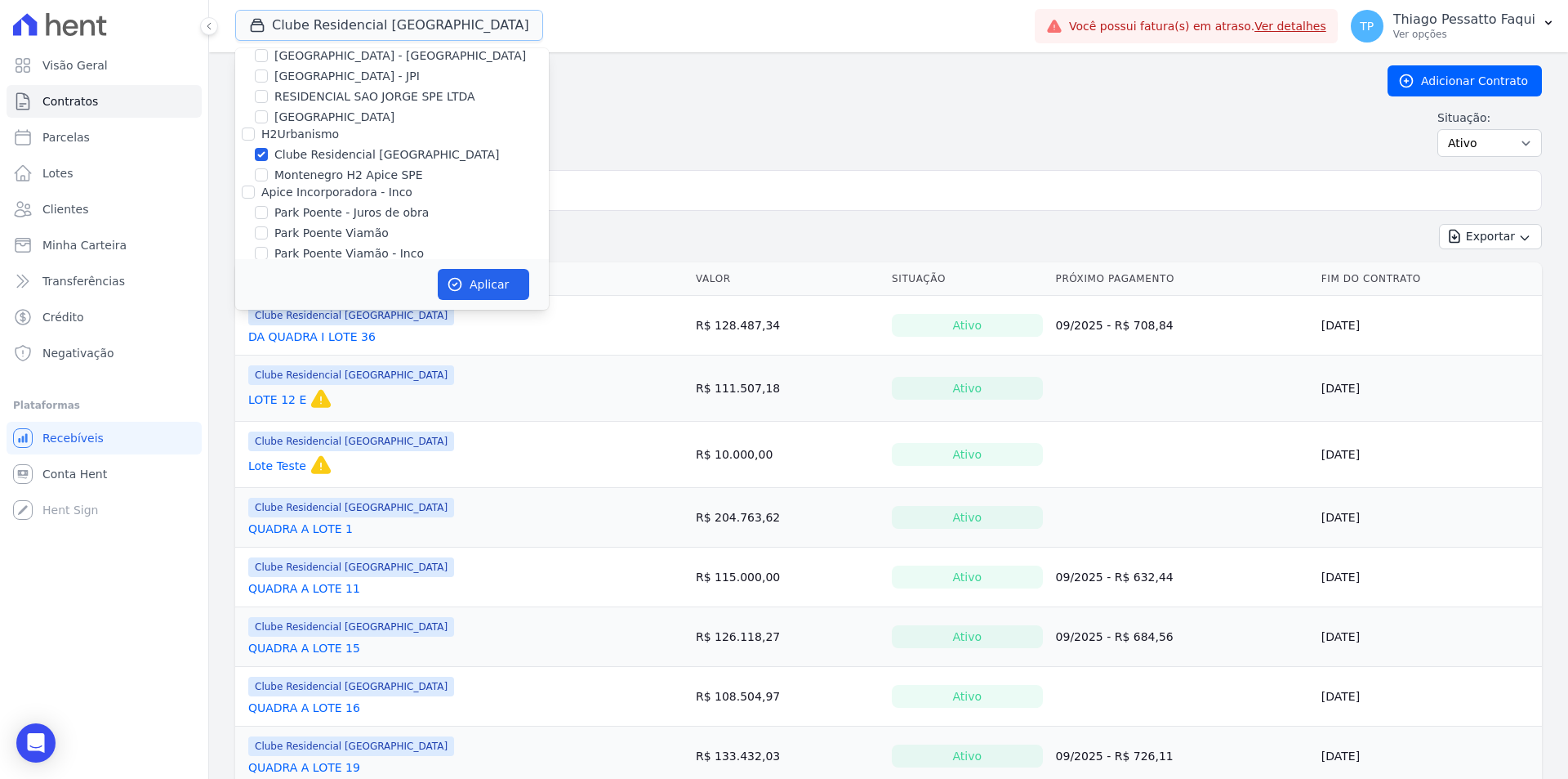
scroll to position [51, 0]
click at [380, 139] on label "Clube Residencial [GEOGRAPHIC_DATA]" at bounding box center [387, 138] width 225 height 17
click at [268, 139] on input "Clube Residencial [GEOGRAPHIC_DATA]" at bounding box center [261, 138] width 13 height 13
checkbox input "false"
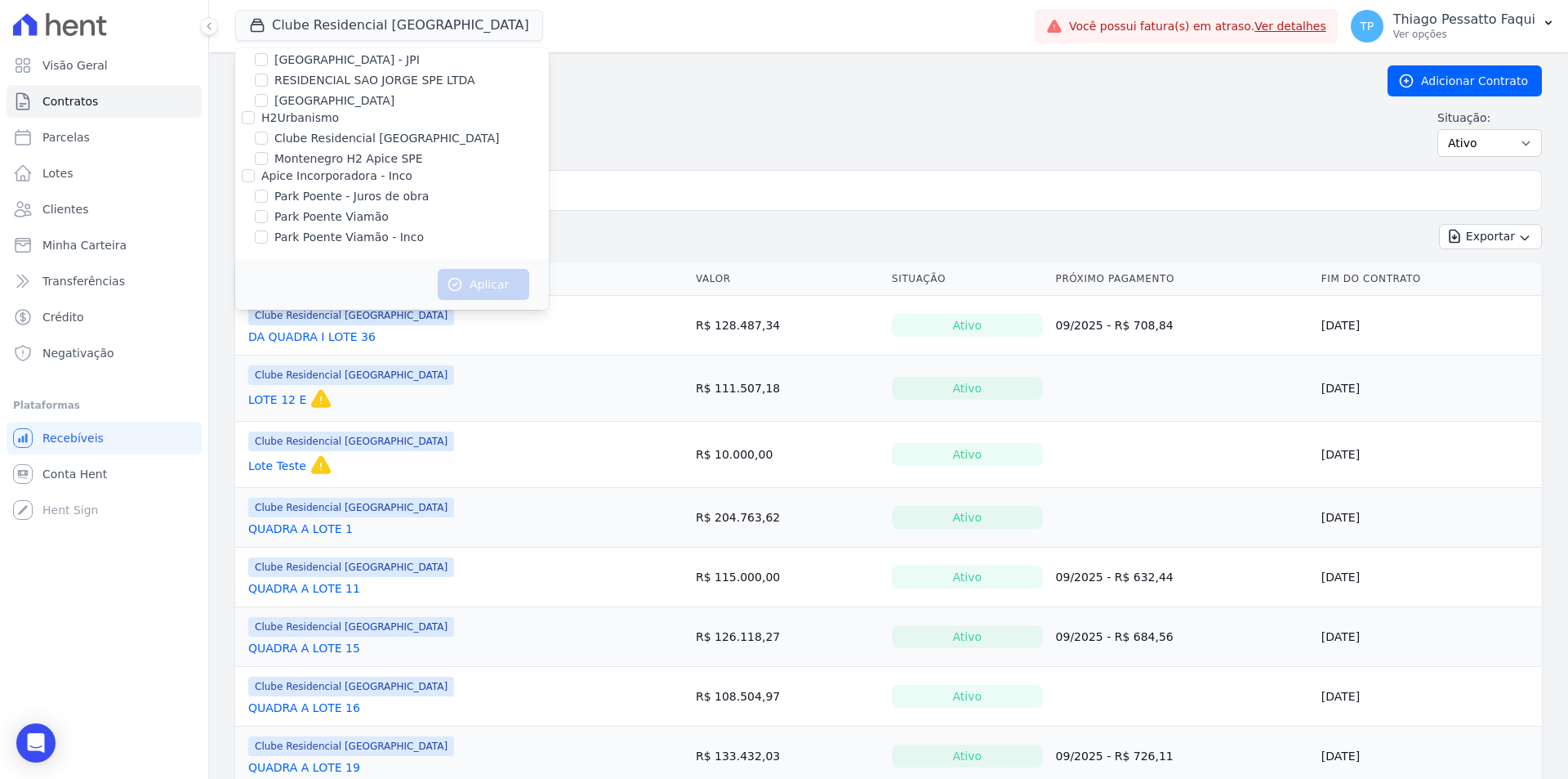
click at [378, 161] on label "Montenegro H2 Apice SPE" at bounding box center [349, 158] width 149 height 17
click at [268, 161] on input "Montenegro H2 Apice SPE" at bounding box center [261, 158] width 13 height 13
checkbox input "true"
click at [466, 285] on button "Aplicar" at bounding box center [484, 284] width 92 height 31
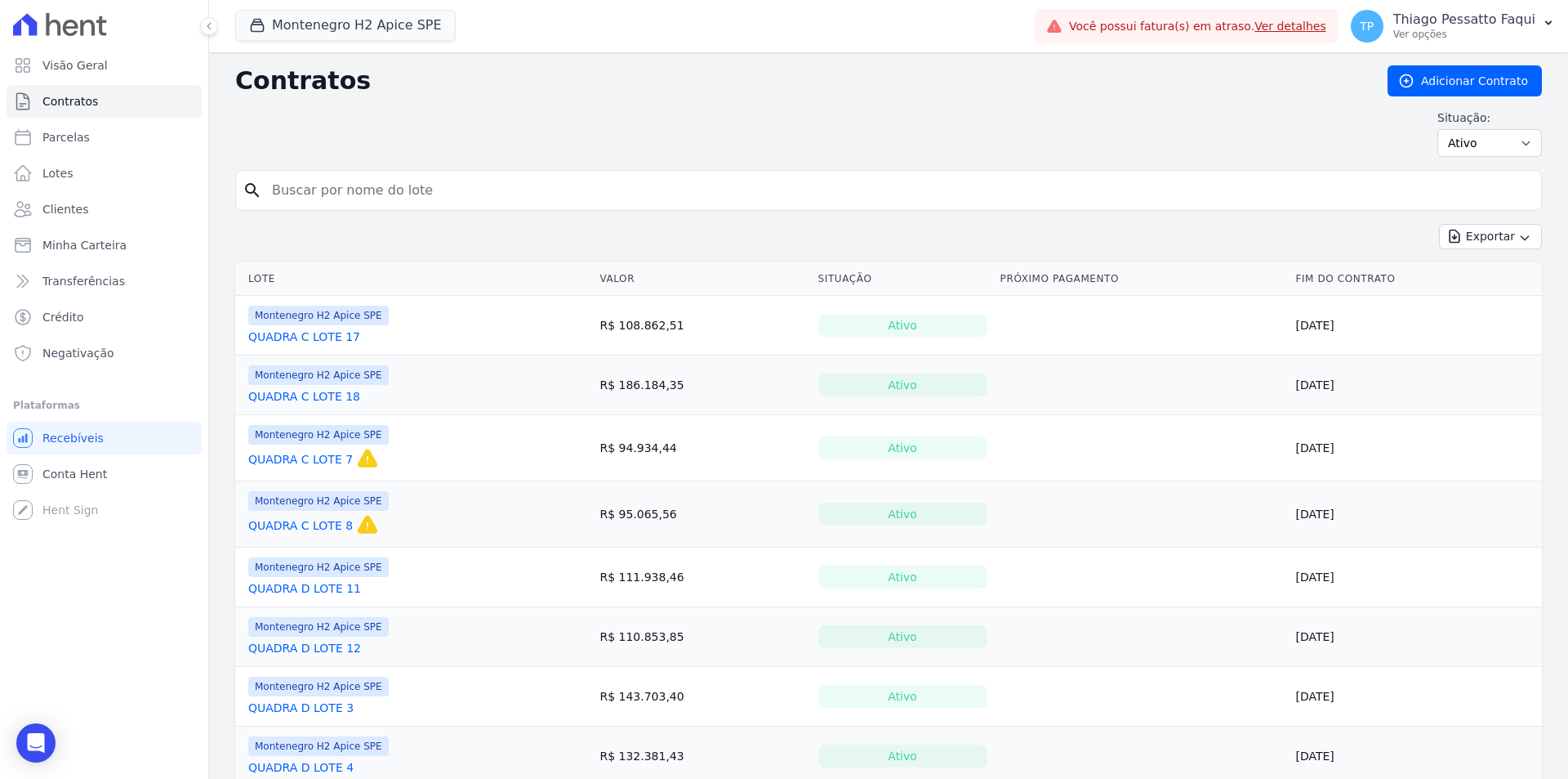
click at [701, 141] on div "Situação: Ativo Todos Pausado Distratado Rascunho Expirado Encerrado" at bounding box center [887, 132] width 1306 height 47
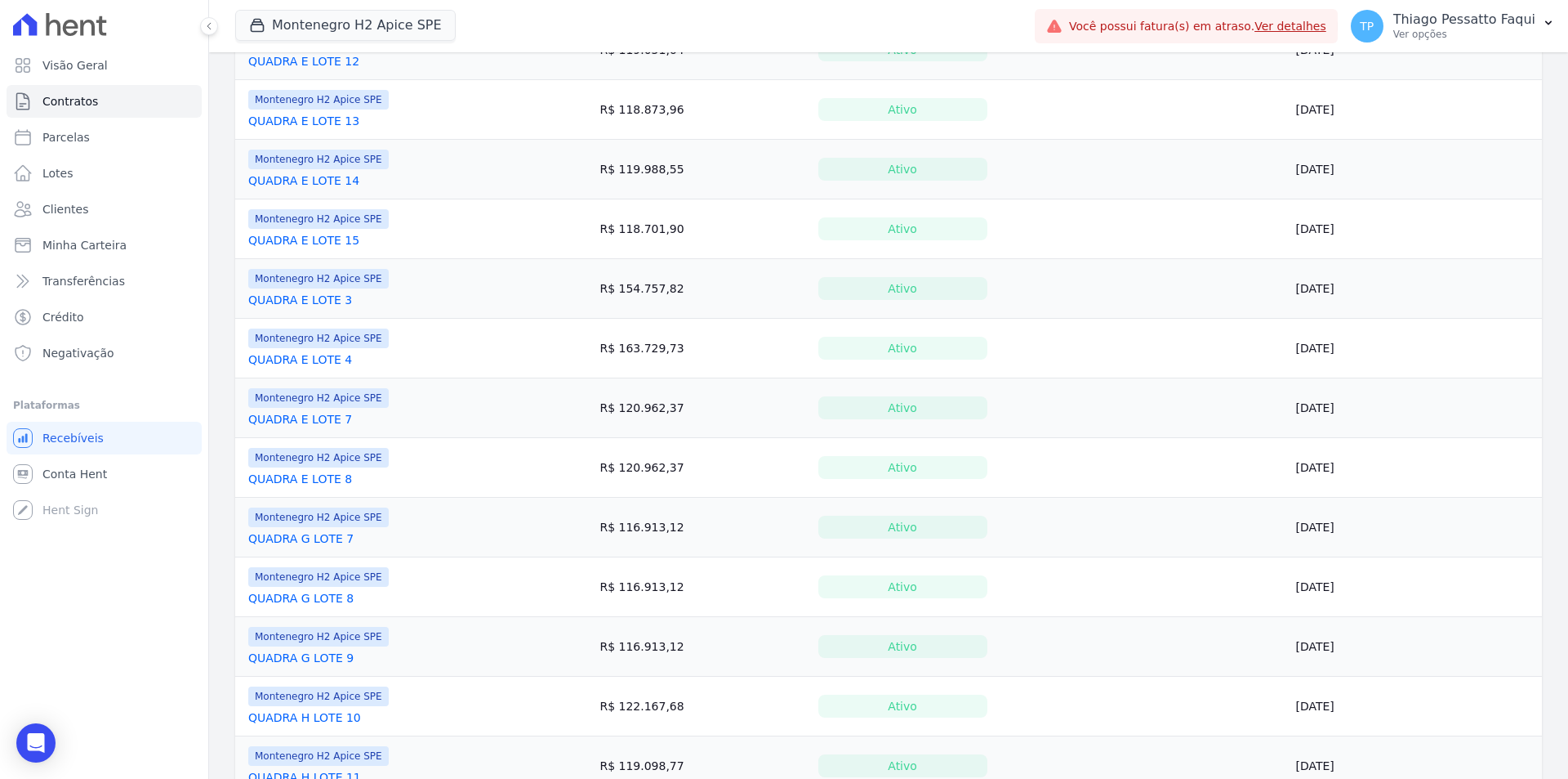
scroll to position [1092, 0]
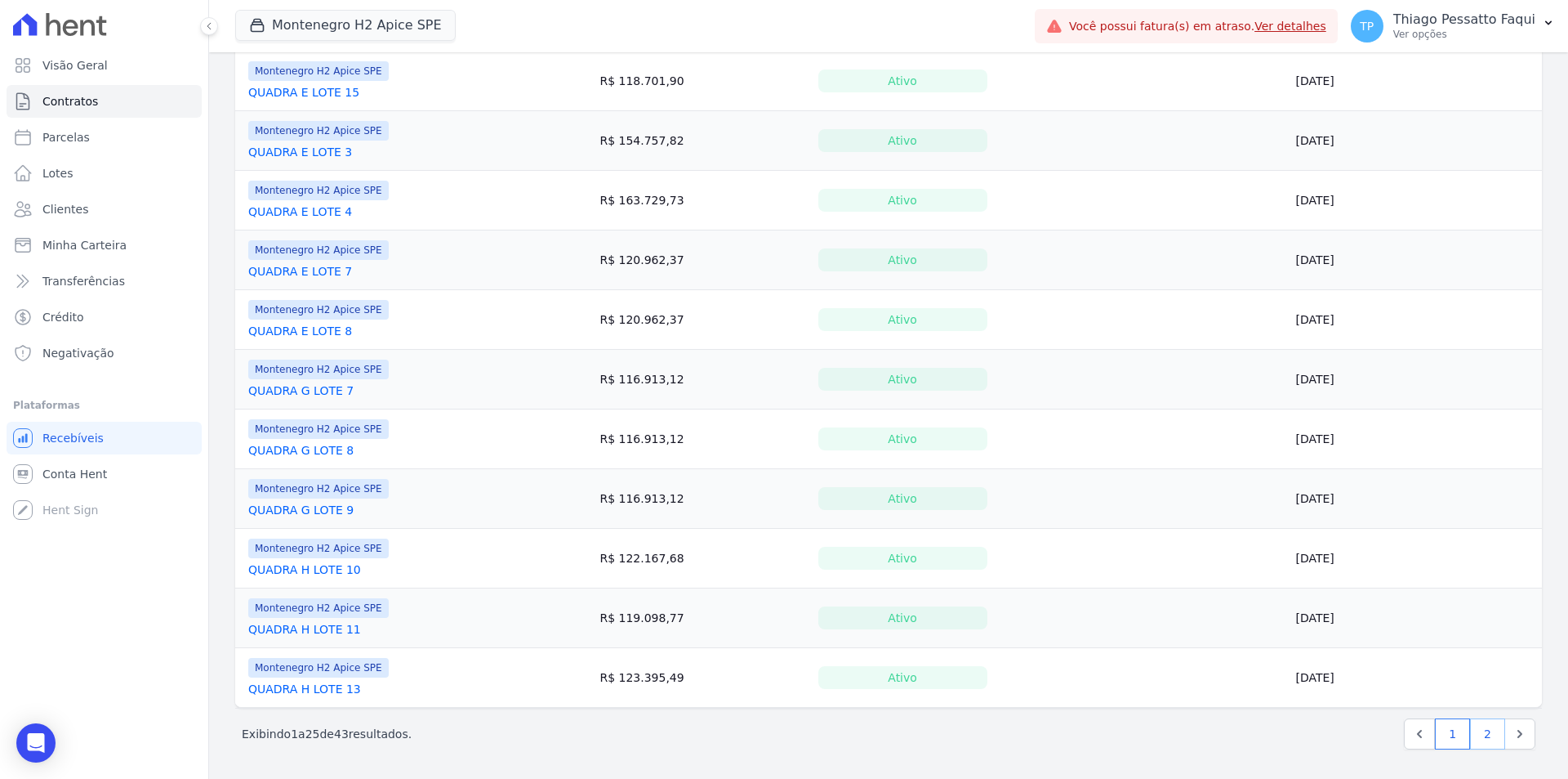
click at [1470, 735] on link "2" at bounding box center [1487, 733] width 35 height 31
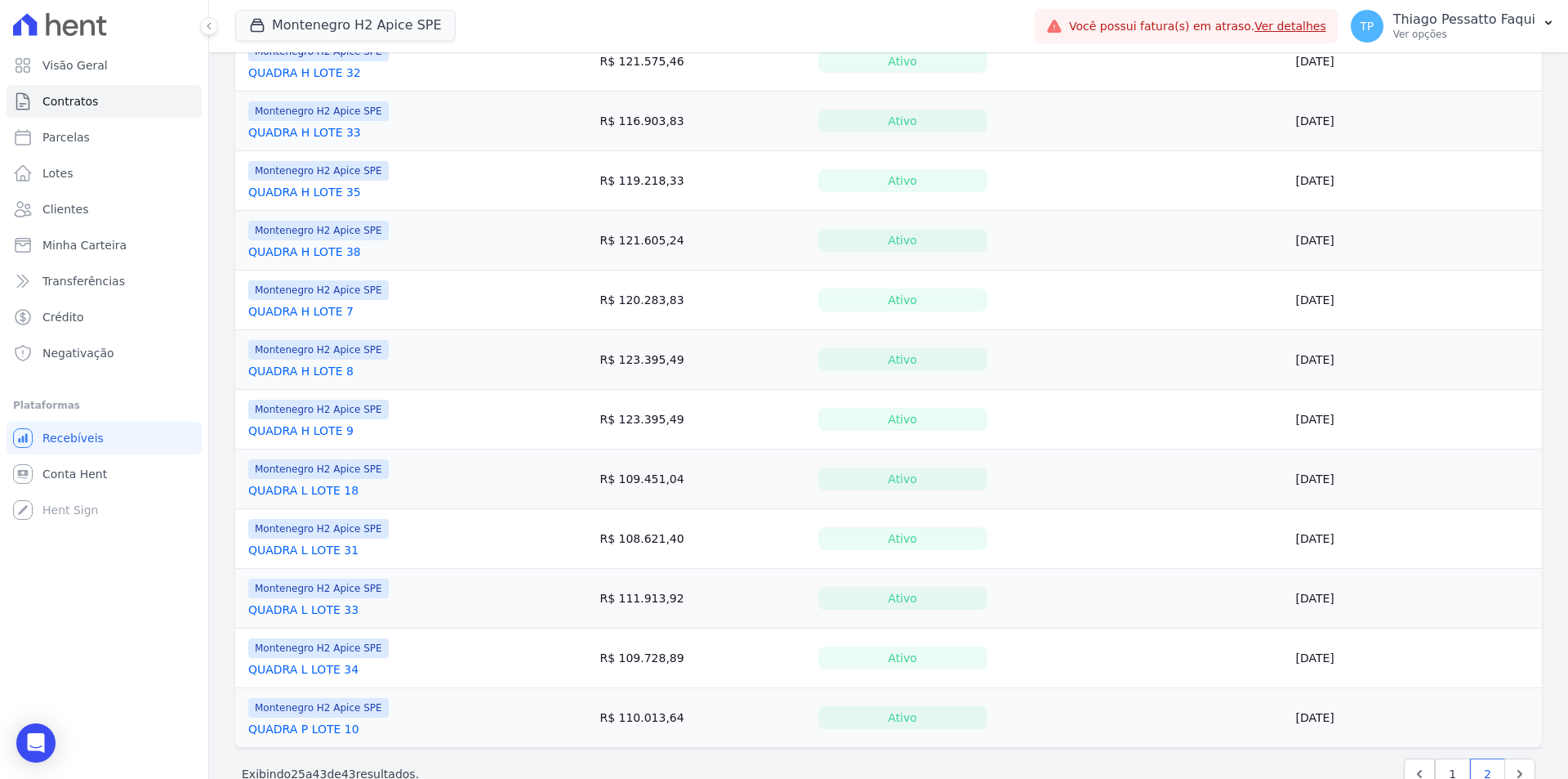
scroll to position [662, 0]
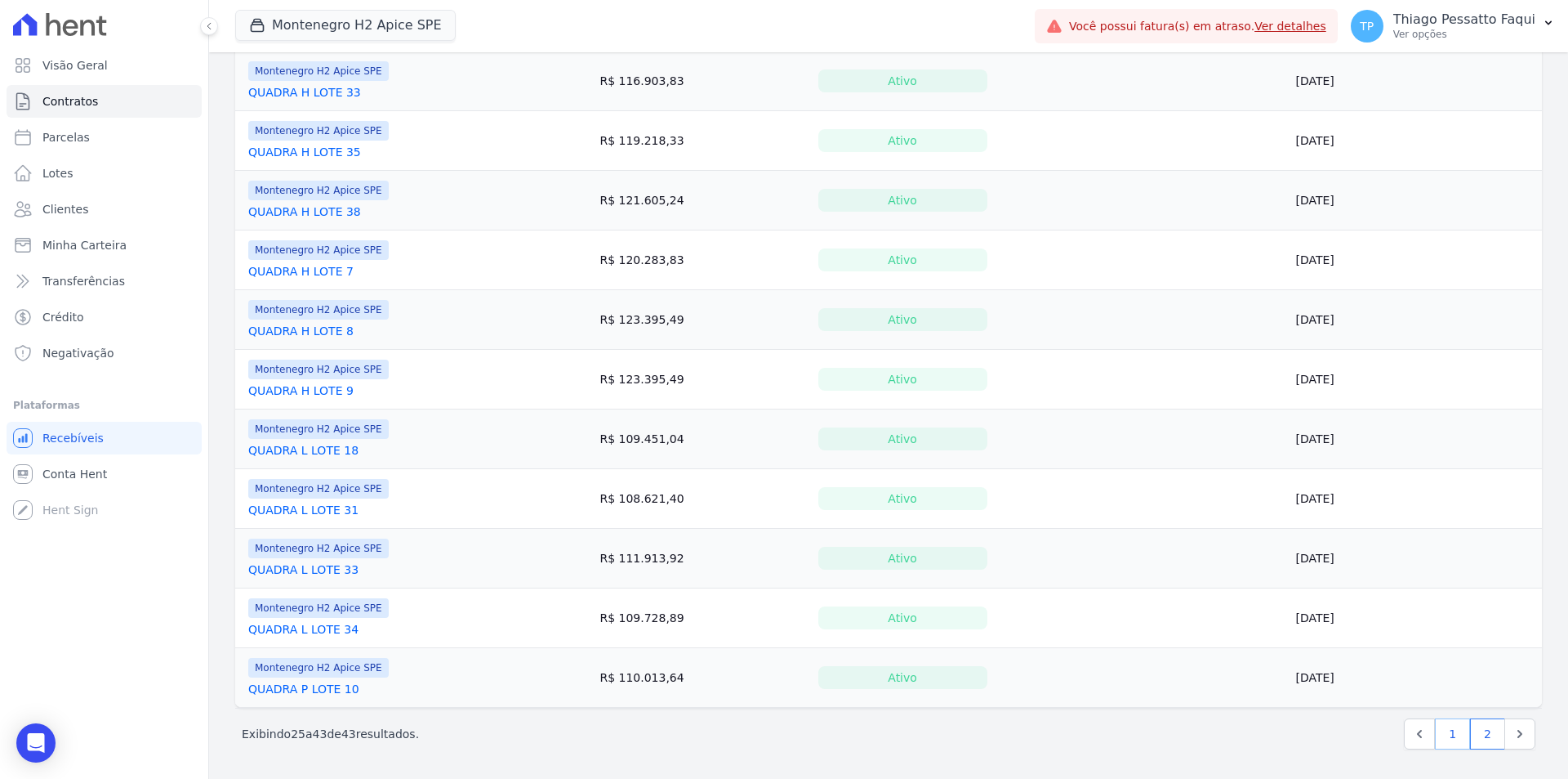
click at [1435, 741] on link "1" at bounding box center [1452, 733] width 35 height 31
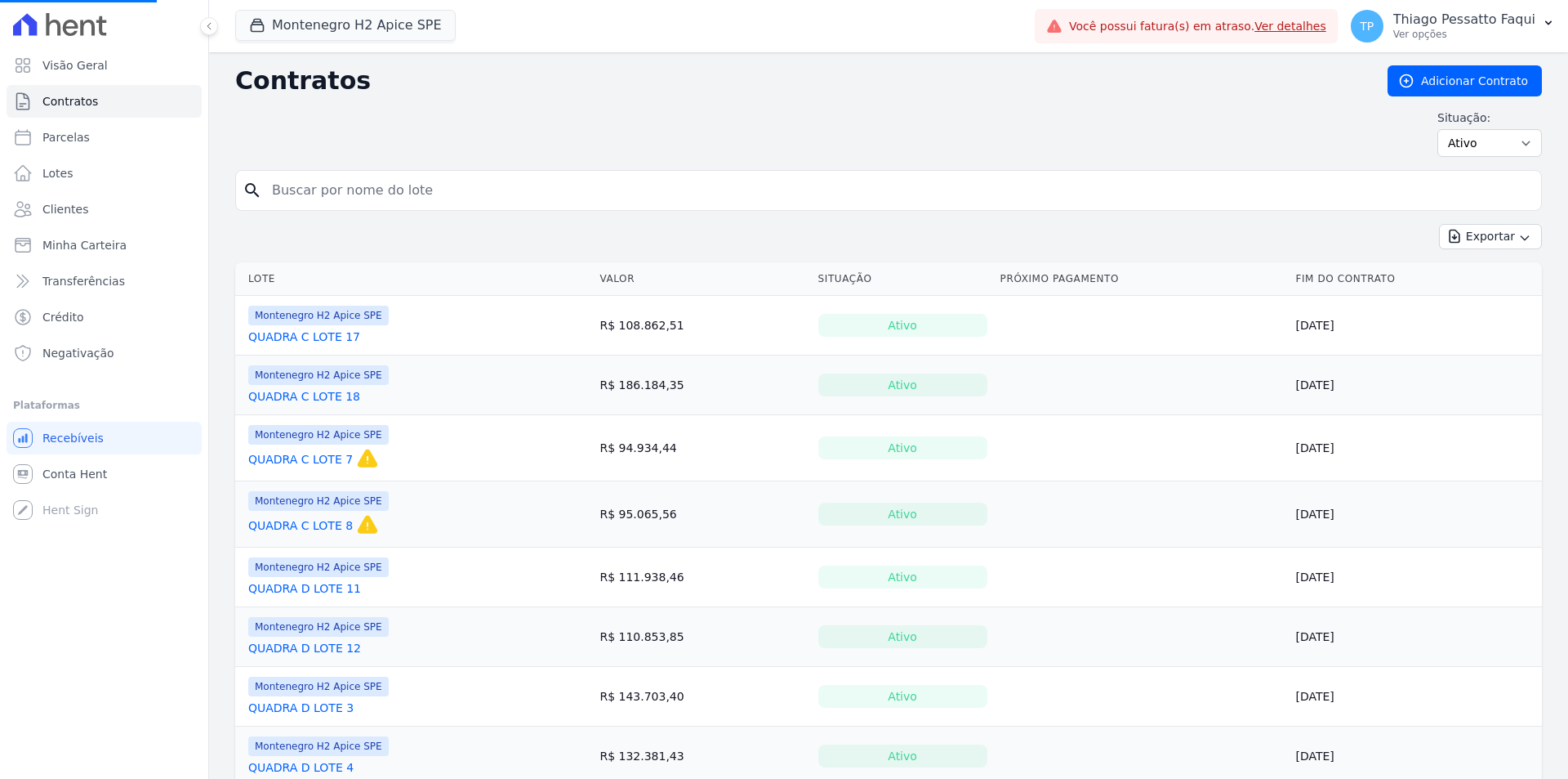
click at [579, 345] on td "Montenegro H2 Apice SPE QUADRA C LOTE 17" at bounding box center [414, 325] width 358 height 59
click at [601, 329] on td "R$ 108.862,51" at bounding box center [702, 326] width 218 height 60
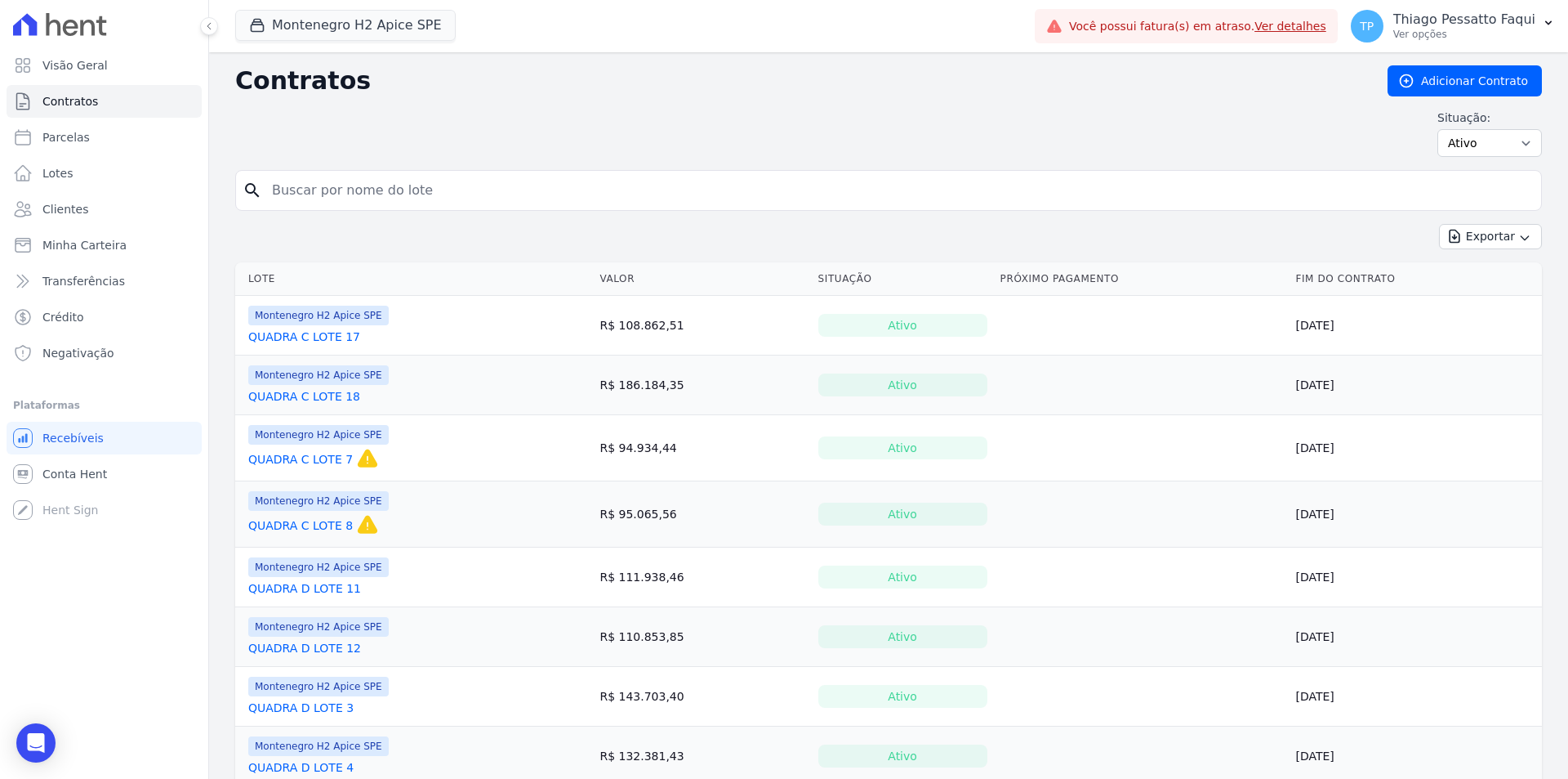
click at [601, 329] on td "R$ 108.862,51" at bounding box center [702, 326] width 218 height 60
click at [303, 326] on div "Montenegro H2 Apice SPE QUADRA C LOTE 17" at bounding box center [318, 325] width 141 height 39
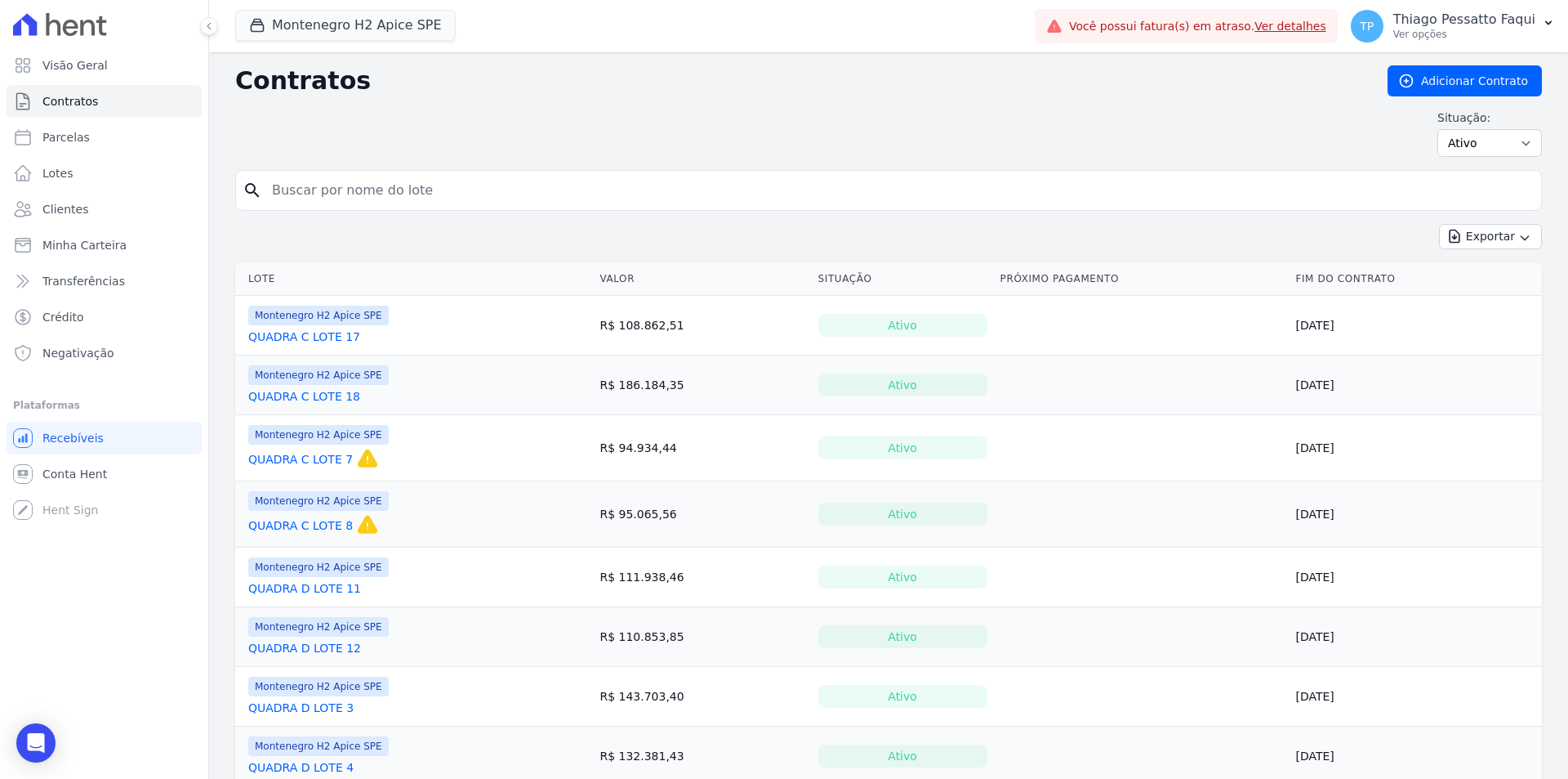
click at [302, 333] on link "QUADRA C LOTE 17" at bounding box center [304, 336] width 112 height 16
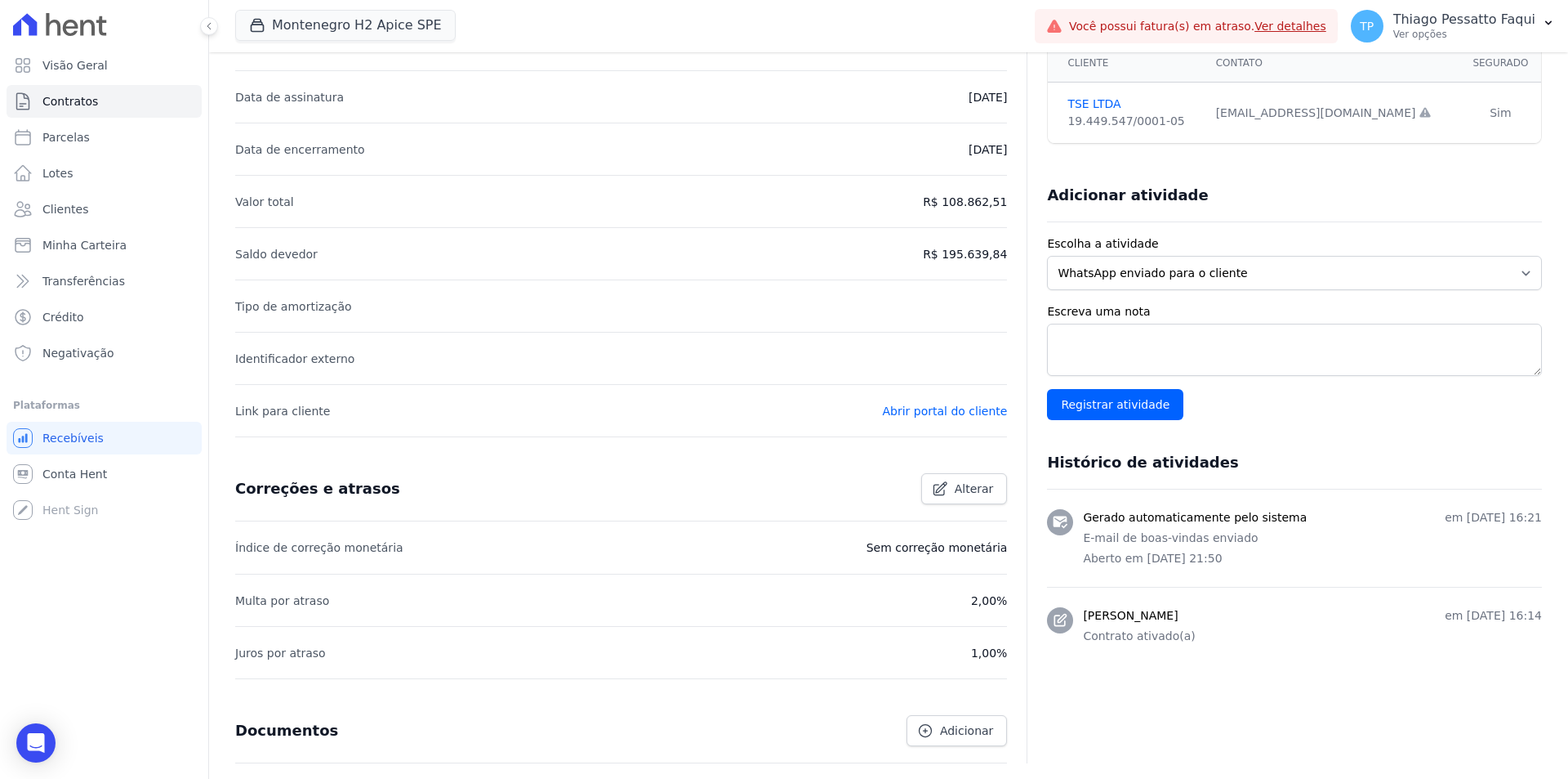
scroll to position [113, 0]
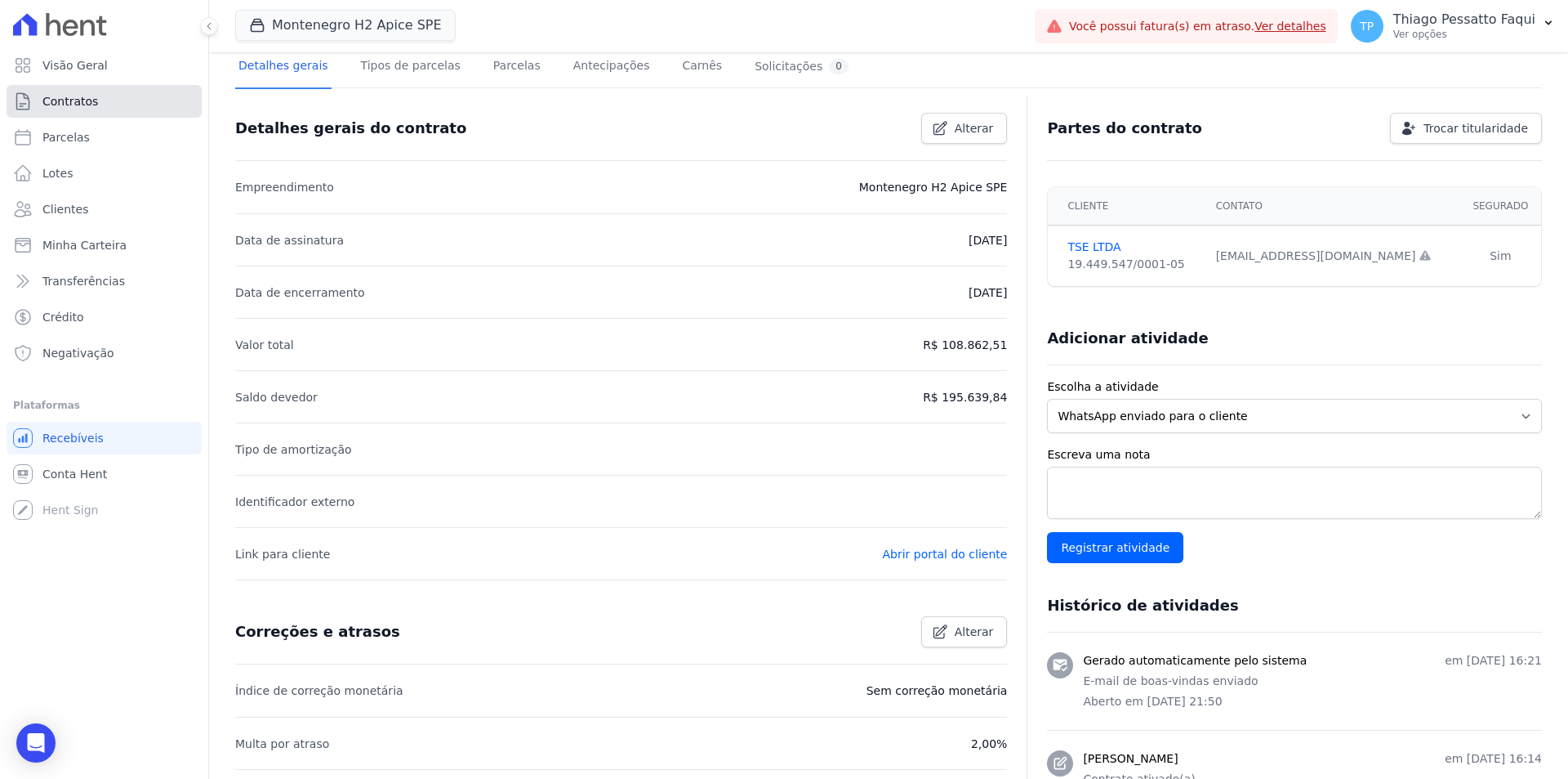
click at [102, 96] on link "Contratos" at bounding box center [104, 101] width 195 height 33
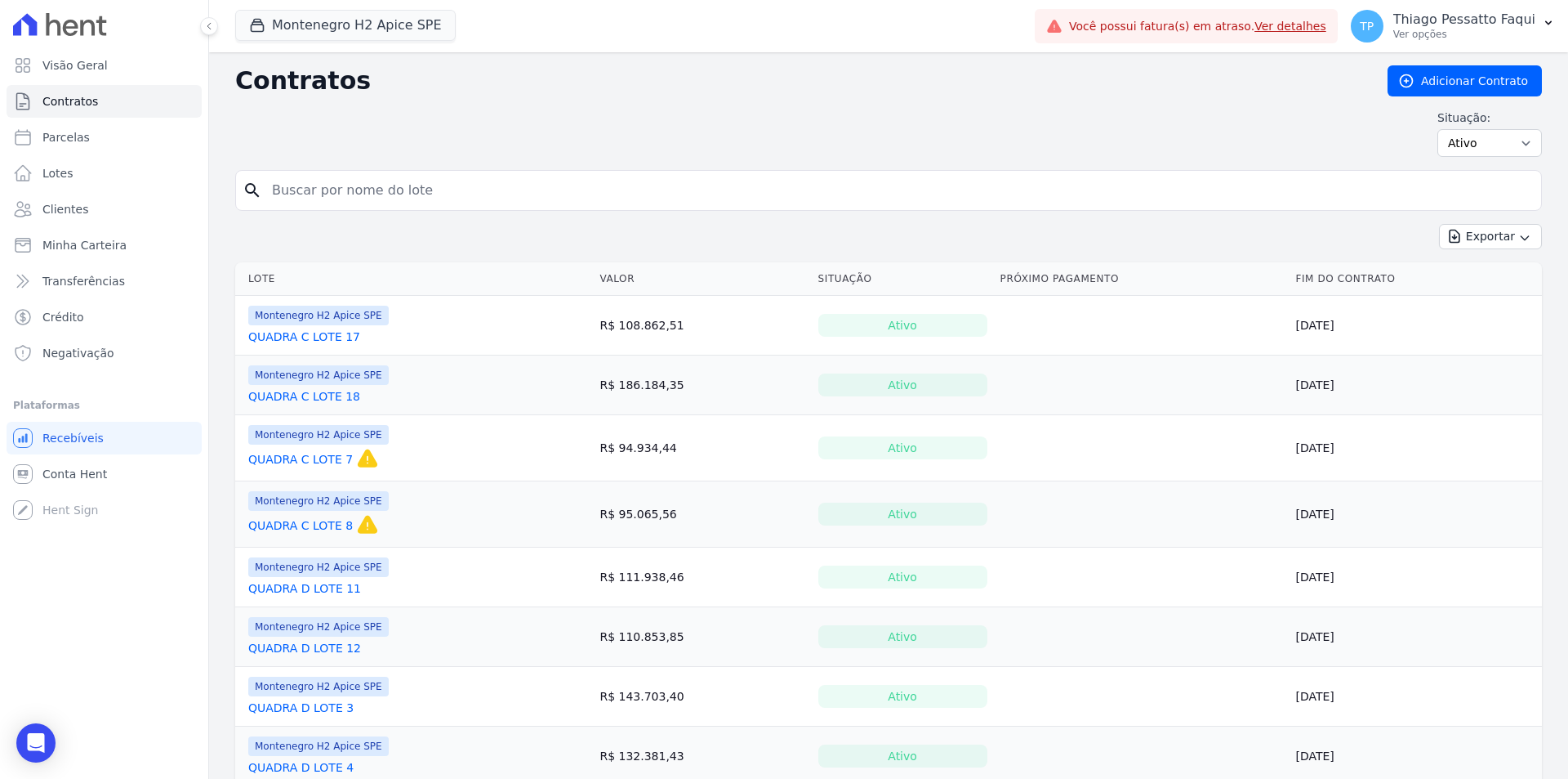
drag, startPoint x: 353, startPoint y: 69, endPoint x: 354, endPoint y: 54, distance: 15.0
click at [354, 68] on h2 "Contratos" at bounding box center [797, 80] width 1126 height 29
click at [352, 38] on button "Montenegro H2 Apice SPE" at bounding box center [345, 25] width 221 height 31
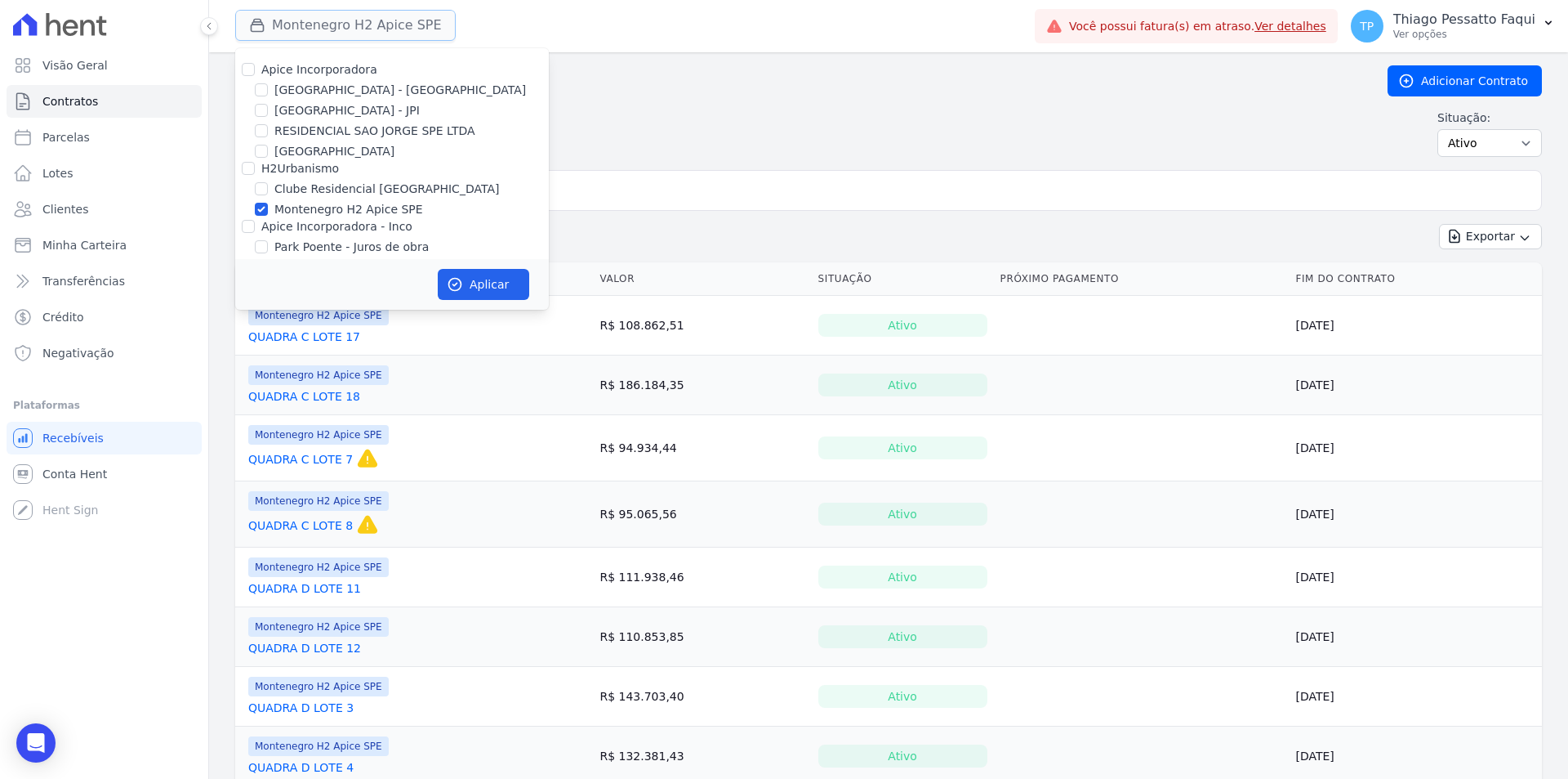
click at [352, 38] on button "Montenegro H2 Apice SPE" at bounding box center [345, 25] width 221 height 31
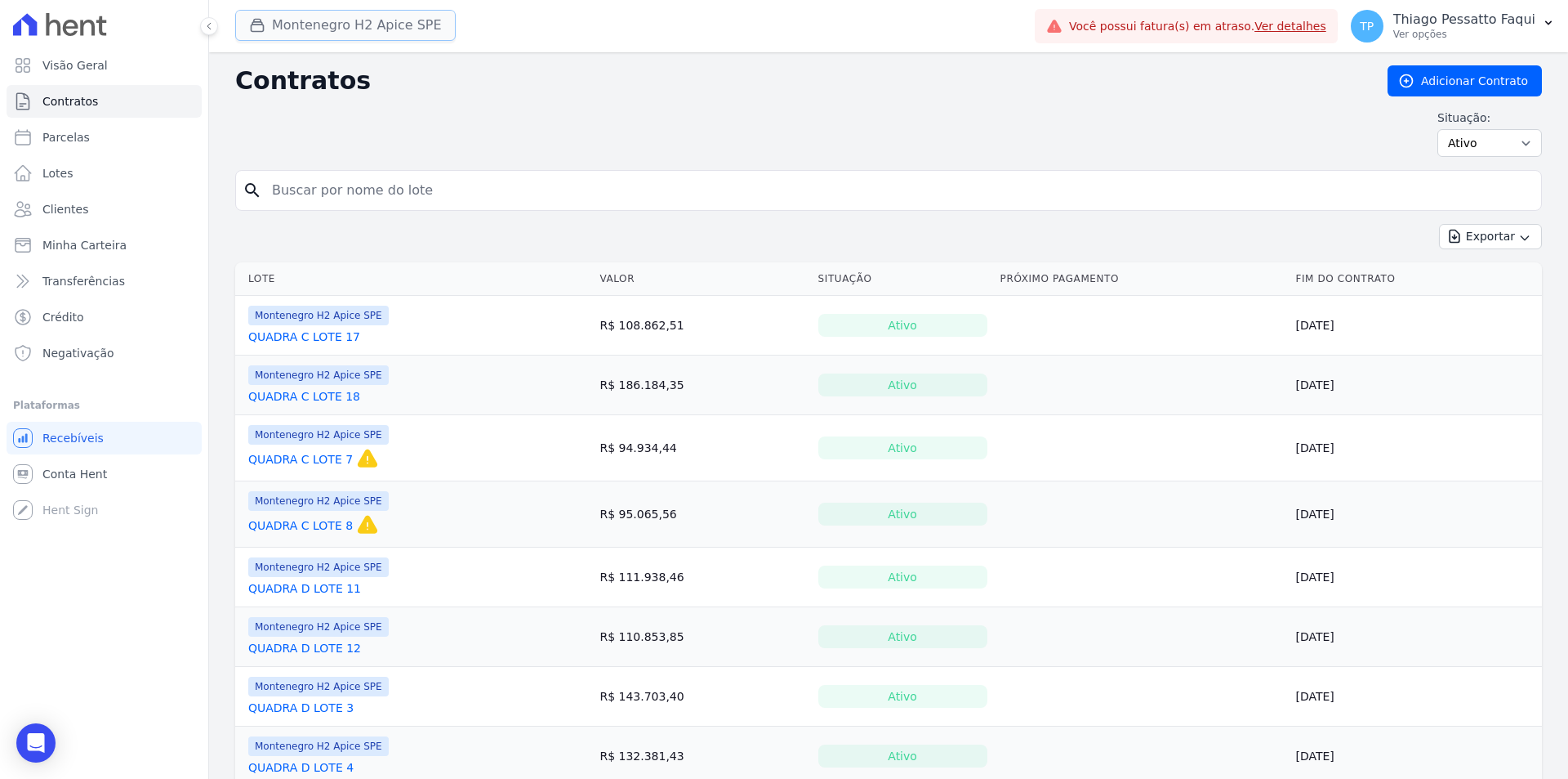
click at [372, 36] on button "Montenegro H2 Apice SPE" at bounding box center [345, 25] width 221 height 31
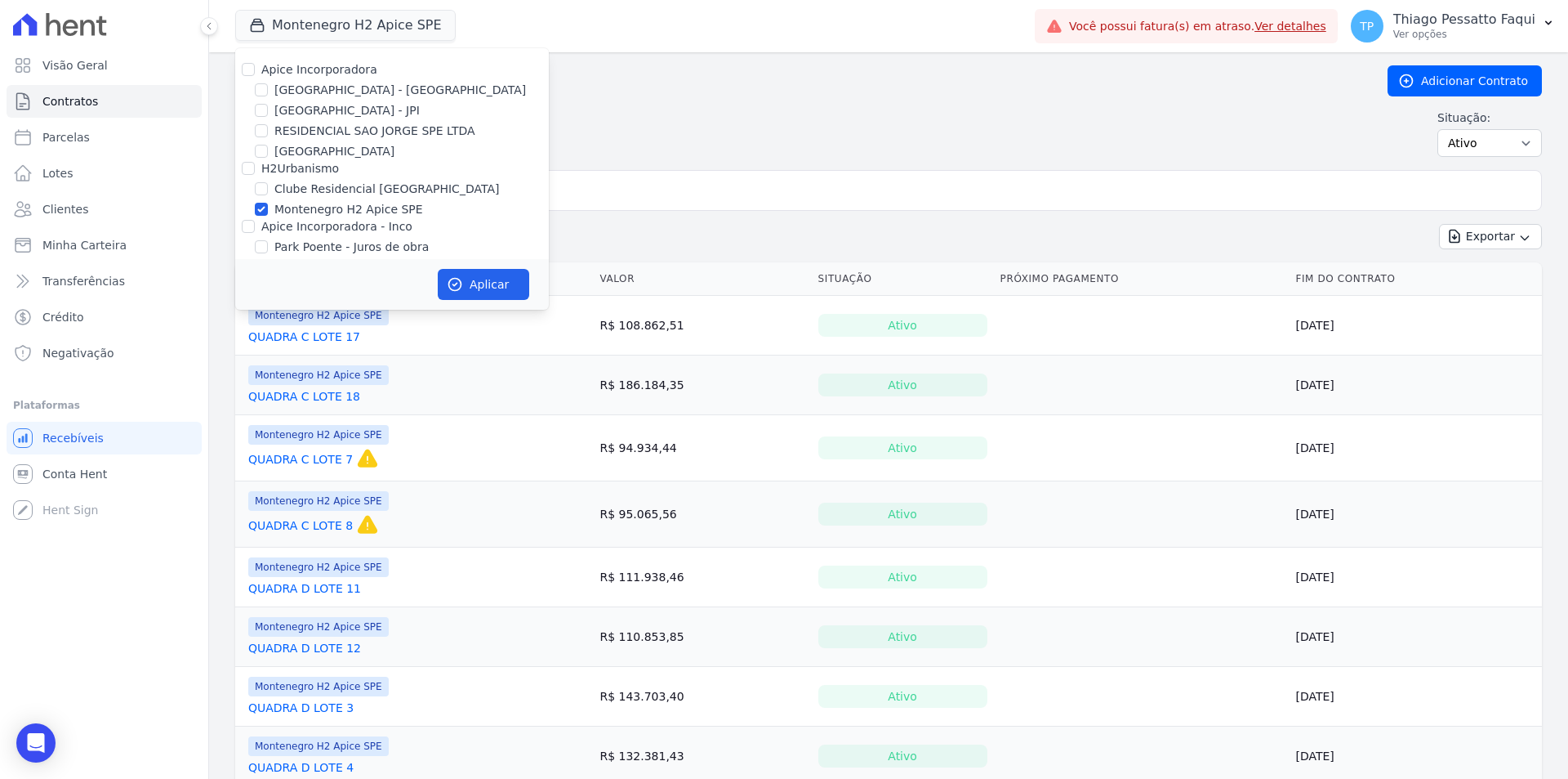
click at [703, 199] on input "search" at bounding box center [897, 190] width 1272 height 33
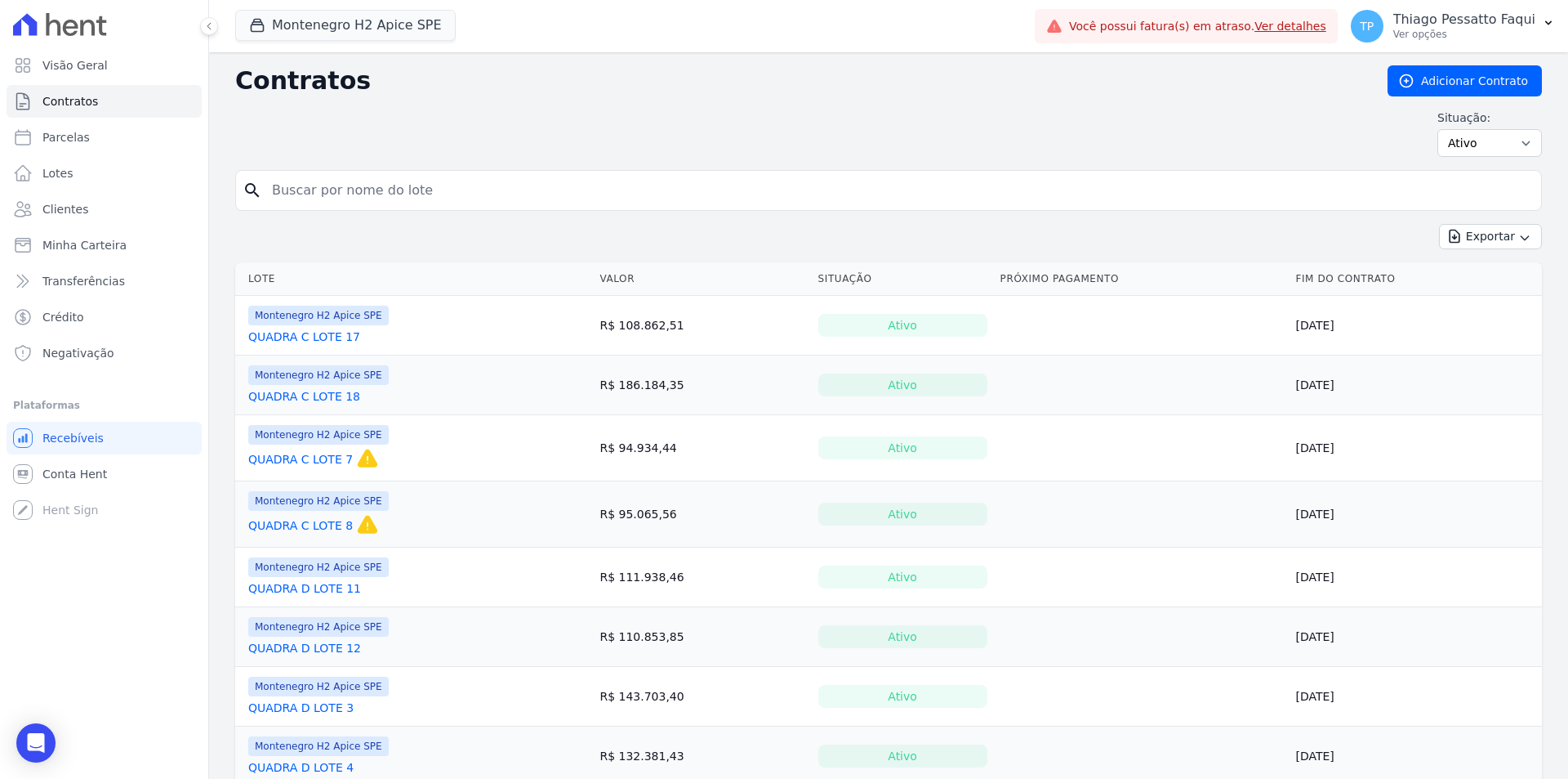
drag, startPoint x: 725, startPoint y: 141, endPoint x: 703, endPoint y: 156, distance: 26.6
click at [725, 141] on div "Situação: Ativo Todos Pausado Distratado Rascunho Expirado Encerrado" at bounding box center [887, 132] width 1306 height 47
click at [1161, 503] on td at bounding box center [1141, 514] width 296 height 66
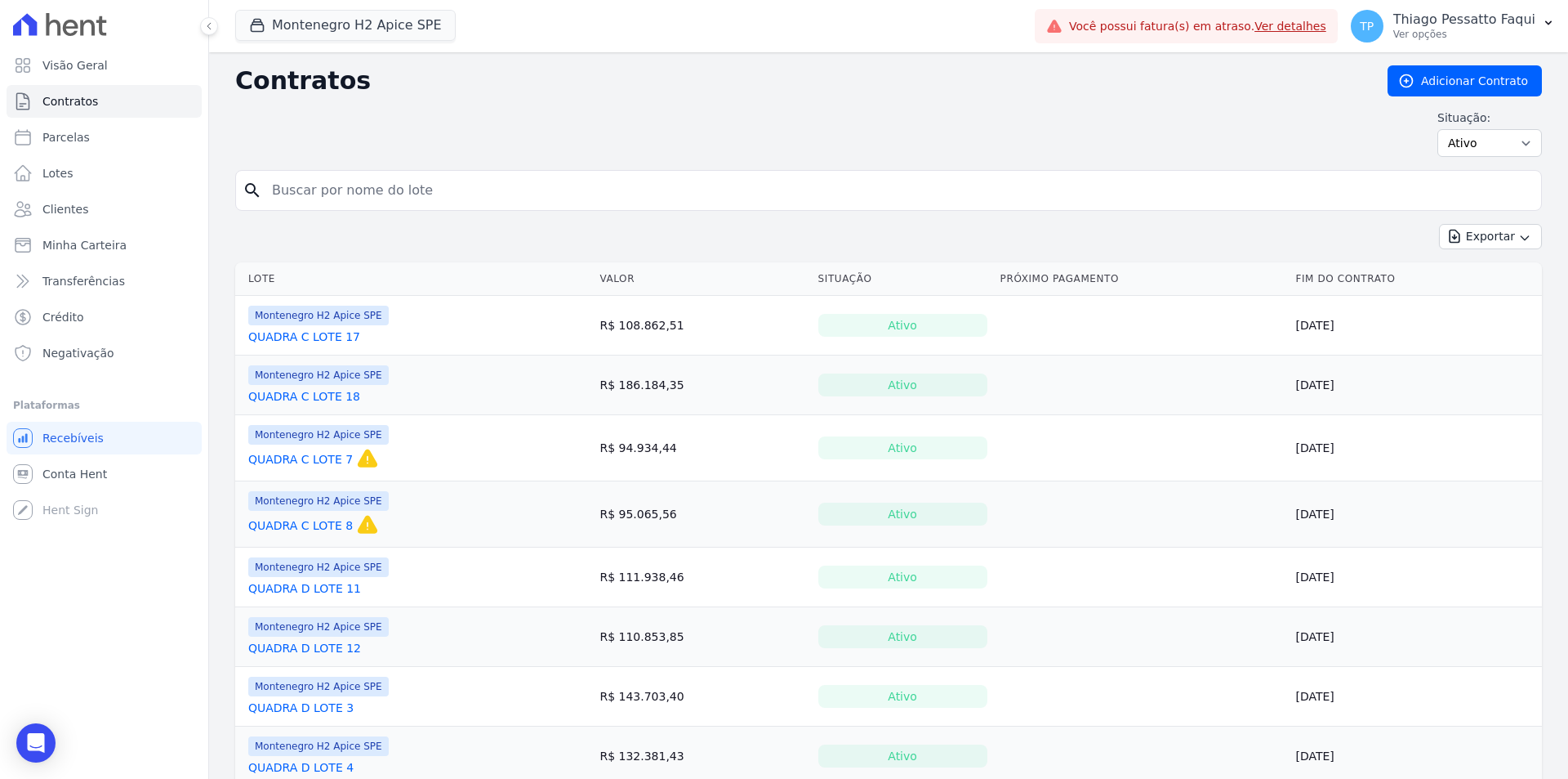
click at [1338, 698] on td "10/08/2027" at bounding box center [1414, 697] width 253 height 60
drag, startPoint x: 670, startPoint y: 580, endPoint x: 516, endPoint y: 136, distance: 469.9
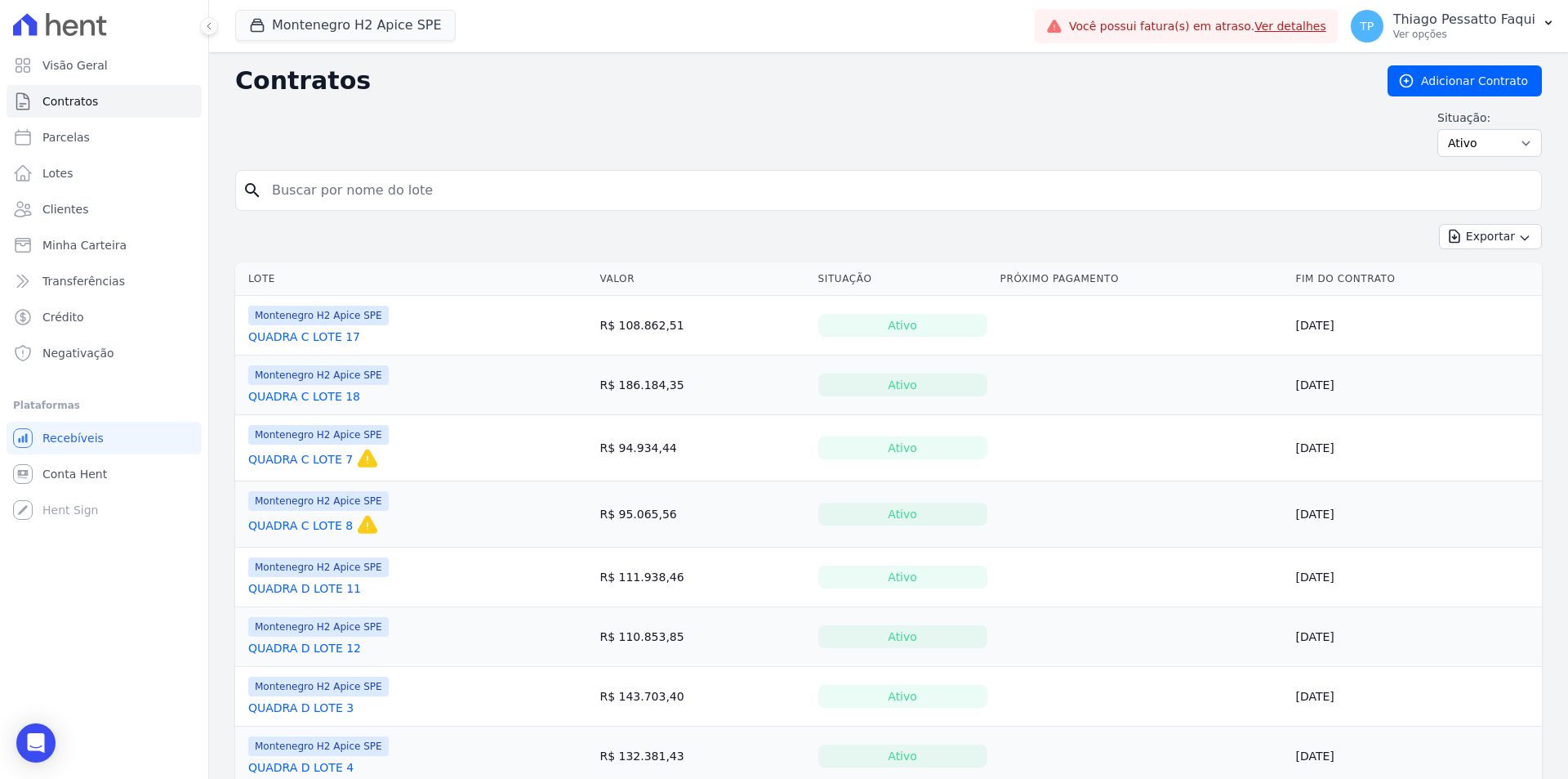
click at [778, 242] on div "Exportar Exportar PDF Exportar CSV Exportar Fichas" at bounding box center [887, 243] width 1306 height 38
click at [676, 318] on td "R$ 108.862,51" at bounding box center [702, 326] width 218 height 60
click at [662, 323] on td "R$ 108.862,51" at bounding box center [702, 326] width 218 height 60
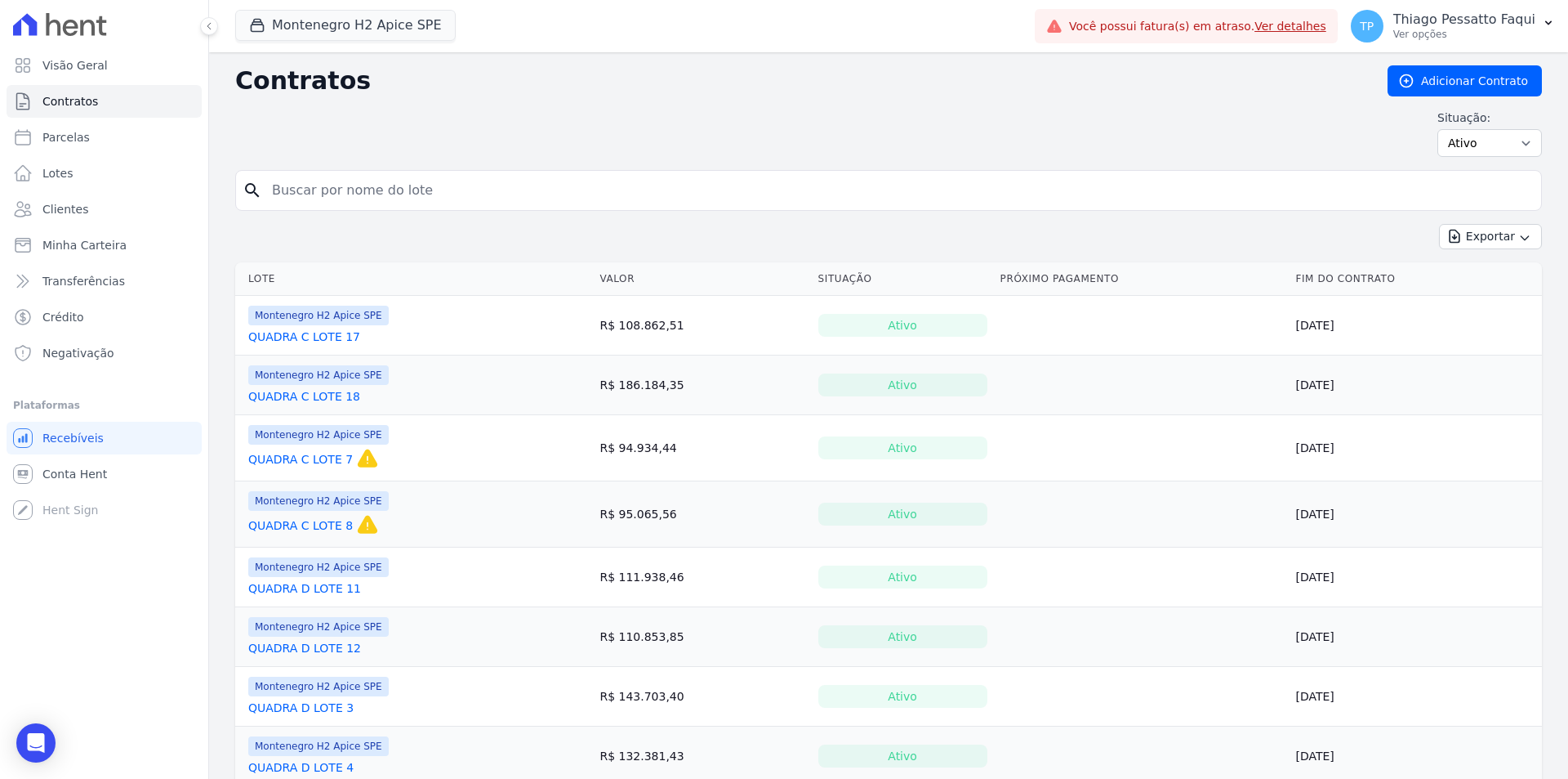
click at [298, 42] on div "Montenegro H2 Apice SPE Apice Incorporadora Arty Park - Gravatai Arty Park - JP…" at bounding box center [631, 26] width 792 height 54
click at [306, 32] on button "Montenegro H2 Apice SPE" at bounding box center [345, 25] width 221 height 31
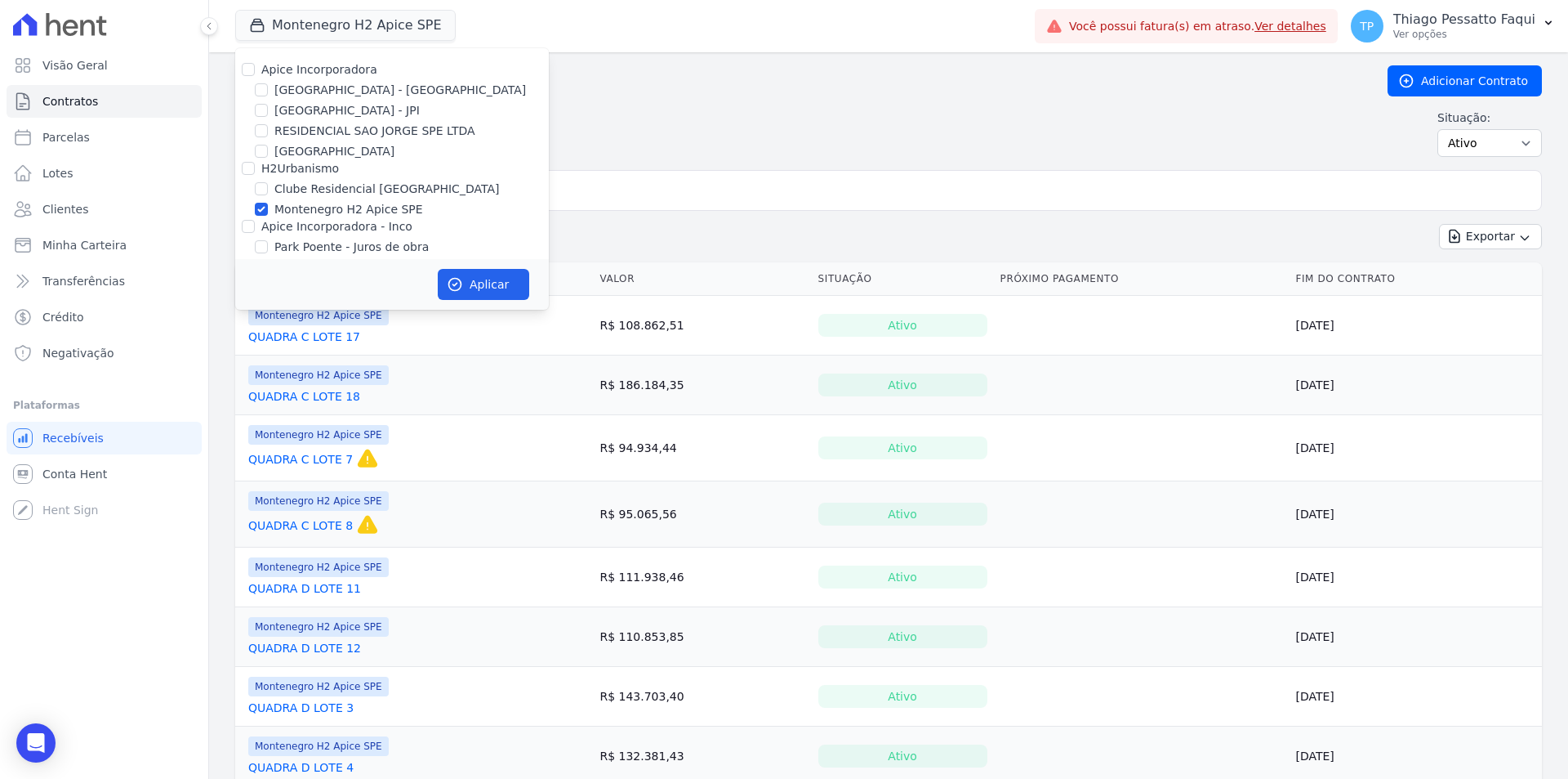
click at [306, 207] on label "Montenegro H2 Apice SPE" at bounding box center [349, 209] width 149 height 17
click at [268, 207] on input "Montenegro H2 Apice SPE" at bounding box center [261, 209] width 13 height 13
checkbox input "false"
click at [306, 172] on label "H2Urbanismo" at bounding box center [300, 168] width 78 height 13
click at [255, 172] on input "H2Urbanismo" at bounding box center [248, 168] width 13 height 13
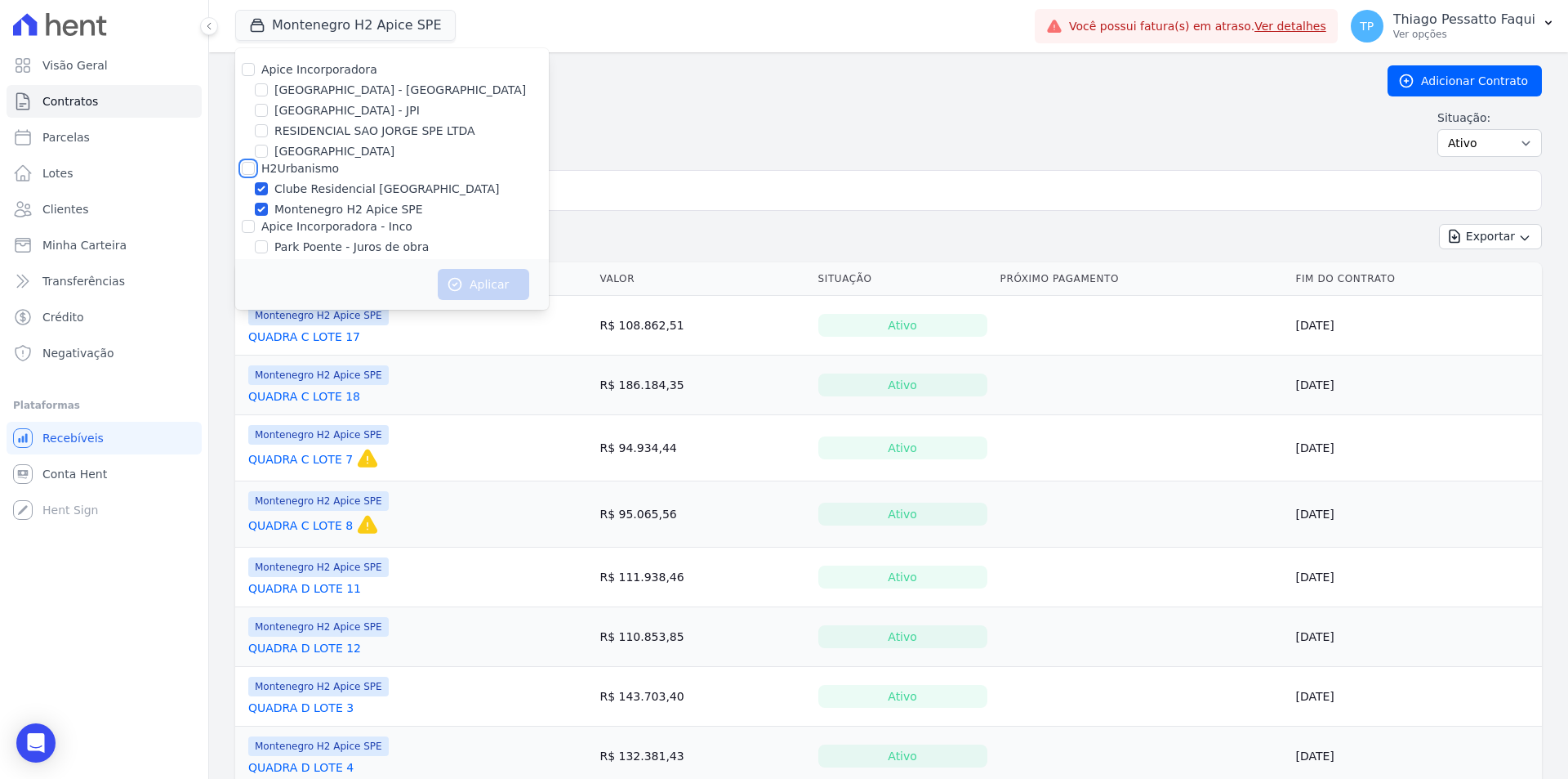
checkbox input "true"
click at [800, 158] on div "Contratos Adicionar Contrato Situação: Ativo Todos Pausado Distratado Rascunho …" at bounding box center [887, 117] width 1306 height 105
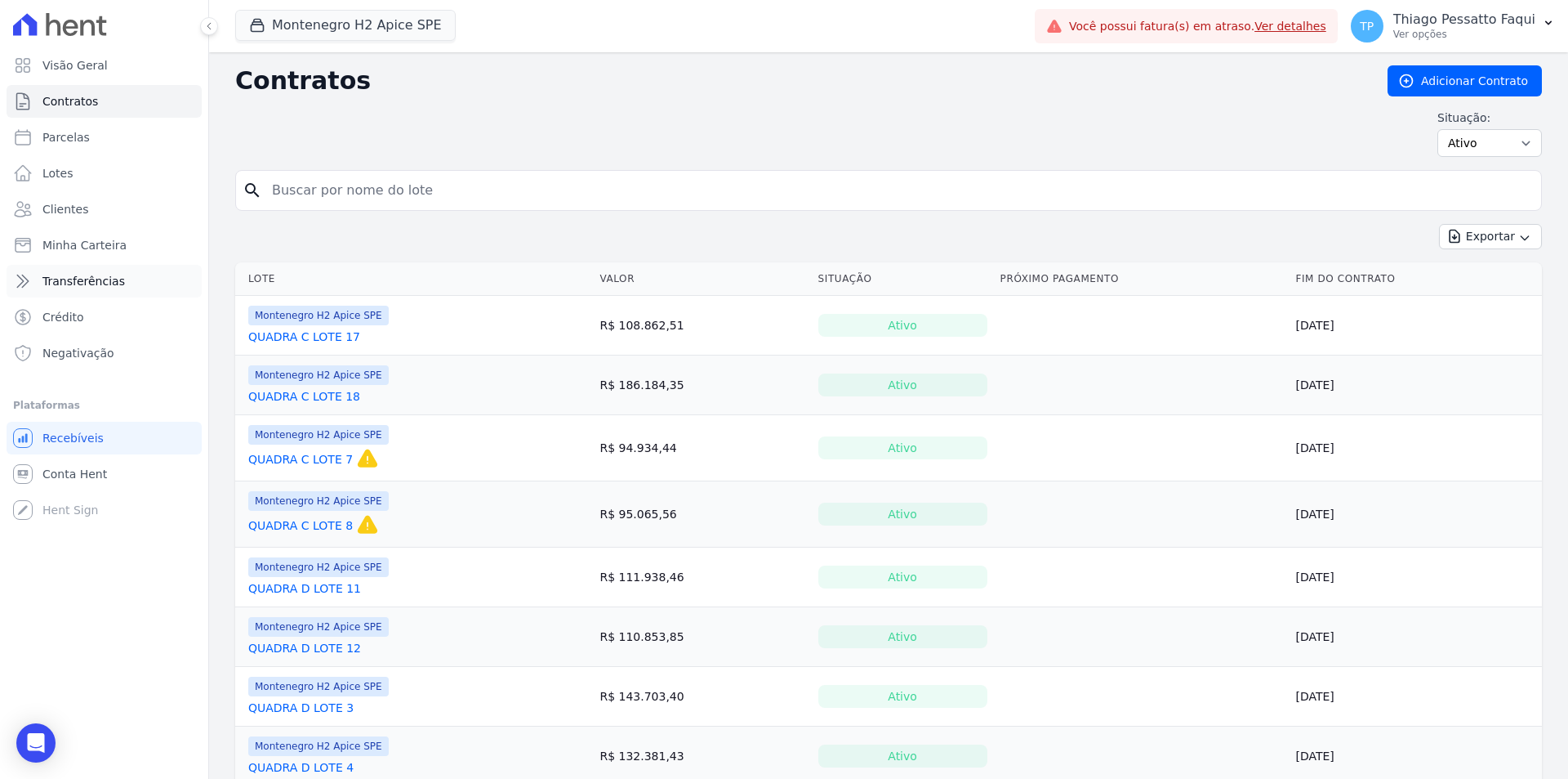
click at [119, 288] on link "Transferências" at bounding box center [104, 281] width 195 height 33
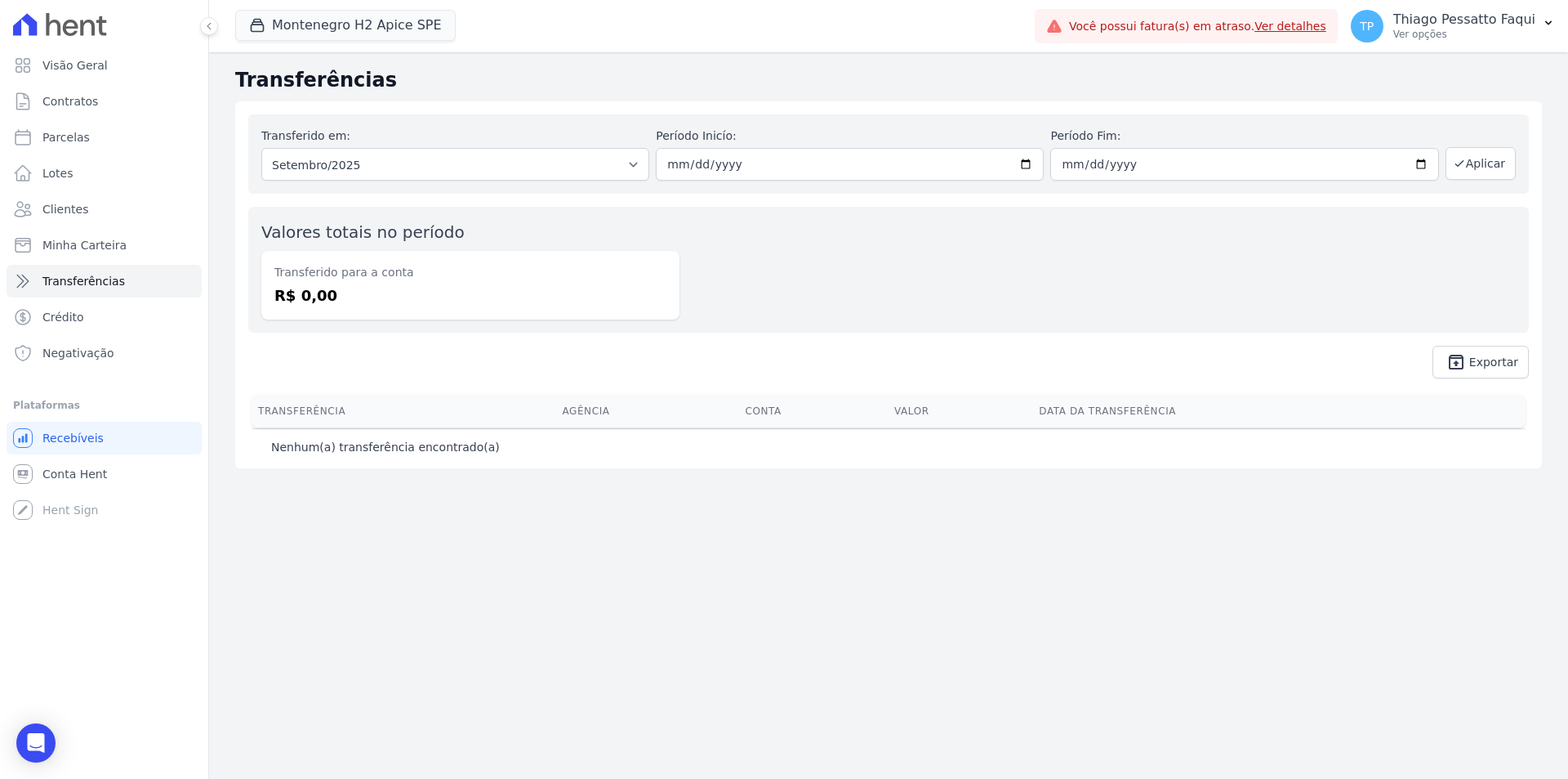
click at [1284, 24] on link "Ver detalhes" at bounding box center [1290, 26] width 72 height 13
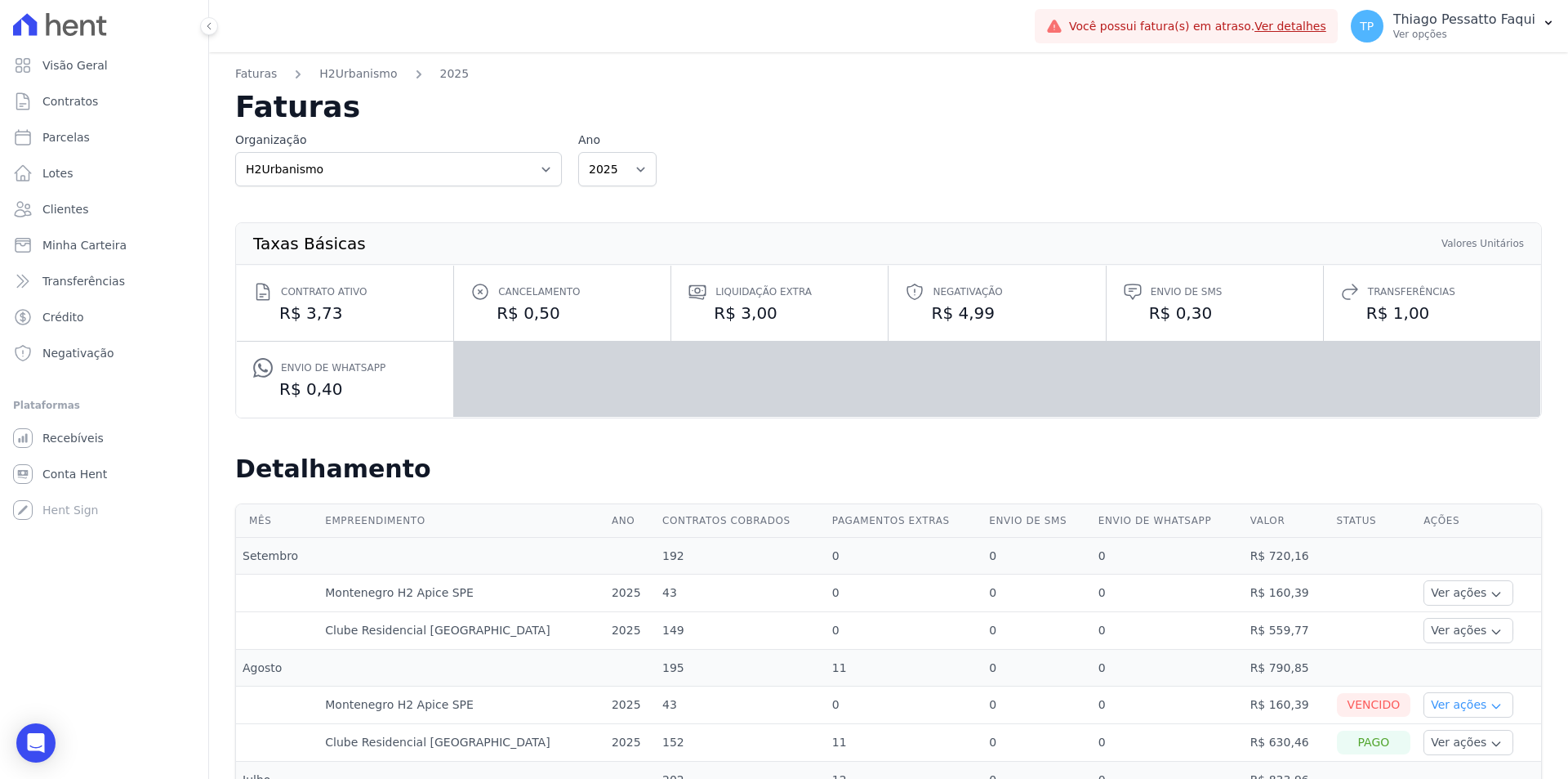
click at [1450, 711] on button "Ver ações" at bounding box center [1468, 704] width 90 height 25
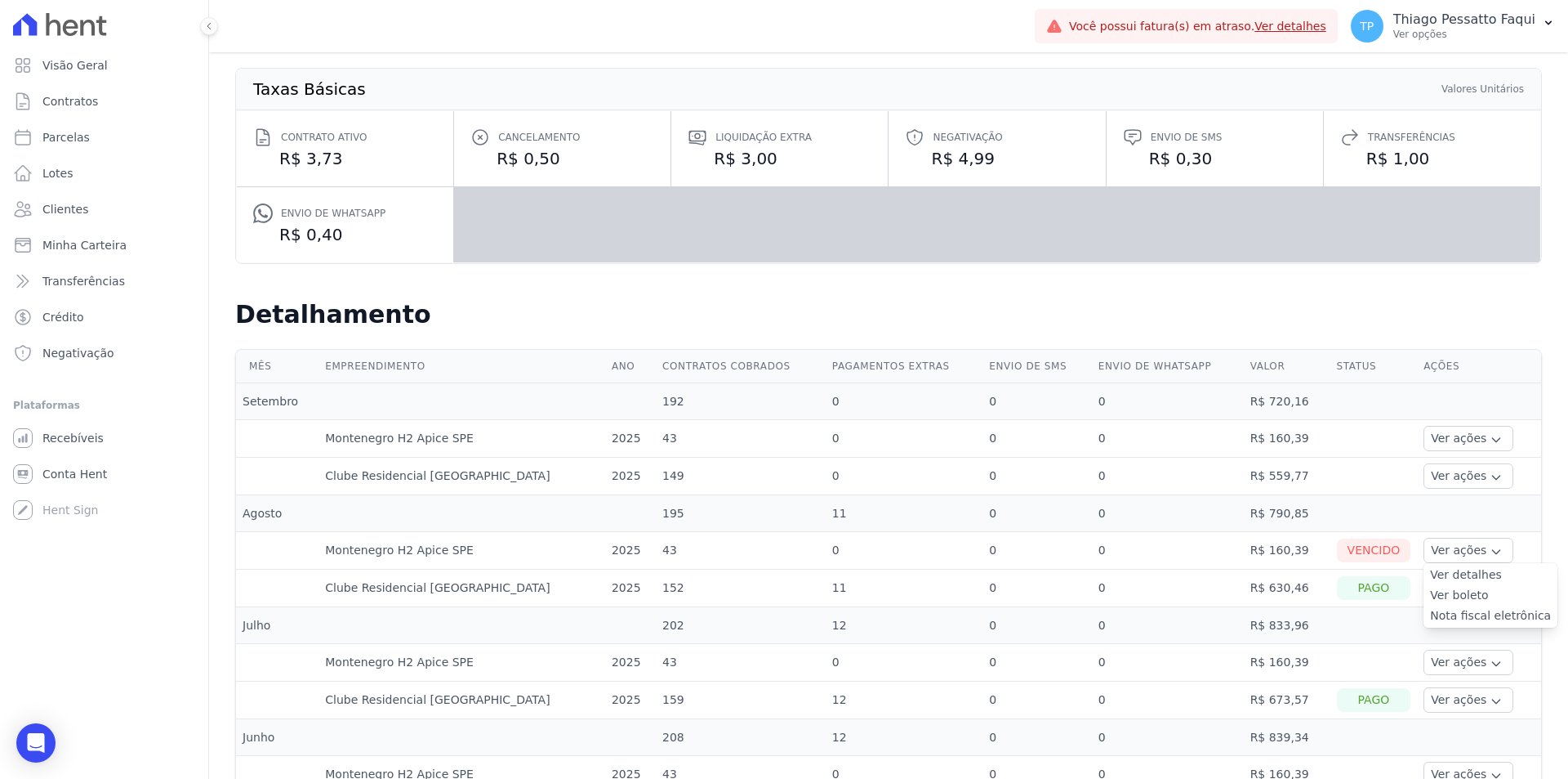
scroll to position [327, 0]
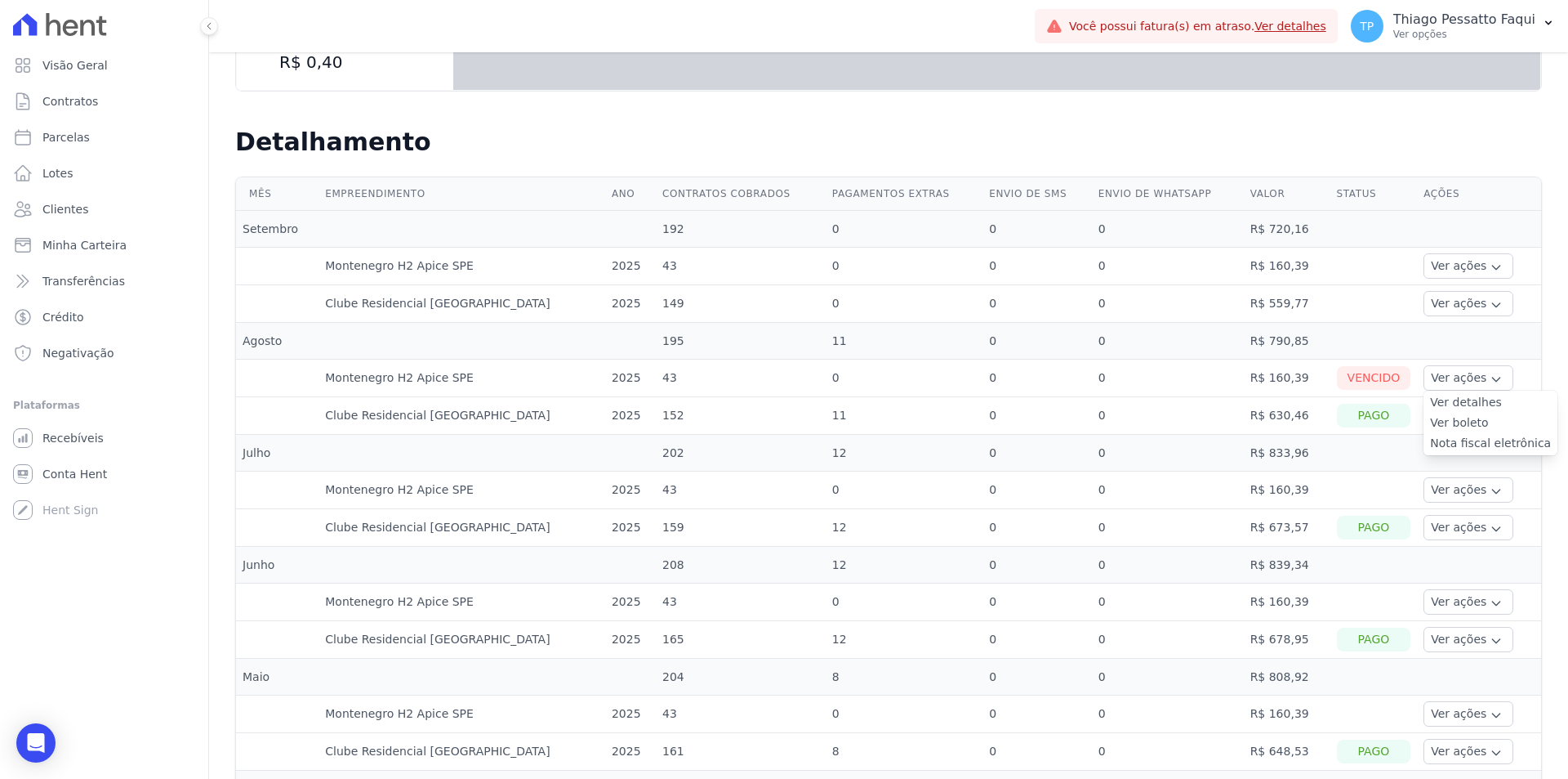
drag, startPoint x: 1199, startPoint y: 517, endPoint x: 1292, endPoint y: 513, distance: 93.1
click at [1203, 516] on td "0" at bounding box center [1167, 528] width 152 height 38
click at [1456, 490] on button "Ver ações" at bounding box center [1468, 489] width 90 height 25
click at [1433, 512] on link "Ver detalhes" at bounding box center [1466, 514] width 72 height 17
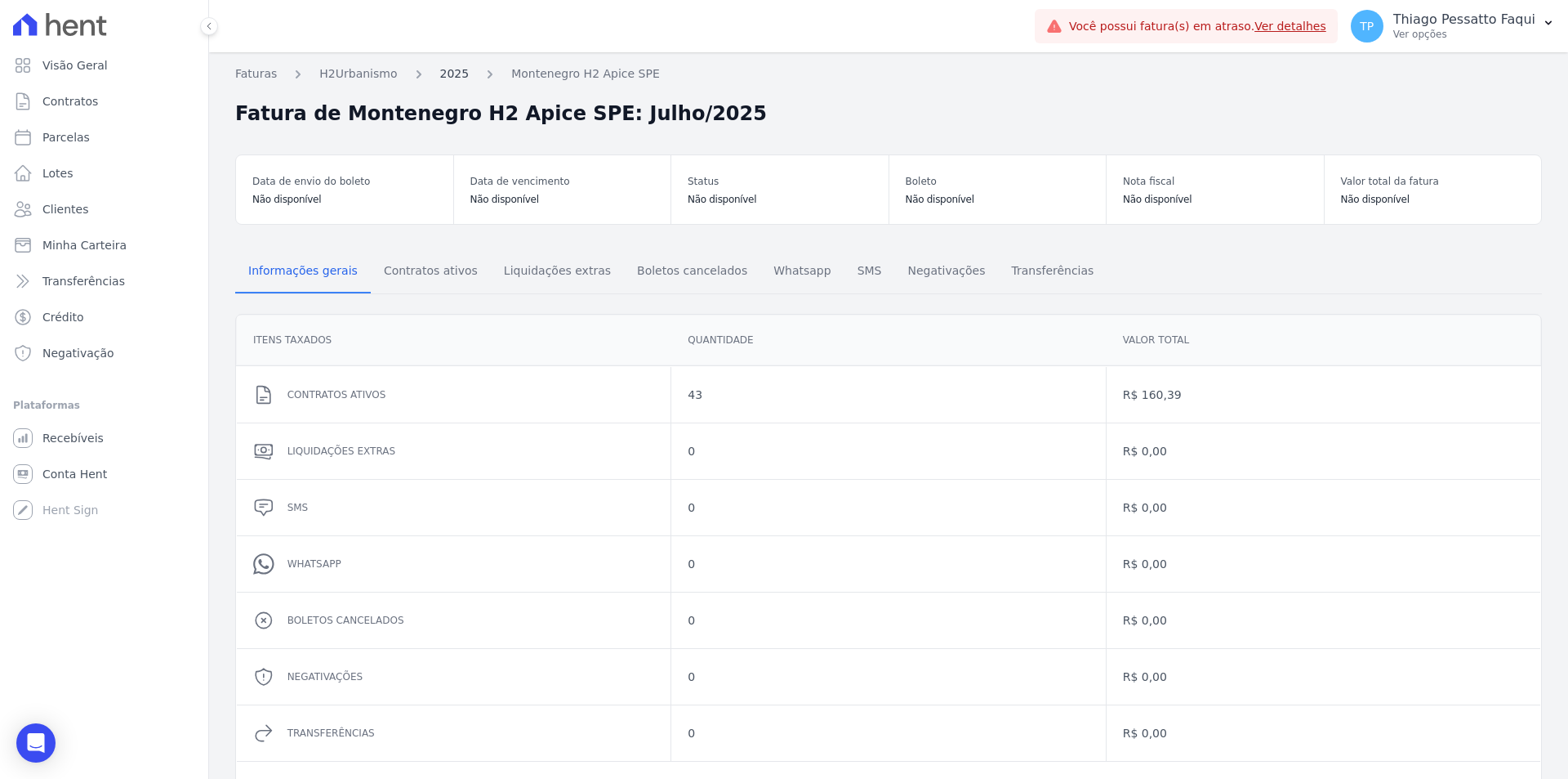
click at [453, 78] on link "2025" at bounding box center [454, 73] width 29 height 17
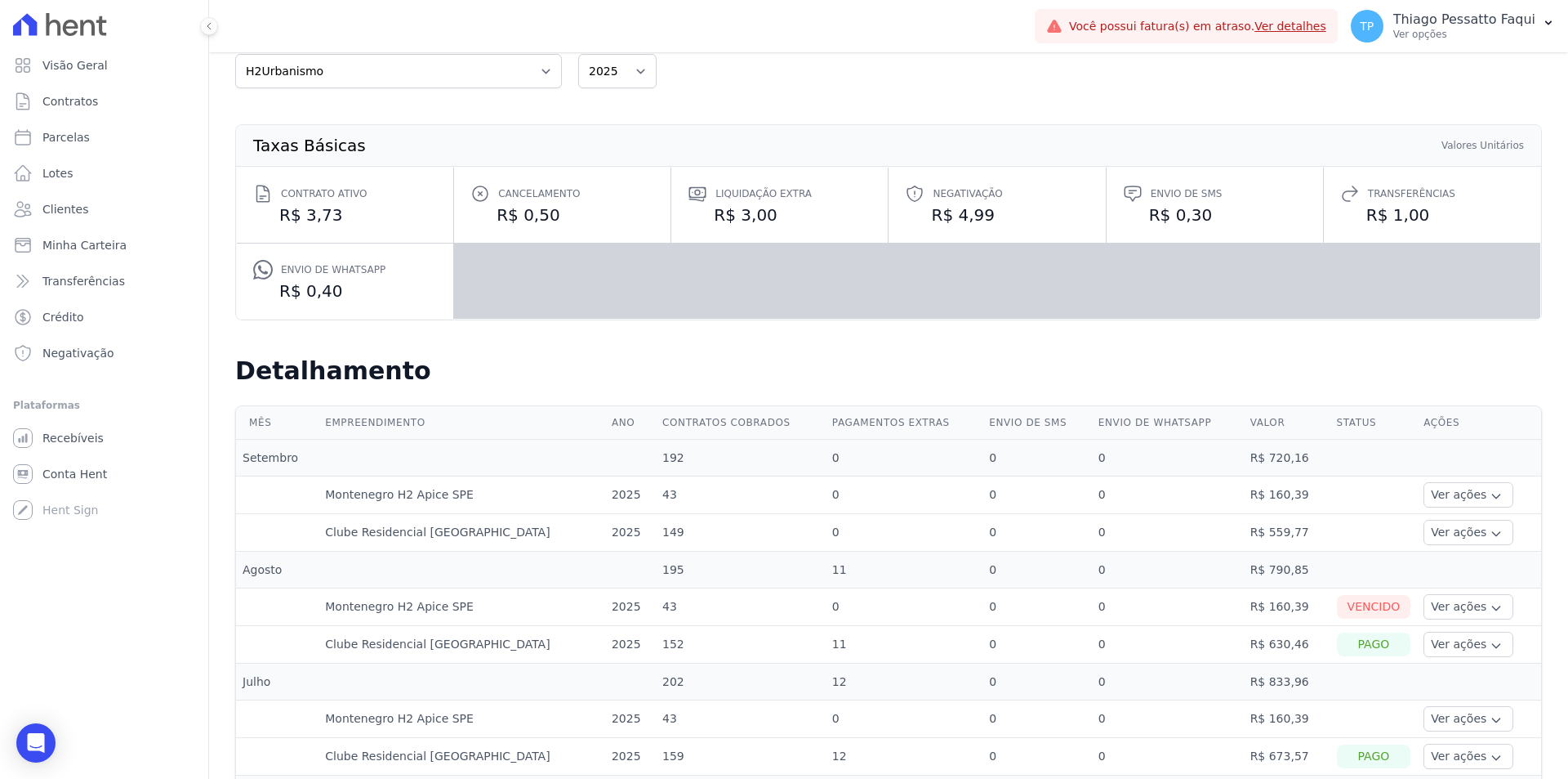
scroll to position [327, 0]
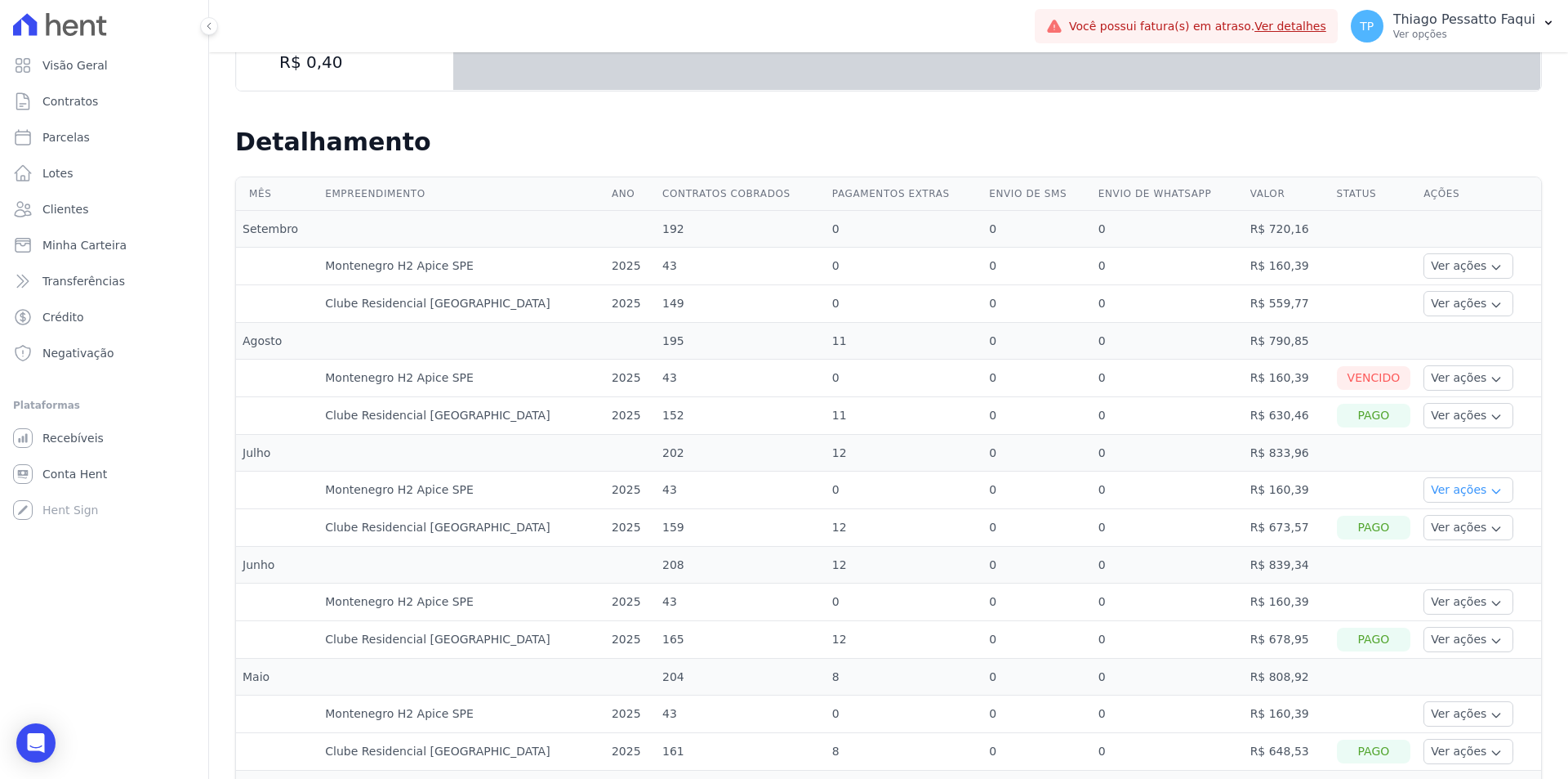
click at [1440, 487] on button "Ver ações" at bounding box center [1468, 489] width 90 height 25
click at [1438, 518] on link "Ver detalhes" at bounding box center [1466, 514] width 72 height 17
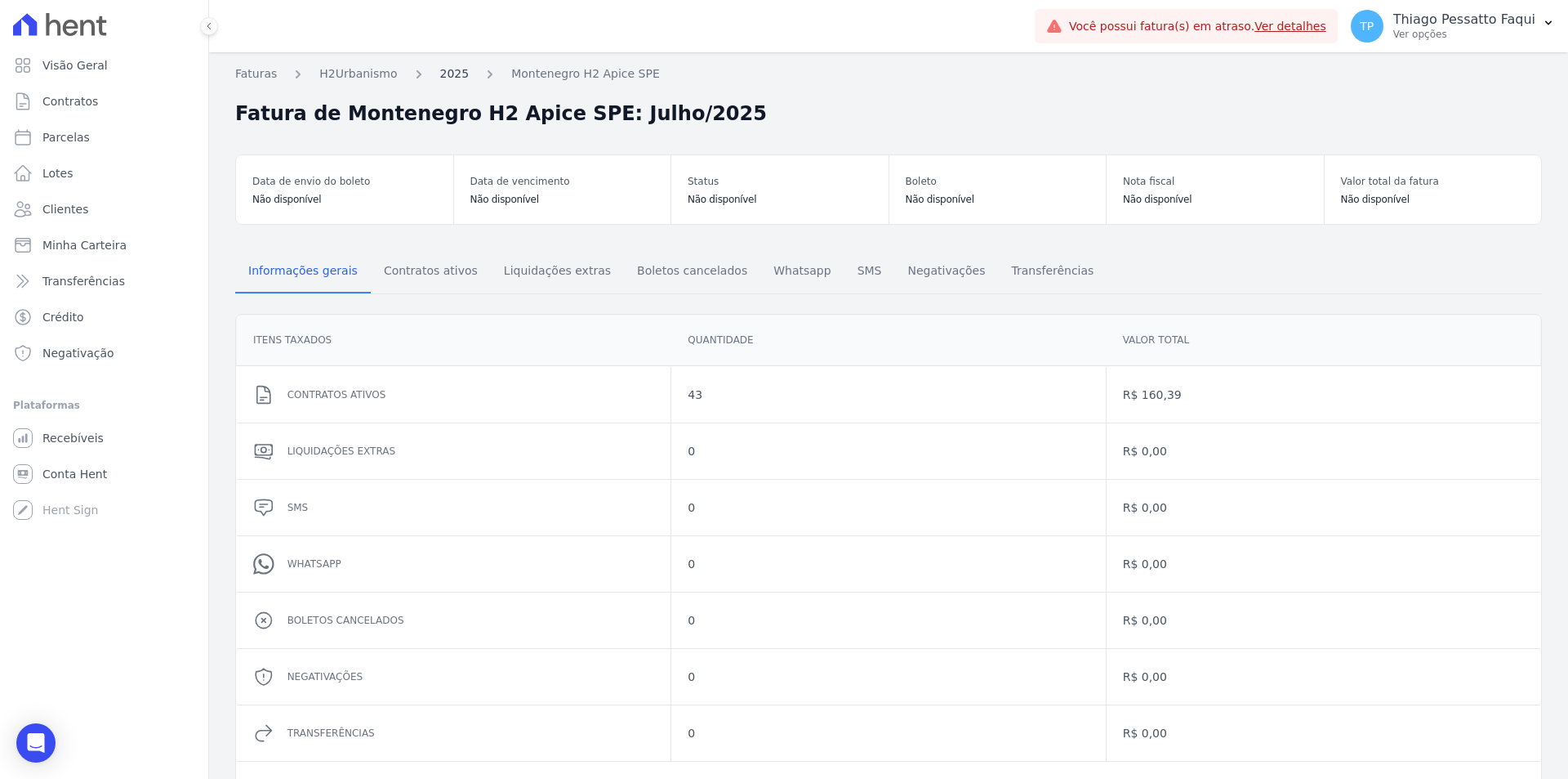
click at [445, 69] on link "2025" at bounding box center [454, 73] width 29 height 17
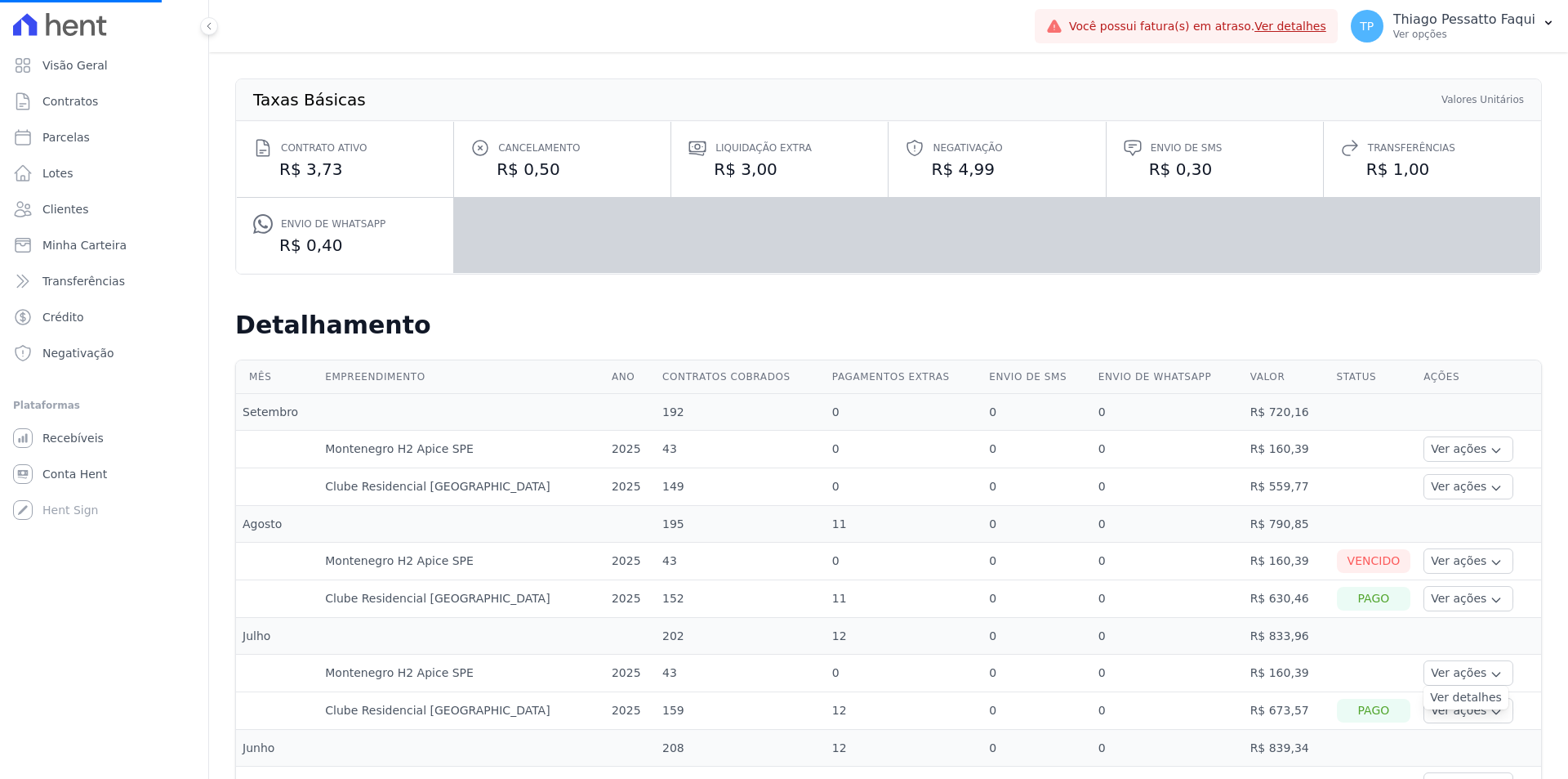
scroll to position [327, 0]
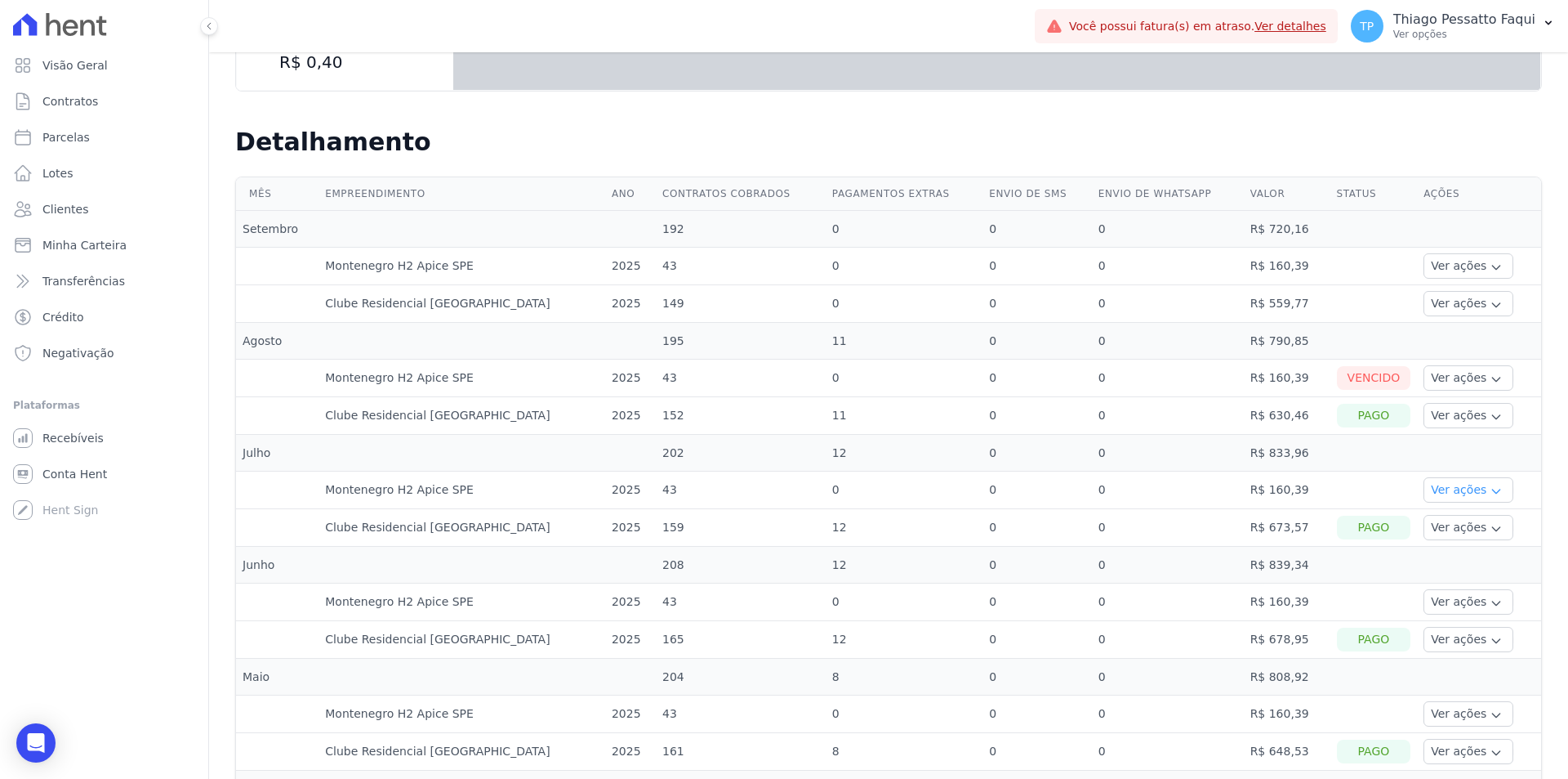
click at [1441, 498] on button "Ver ações" at bounding box center [1468, 489] width 90 height 25
click at [1435, 517] on link "Ver detalhes" at bounding box center [1466, 514] width 72 height 17
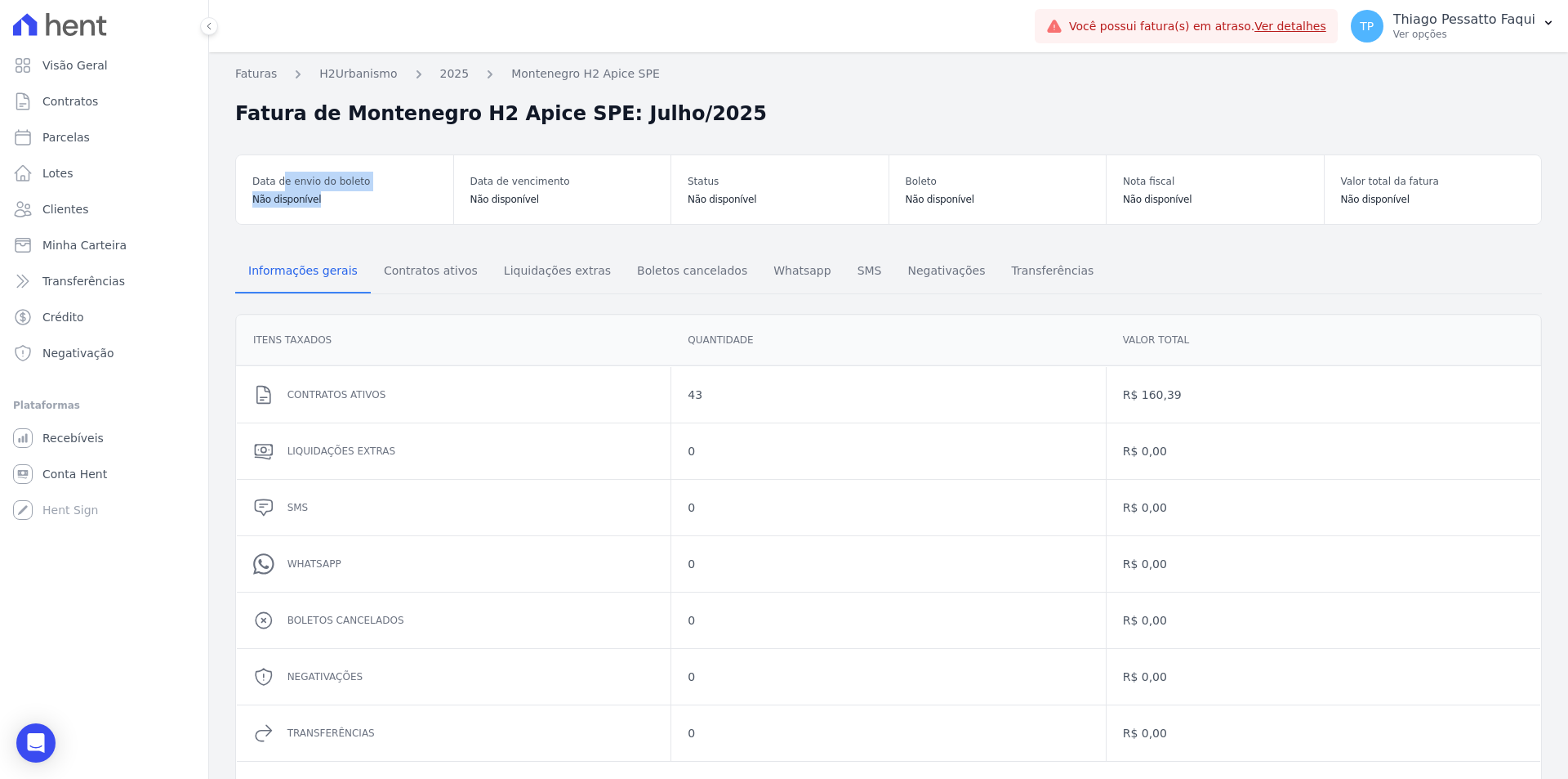
drag, startPoint x: 284, startPoint y: 178, endPoint x: 328, endPoint y: 208, distance: 53.3
click at [328, 208] on div "Data de envio do boleto Não disponível" at bounding box center [344, 189] width 217 height 69
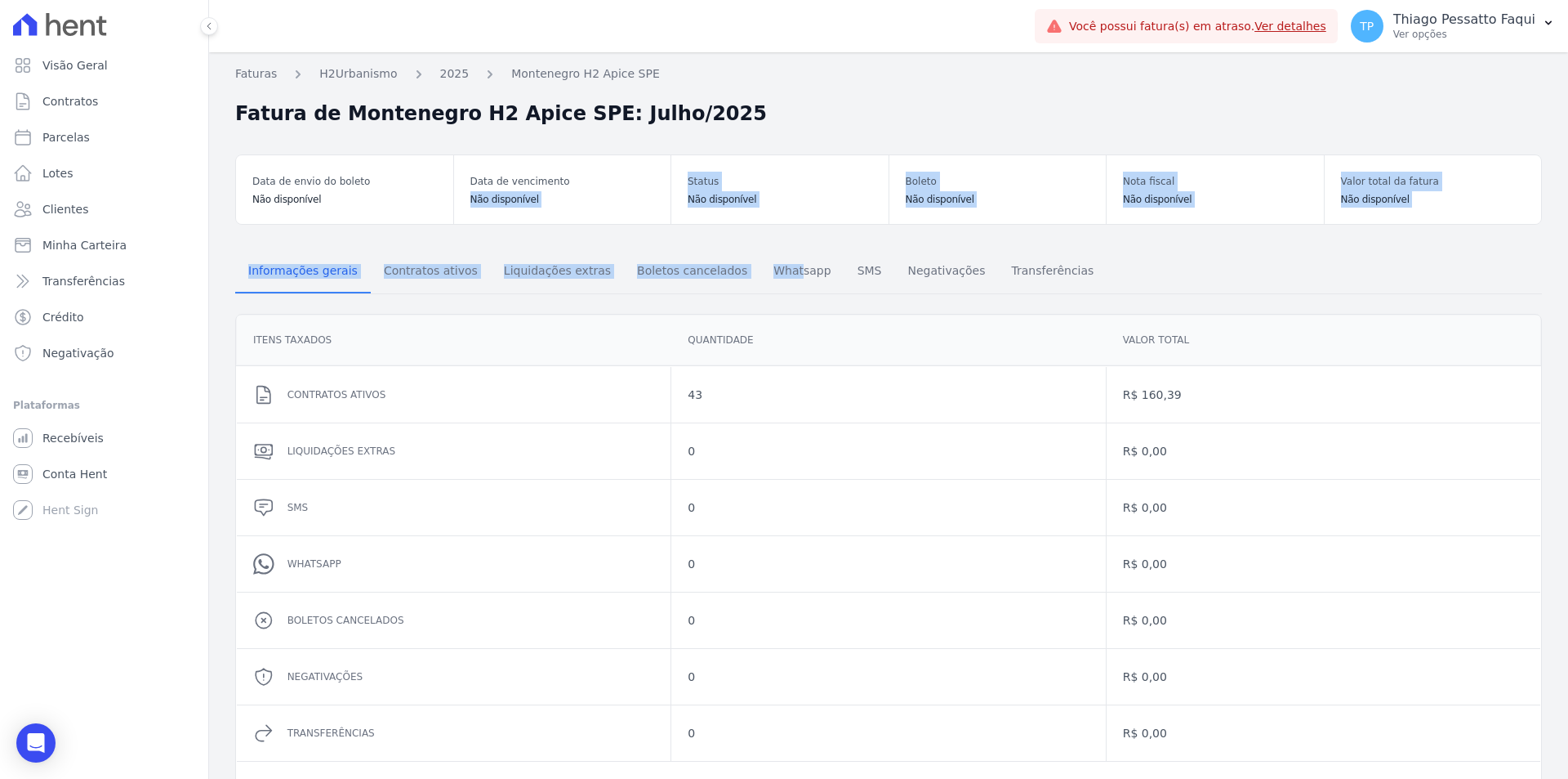
drag, startPoint x: 462, startPoint y: 193, endPoint x: 781, endPoint y: 239, distance: 322.3
click at [764, 245] on div "Faturas H2Urbanismo 2025 Montenegro H2 Apice SPE Fatura de Montenegro H2 Apice …" at bounding box center [888, 448] width 1359 height 793
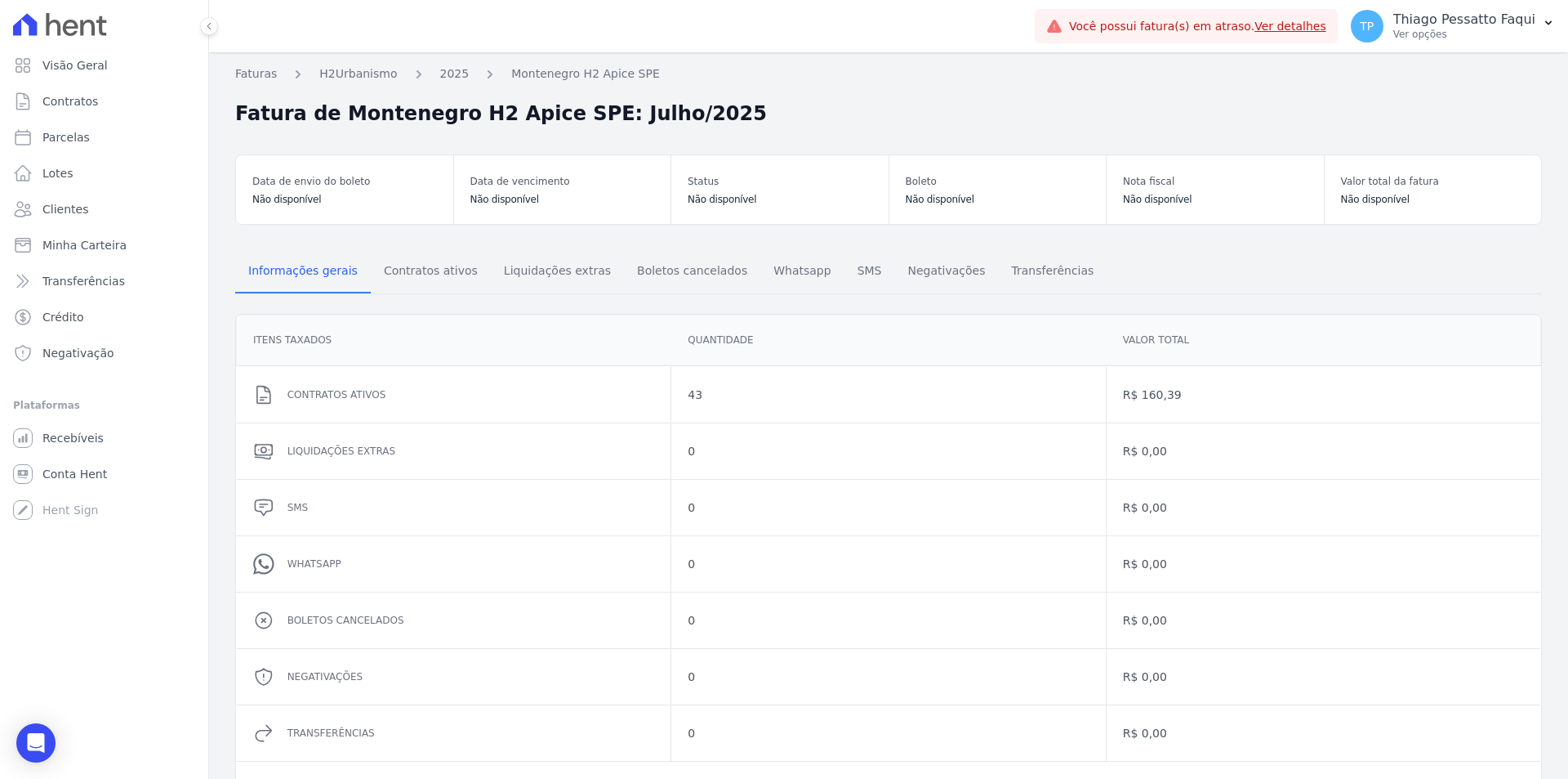
click at [784, 233] on div "Informações gerais Contratos ativos Liquidações extras Boletos cancelados Whats…" at bounding box center [887, 528] width 1306 height 607
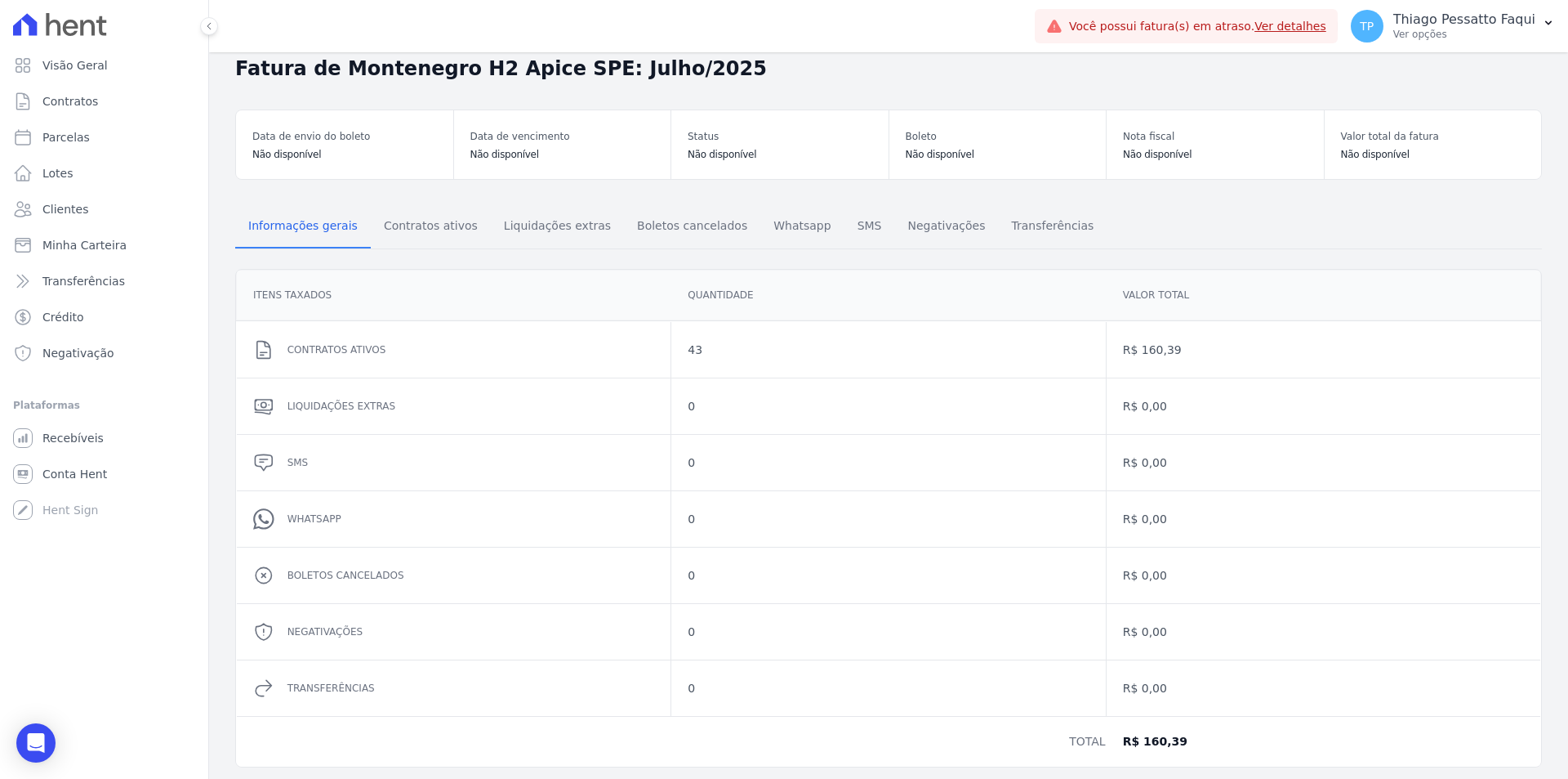
scroll to position [66, 0]
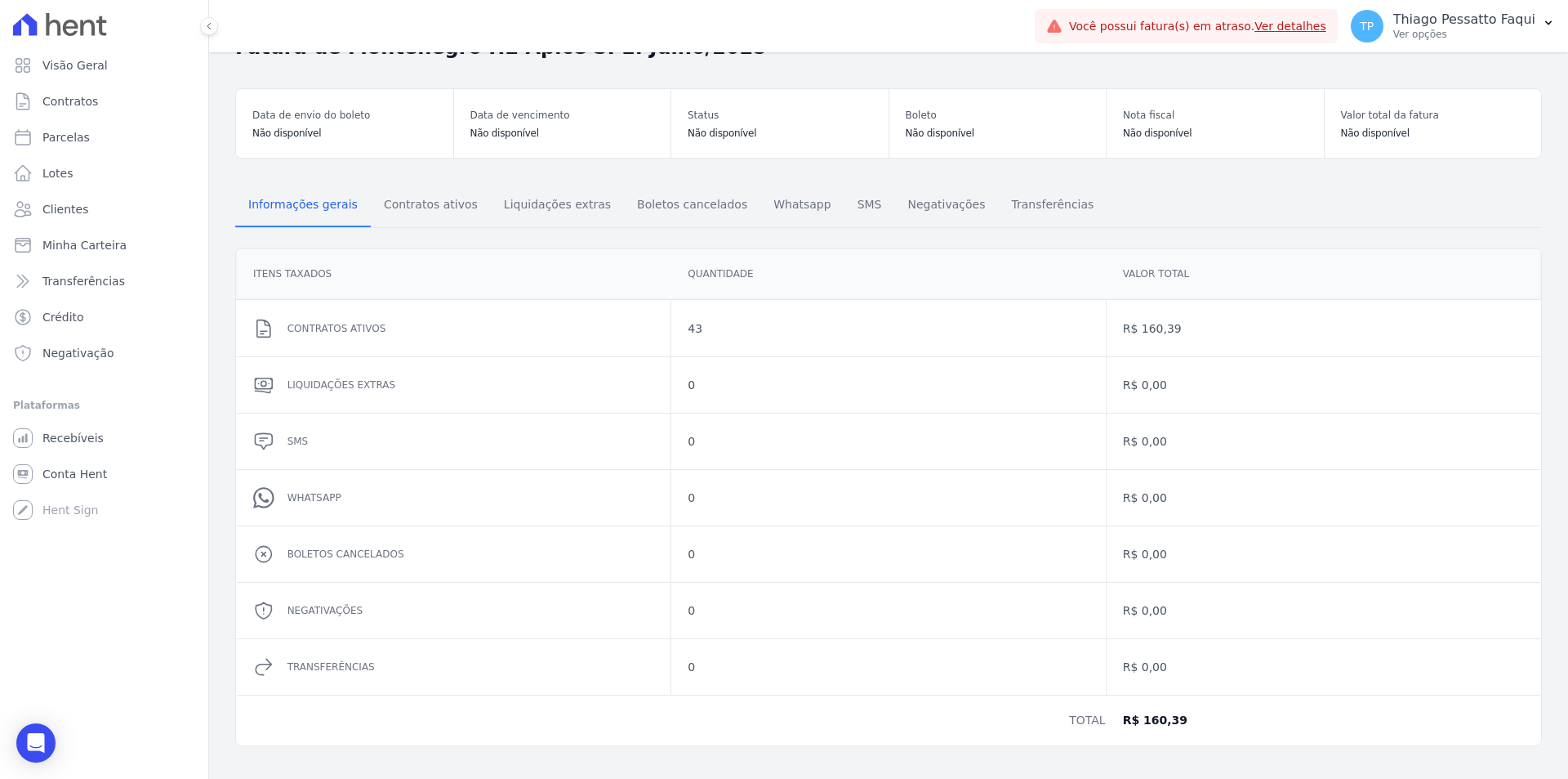
drag, startPoint x: 293, startPoint y: 352, endPoint x: 436, endPoint y: 278, distance: 161.0
click at [296, 353] on div "Contratos ativos" at bounding box center [454, 329] width 434 height 56
click at [445, 208] on span "Contratos ativos" at bounding box center [431, 204] width 114 height 33
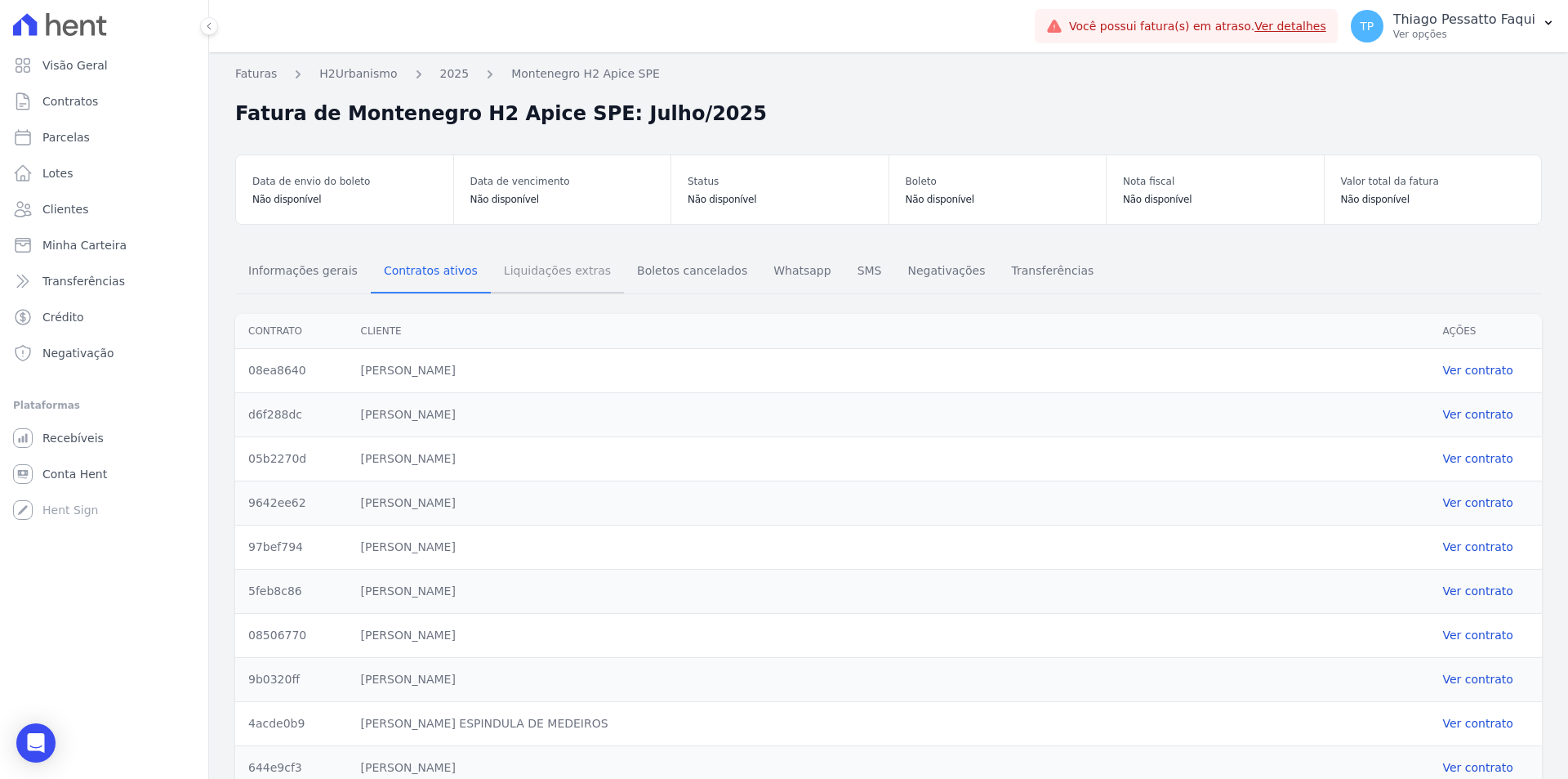
click at [515, 266] on span "Liquidações extras" at bounding box center [557, 270] width 127 height 33
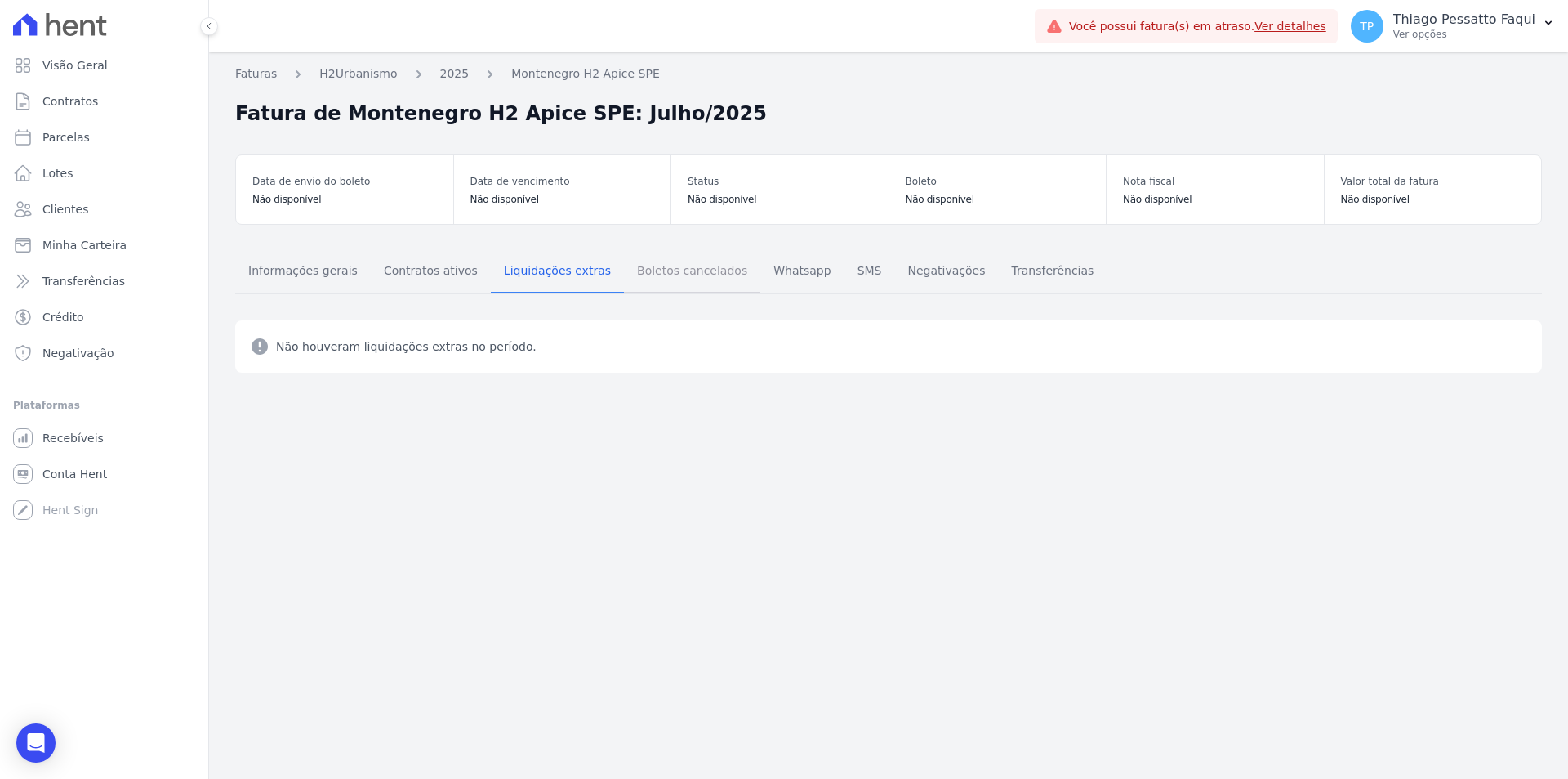
click at [668, 270] on span "Boletos cancelados" at bounding box center [693, 270] width 130 height 33
click at [764, 280] on span "Whatsapp" at bounding box center [801, 270] width 77 height 33
click at [847, 275] on span "SMS" at bounding box center [869, 270] width 44 height 33
click at [897, 275] on span "Negativações" at bounding box center [945, 270] width 97 height 33
click at [319, 258] on span "Informações gerais" at bounding box center [303, 270] width 129 height 33
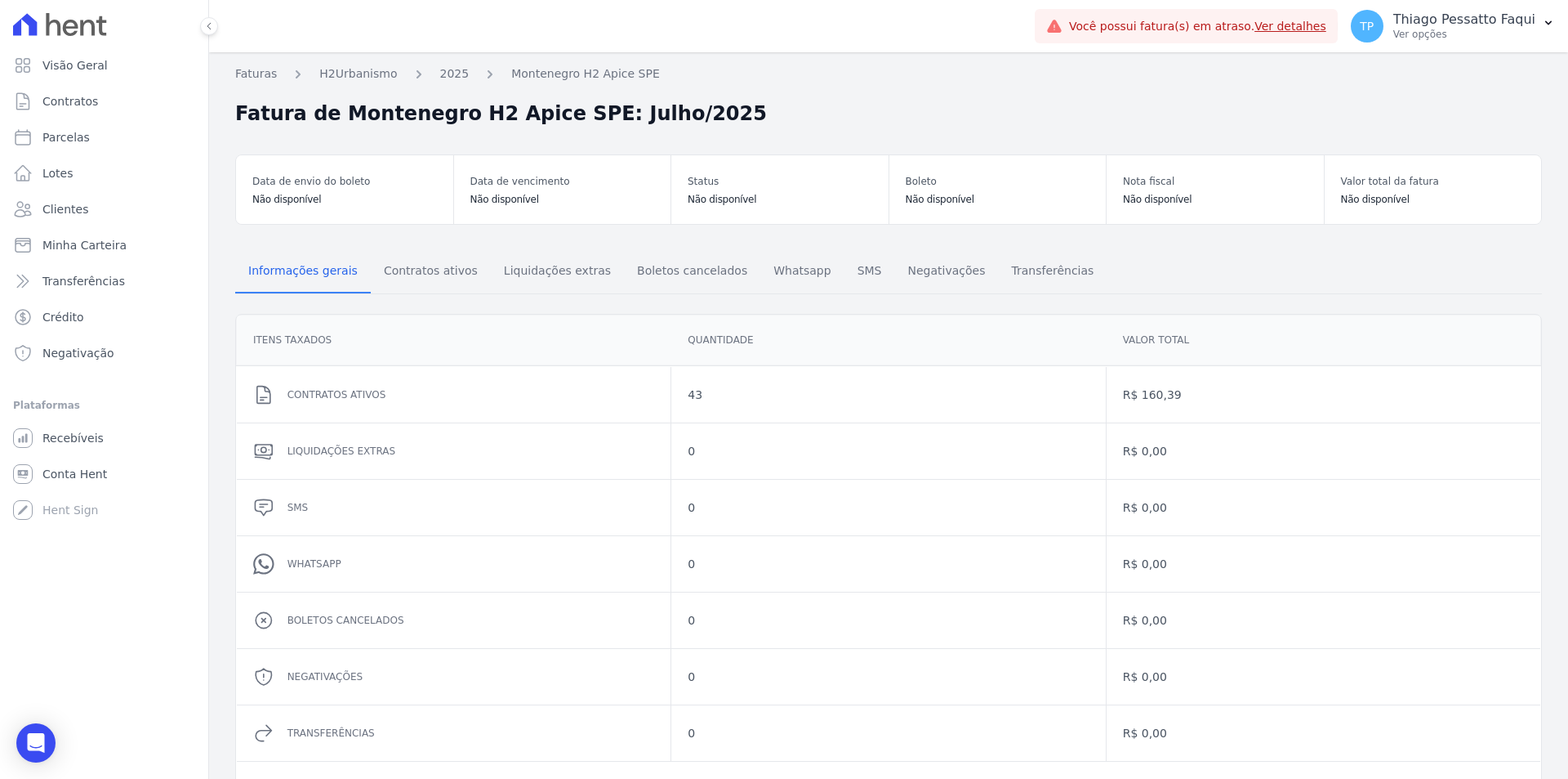
click at [456, 71] on ol "Faturas H2Urbanismo 2025 Montenegro H2 Apice SPE" at bounding box center [447, 73] width 425 height 17
click at [452, 70] on link "2025" at bounding box center [454, 73] width 29 height 17
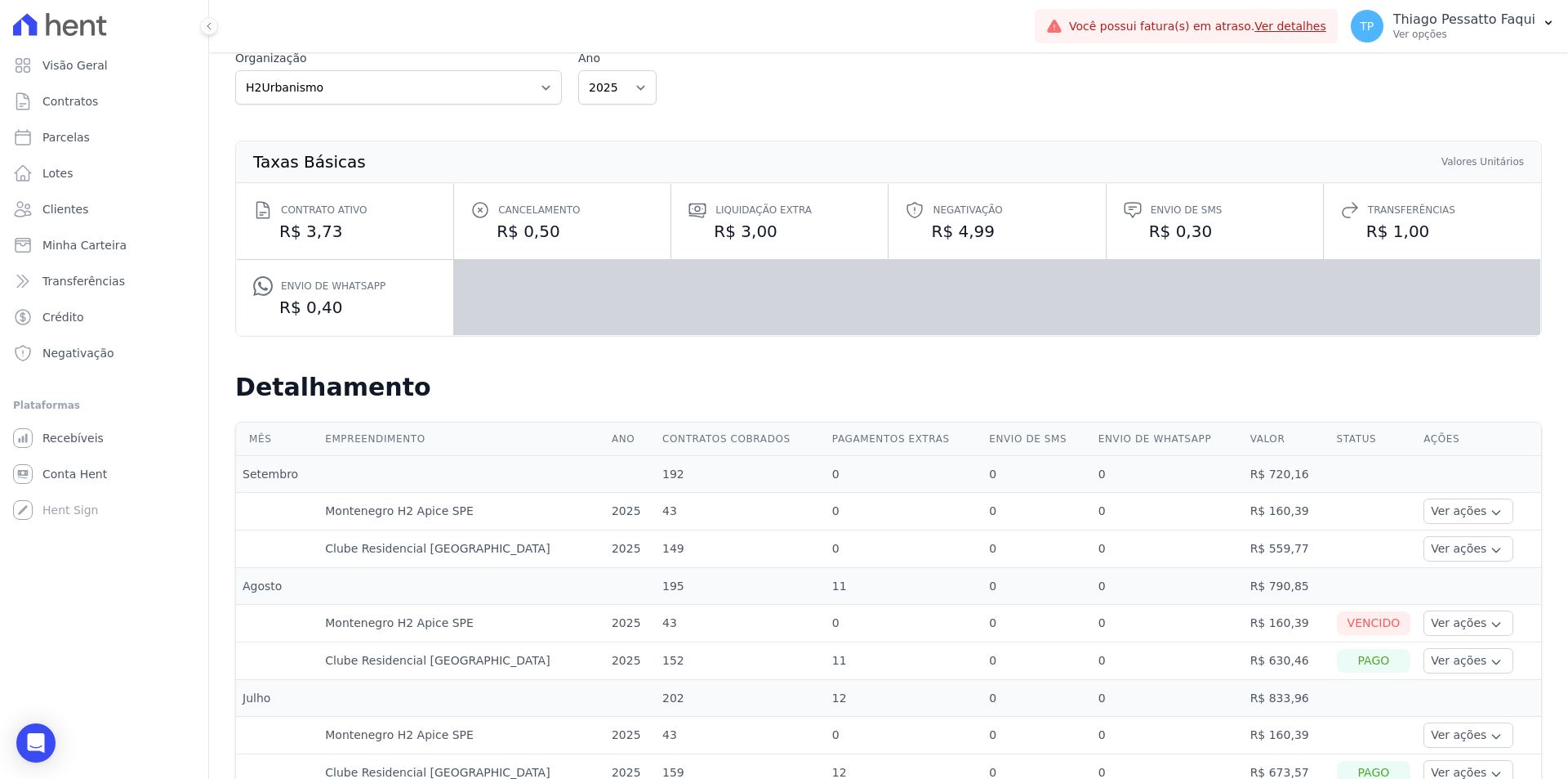
scroll to position [327, 0]
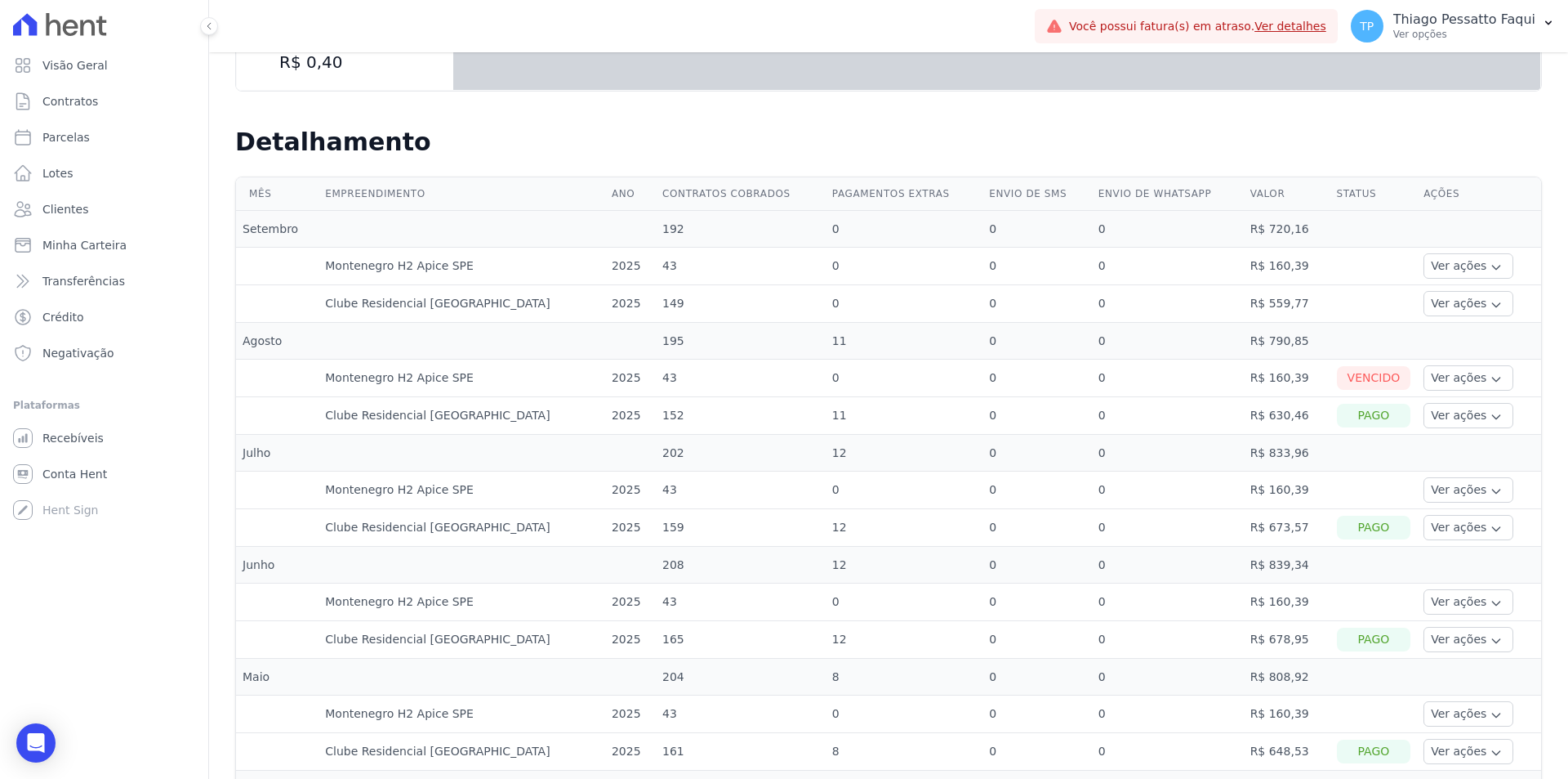
click at [456, 509] on td "Clube Residencial [GEOGRAPHIC_DATA]" at bounding box center [462, 528] width 287 height 38
click at [895, 509] on td "12" at bounding box center [903, 528] width 157 height 38
click at [722, 498] on td "43" at bounding box center [741, 490] width 170 height 38
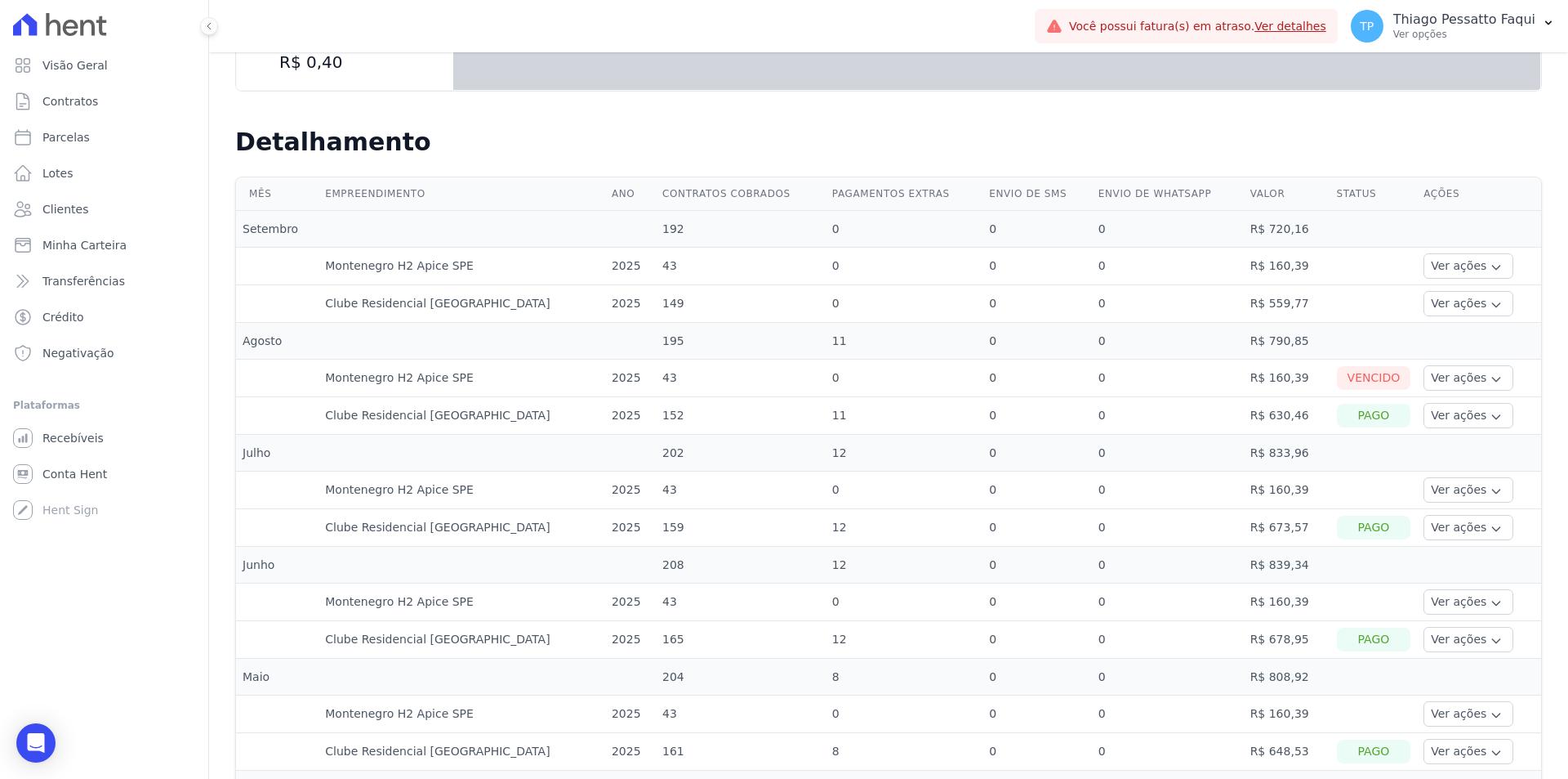
drag, startPoint x: 800, startPoint y: 499, endPoint x: 1021, endPoint y: 503, distance: 221.0
click at [1012, 503] on tr "Montenegro H2 Apice SPE 2025 43 0 0 0 R$ 160,39 Ver ações Ver detalhes" at bounding box center [888, 490] width 1305 height 38
click at [1243, 488] on td "R$ 160,39" at bounding box center [1286, 490] width 87 height 38
click at [1243, 487] on td "R$ 160,39" at bounding box center [1286, 490] width 87 height 38
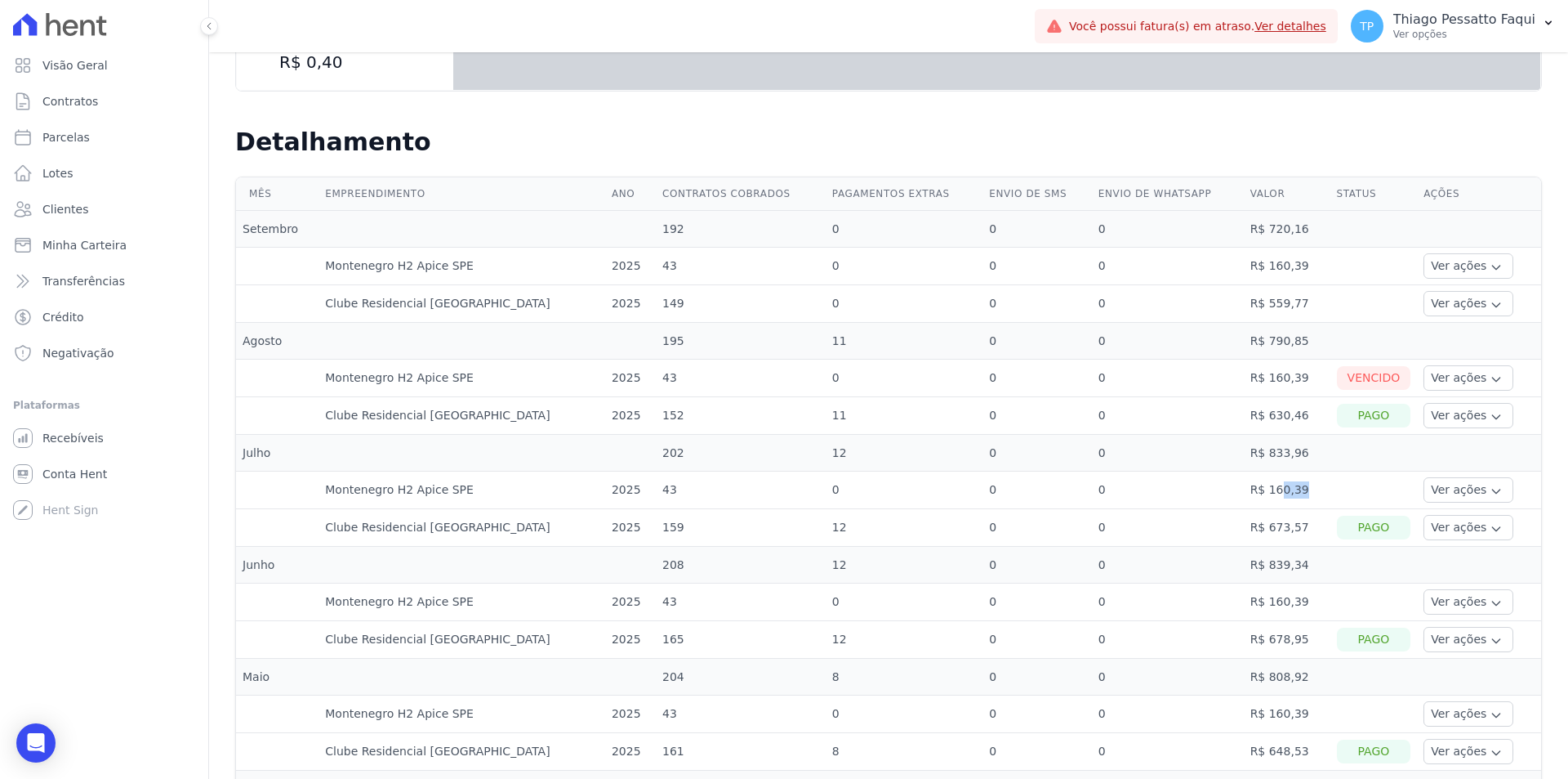
click at [1243, 487] on td "R$ 160,39" at bounding box center [1286, 490] width 87 height 38
click at [1183, 485] on td "0" at bounding box center [1167, 490] width 152 height 38
click at [1423, 264] on button "Ver ações" at bounding box center [1468, 265] width 90 height 25
click at [1032, 363] on td "0" at bounding box center [1036, 379] width 109 height 38
click at [1091, 371] on td "0" at bounding box center [1167, 379] width 152 height 38
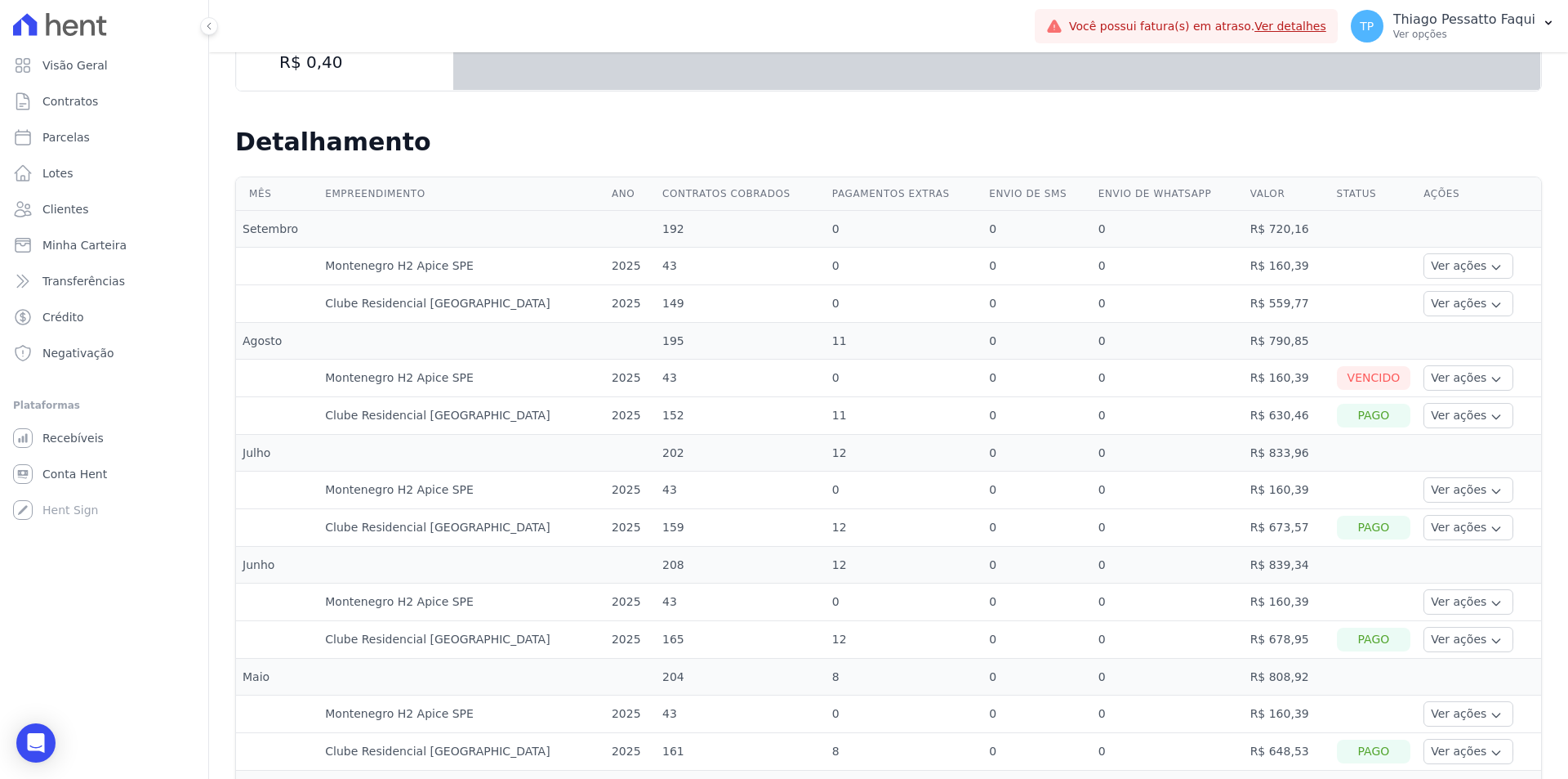
click at [1091, 371] on td "0" at bounding box center [1167, 379] width 152 height 38
click at [1022, 379] on td "0" at bounding box center [1036, 379] width 109 height 38
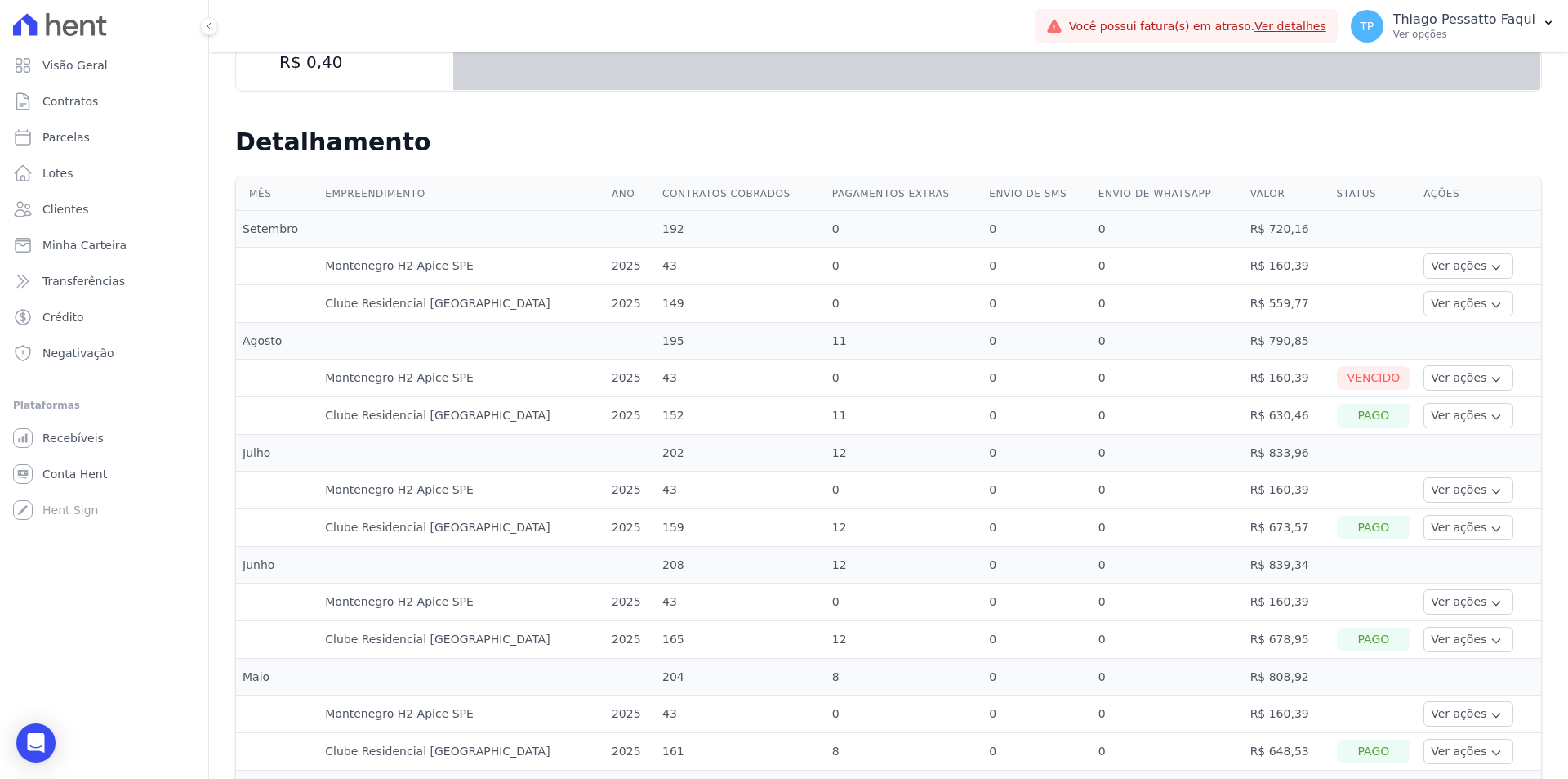
click at [1022, 379] on td "0" at bounding box center [1036, 379] width 109 height 38
drag, startPoint x: 1385, startPoint y: 709, endPoint x: 1354, endPoint y: 679, distance: 43.1
click at [1379, 703] on td at bounding box center [1373, 714] width 87 height 38
drag, startPoint x: 1323, startPoint y: 665, endPoint x: 1105, endPoint y: 565, distance: 239.8
click at [1107, 548] on tbody "Setembro 192 0 0 0 R$ 720,16 Montenegro H2 Apice SPE 2025 43 0 0 0 R$ 160,39 Ve…" at bounding box center [888, 715] width 1305 height 1008
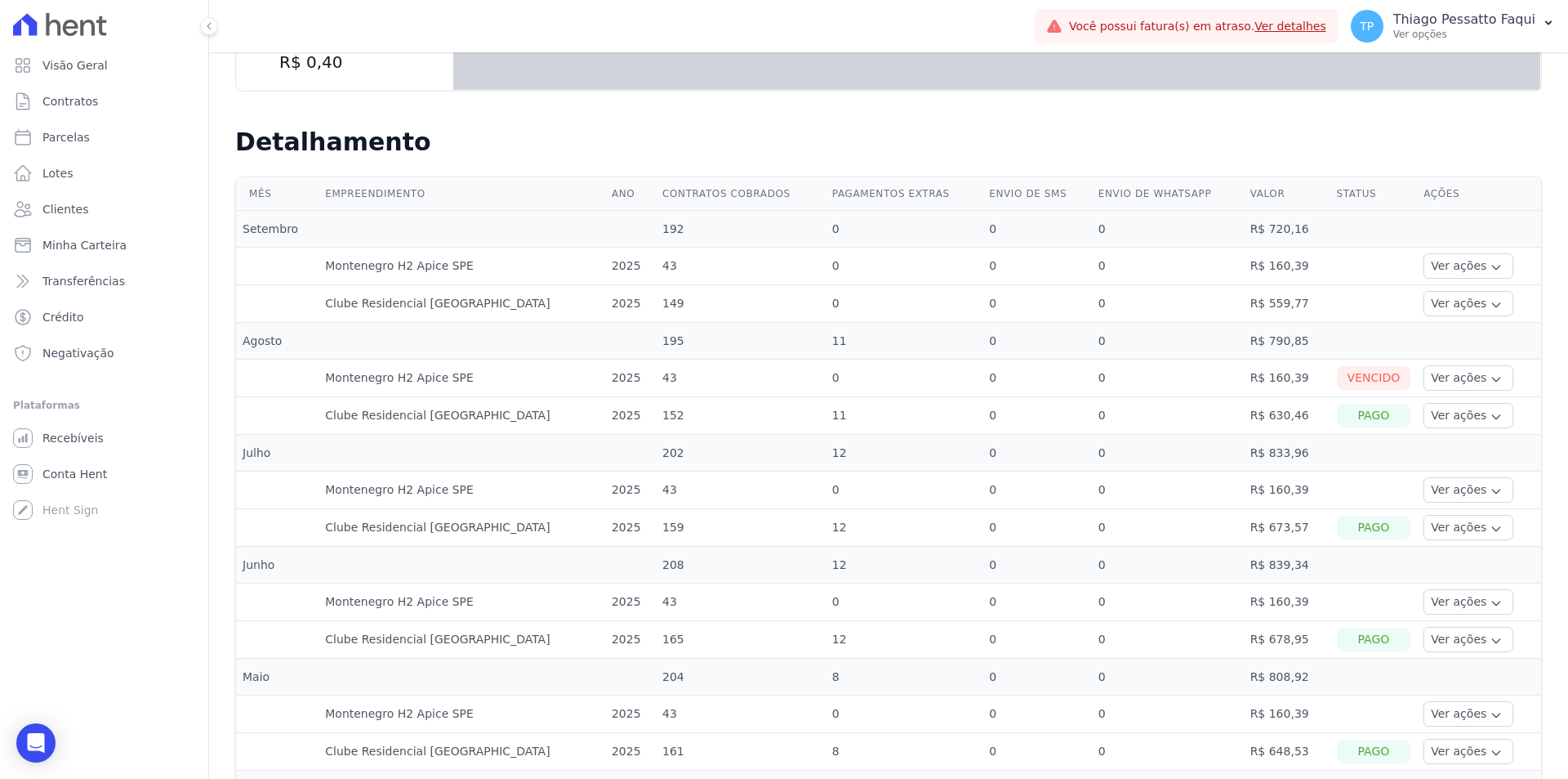
click at [1118, 576] on td "0" at bounding box center [1167, 565] width 152 height 37
click at [664, 590] on td "43" at bounding box center [741, 602] width 170 height 38
click at [605, 626] on td "2025" at bounding box center [630, 640] width 51 height 38
click at [605, 601] on td "2025" at bounding box center [630, 602] width 51 height 38
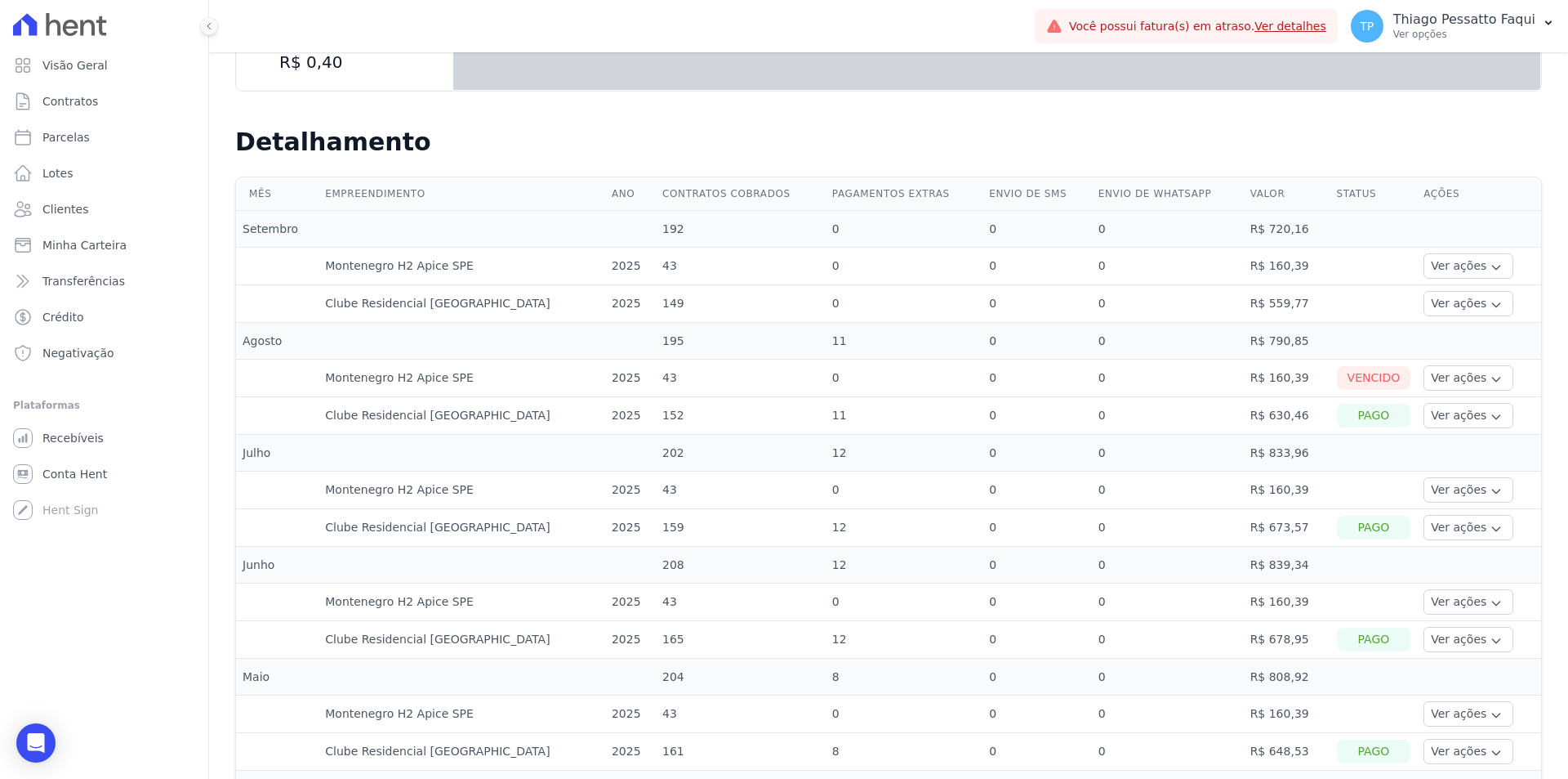
click at [605, 601] on td "2025" at bounding box center [630, 602] width 51 height 38
click at [445, 374] on td "Montenegro H2 Apice SPE" at bounding box center [462, 379] width 287 height 38
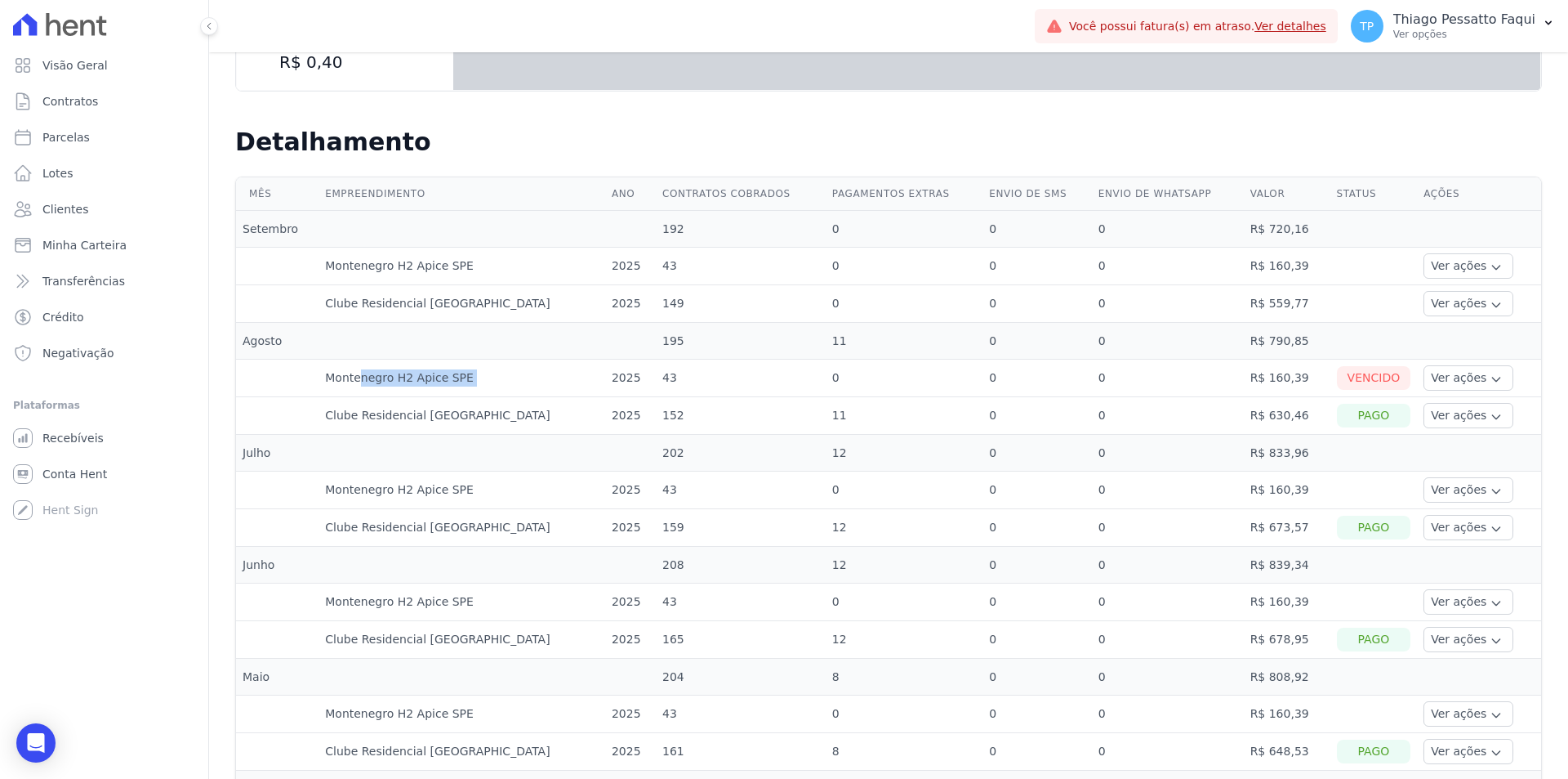
click at [445, 374] on td "Montenegro H2 Apice SPE" at bounding box center [462, 379] width 287 height 38
